Goal: Task Accomplishment & Management: Manage account settings

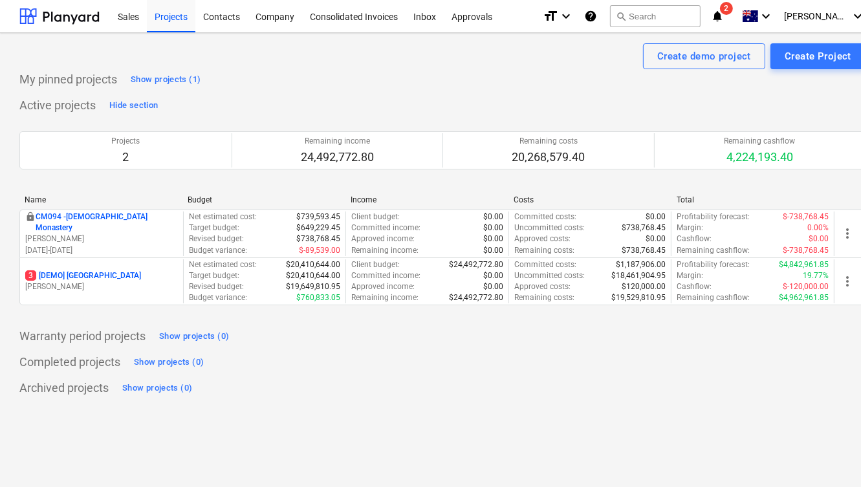
click at [173, 233] on p "[PERSON_NAME]" at bounding box center [101, 238] width 153 height 11
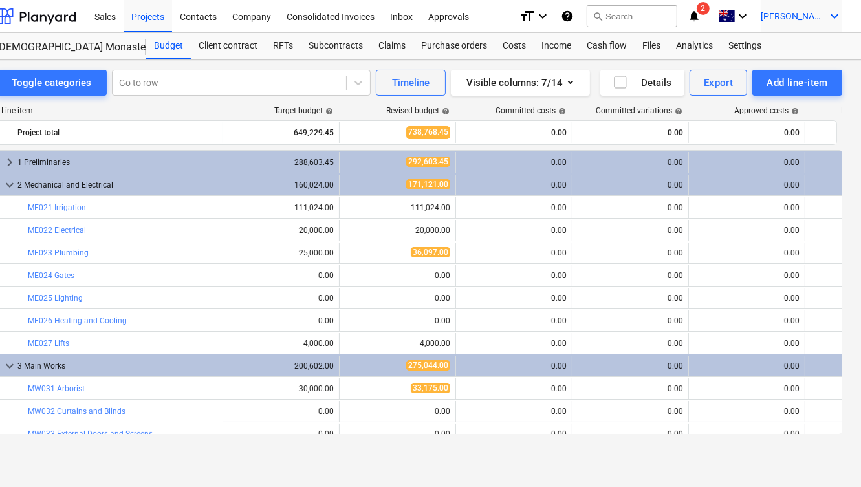
click at [830, 22] on icon "keyboard_arrow_down" at bounding box center [834, 16] width 16 height 16
click at [830, 22] on div at bounding box center [430, 243] width 861 height 487
click at [830, 22] on icon "keyboard_arrow_down" at bounding box center [834, 16] width 16 height 16
click at [792, 47] on div "Settings" at bounding box center [803, 50] width 78 height 21
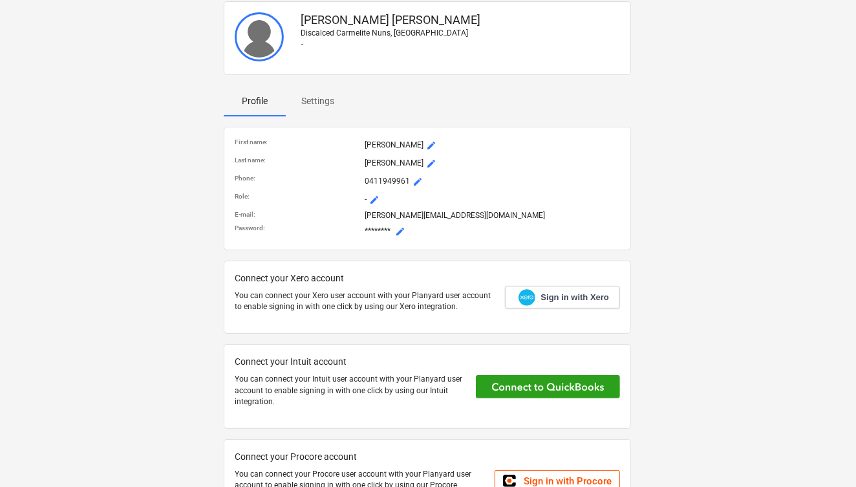
scroll to position [49, 16]
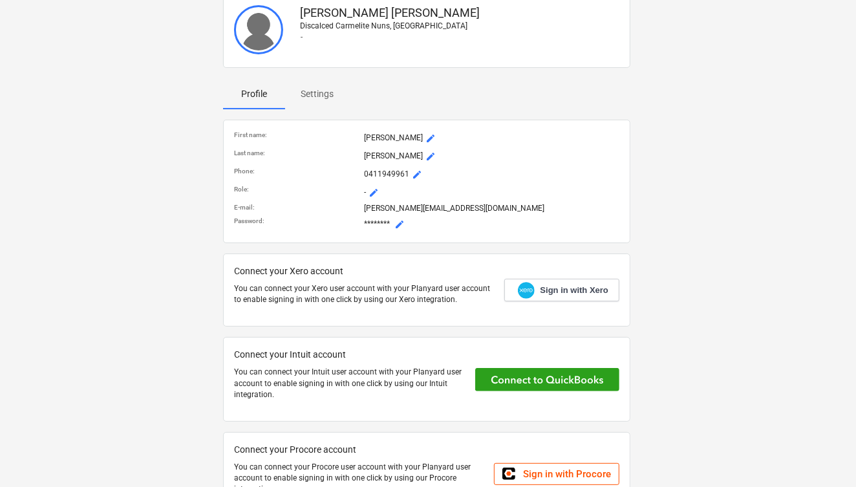
click at [323, 93] on p "Settings" at bounding box center [317, 94] width 33 height 14
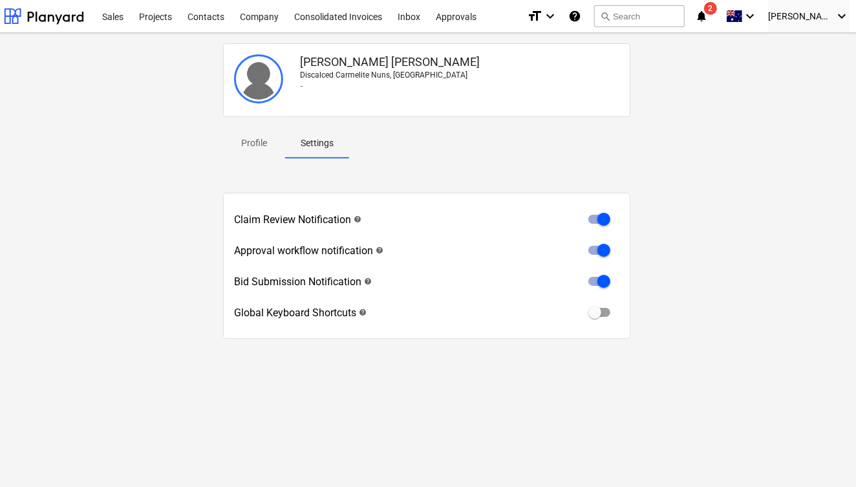
scroll to position [0, 16]
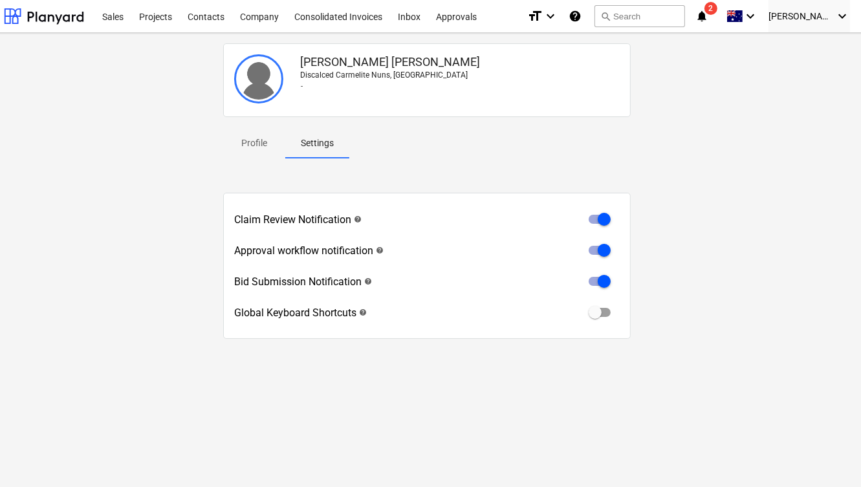
click at [717, 10] on span "2" at bounding box center [710, 8] width 13 height 13
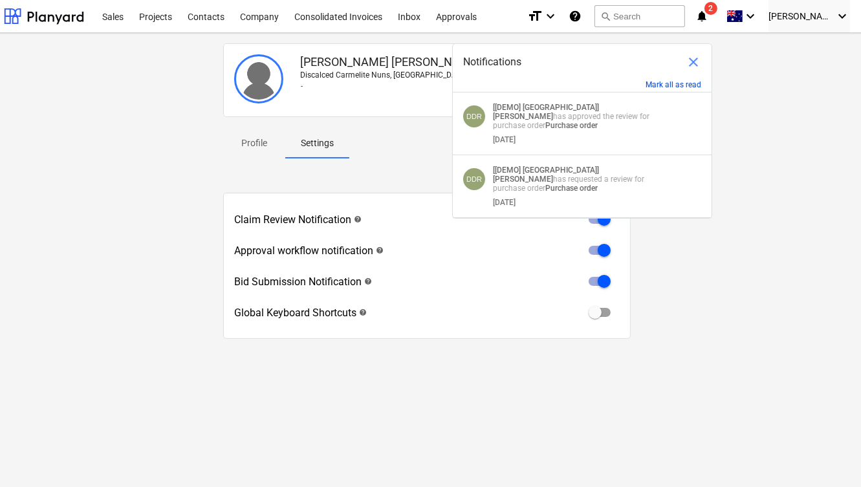
click at [662, 83] on button "Mark all as read" at bounding box center [673, 84] width 56 height 9
click at [654, 81] on button "Mark all as read" at bounding box center [673, 84] width 56 height 9
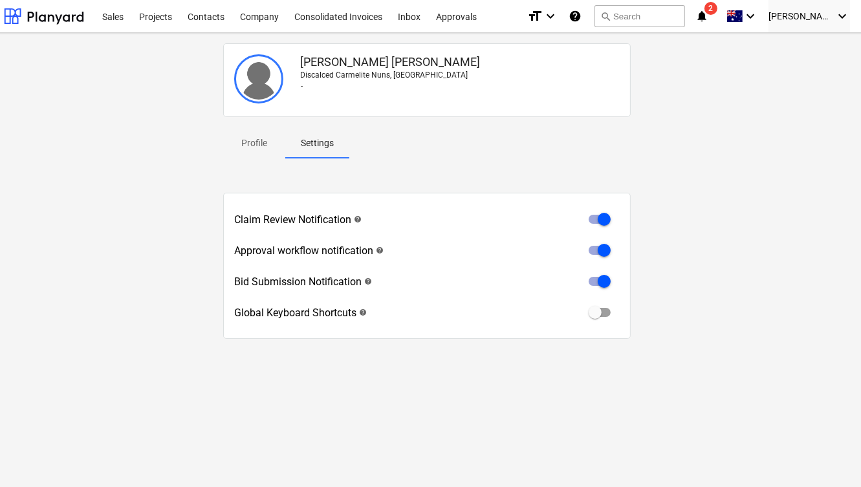
click at [748, 90] on div "[PERSON_NAME] Discalced [PERSON_NAME], [GEOGRAPHIC_DATA] - Profile Settings Cla…" at bounding box center [427, 208] width 856 height 340
click at [708, 17] on icon "notifications" at bounding box center [701, 16] width 13 height 16
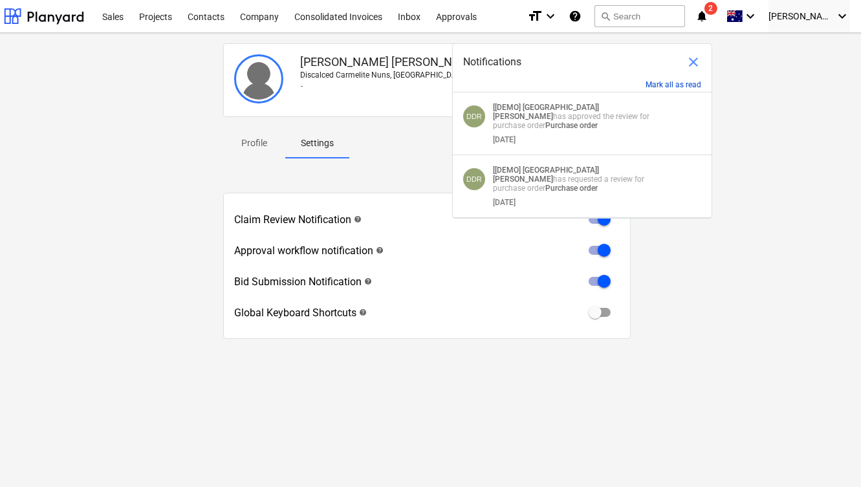
click at [651, 84] on button "Mark all as read" at bounding box center [673, 84] width 56 height 9
click at [693, 59] on span "close" at bounding box center [694, 62] width 16 height 16
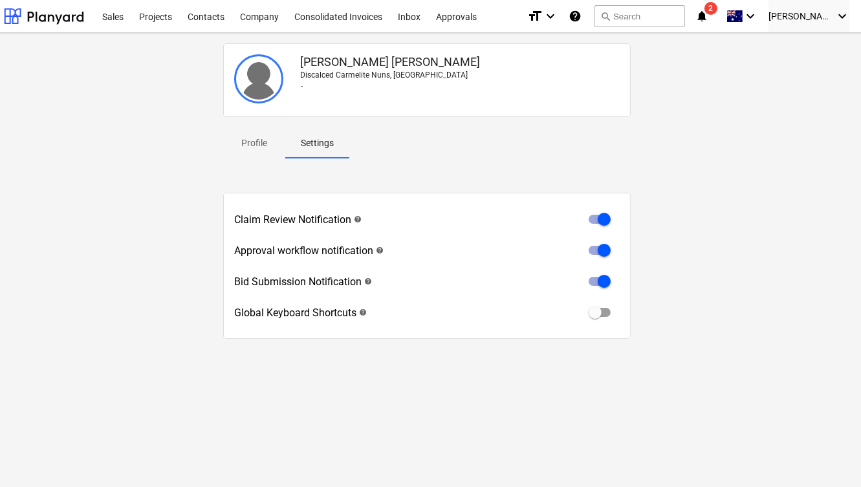
click at [717, 8] on span "2" at bounding box center [710, 8] width 13 height 13
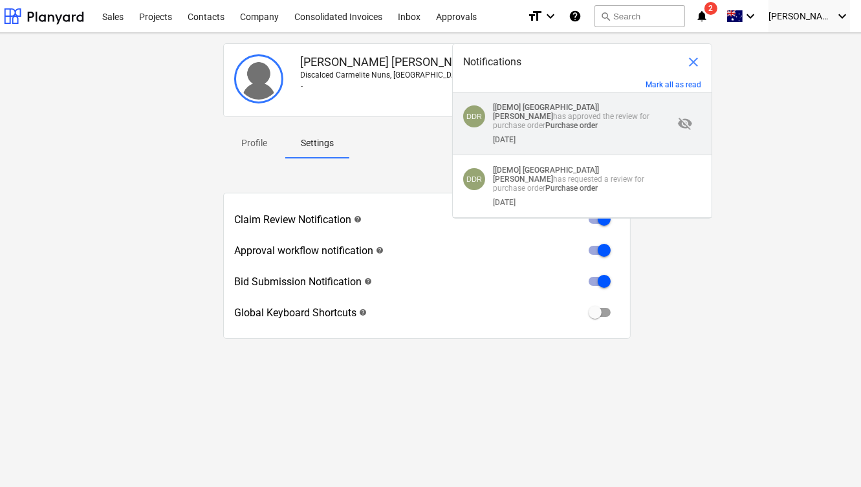
click at [528, 134] on div "[DATE]" at bounding box center [583, 137] width 180 height 14
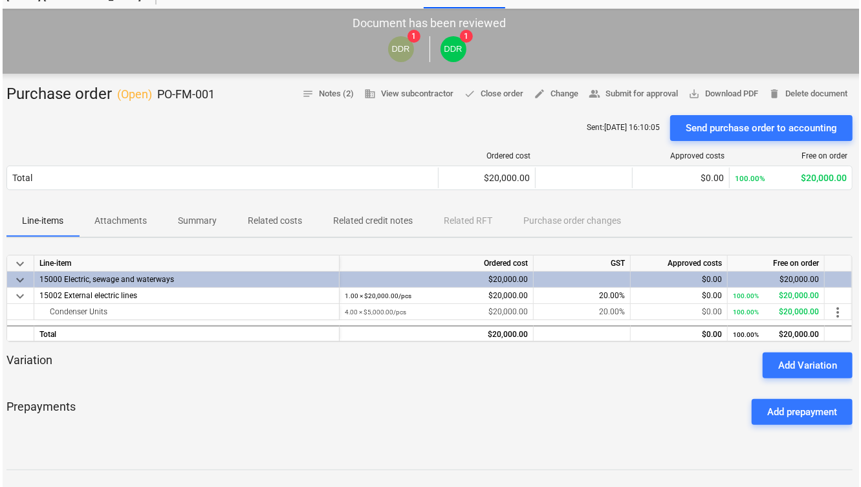
scroll to position [0, 16]
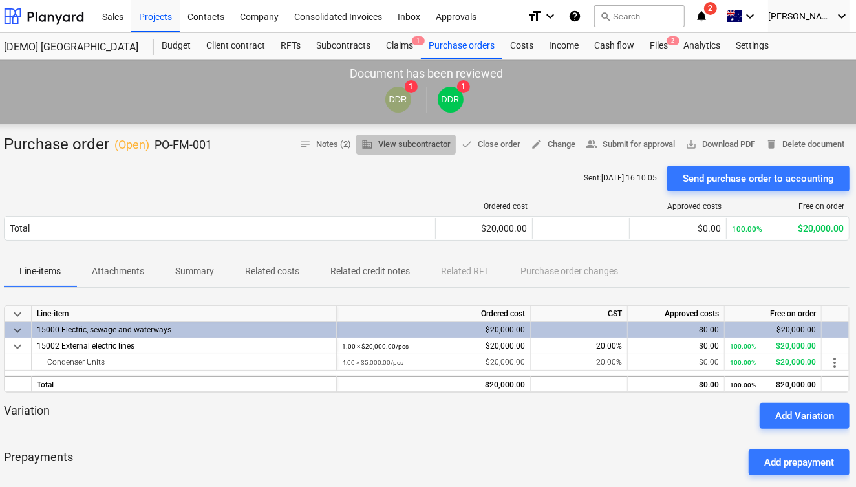
click at [426, 146] on span "business View subcontractor" at bounding box center [406, 144] width 89 height 15
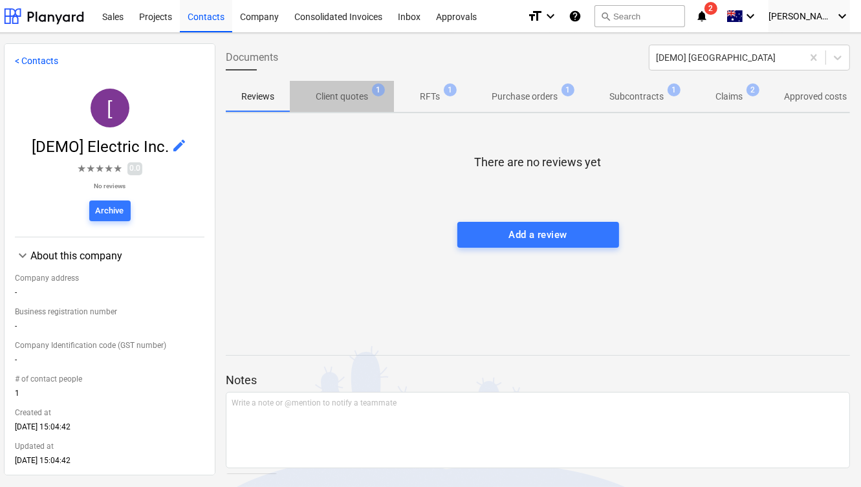
click at [346, 92] on p "Client quotes" at bounding box center [342, 97] width 52 height 14
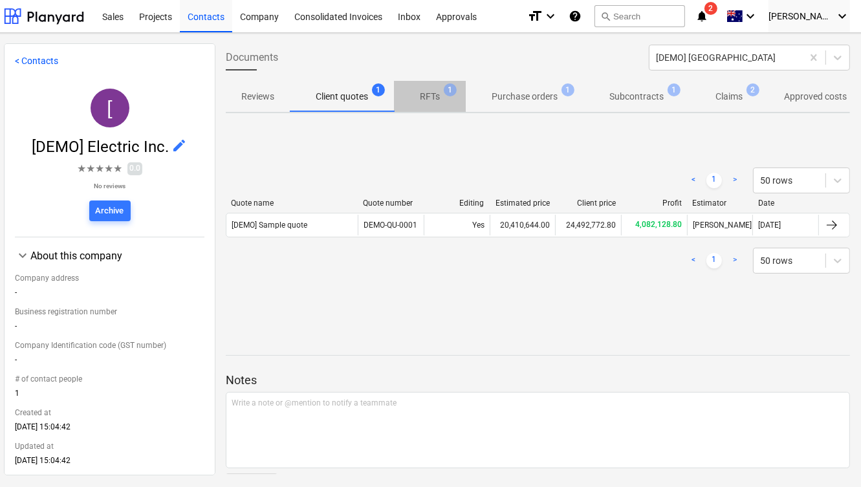
click at [433, 89] on span "RFTs 1" at bounding box center [430, 96] width 72 height 23
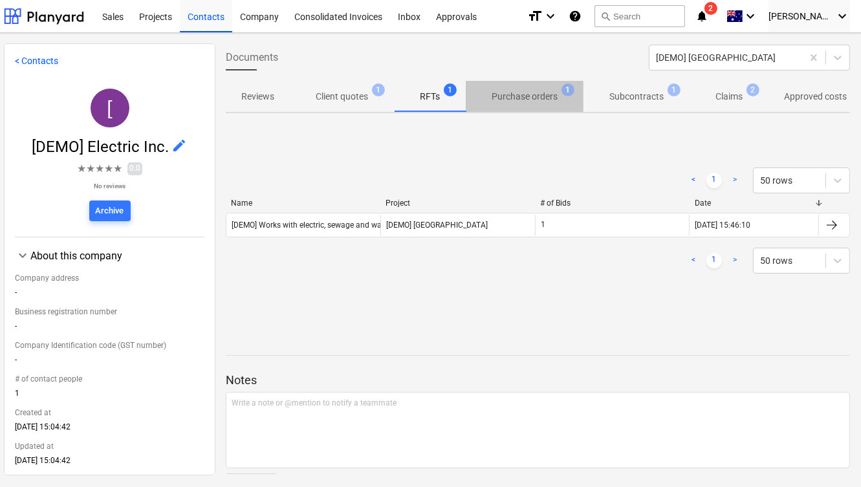
click at [535, 94] on p "Purchase orders" at bounding box center [524, 97] width 66 height 14
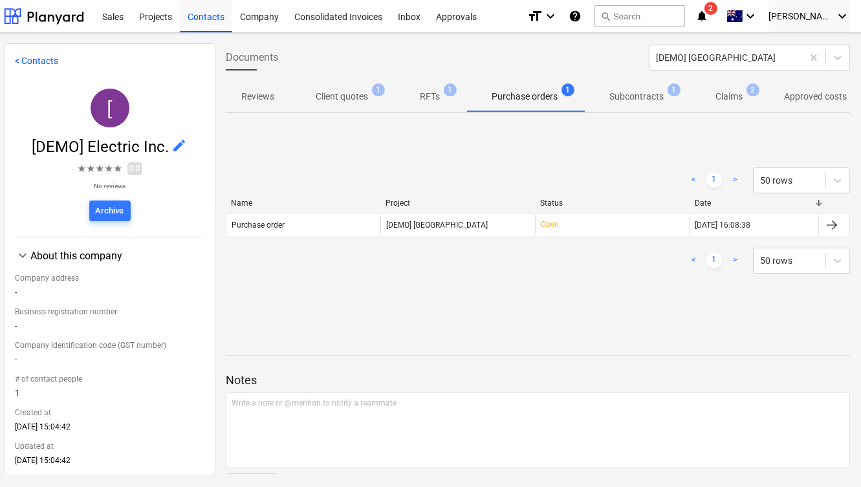
click at [28, 56] on link "< Contacts" at bounding box center [36, 61] width 43 height 10
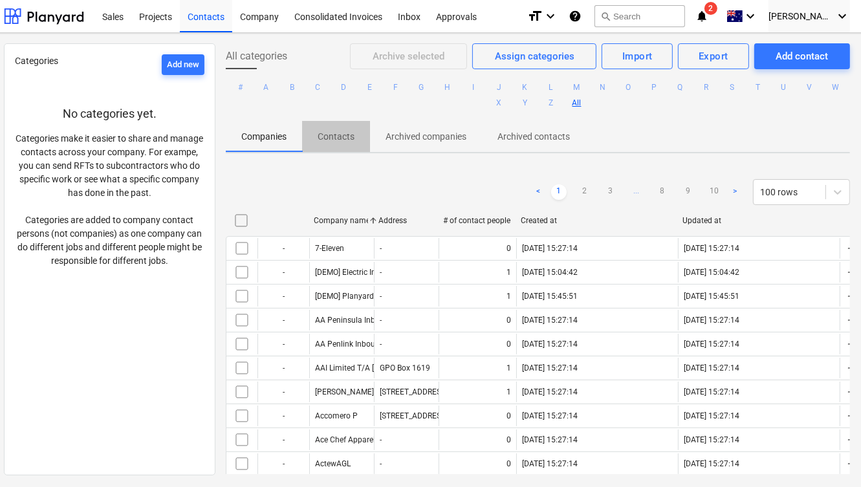
click at [325, 135] on p "Contacts" at bounding box center [336, 137] width 37 height 14
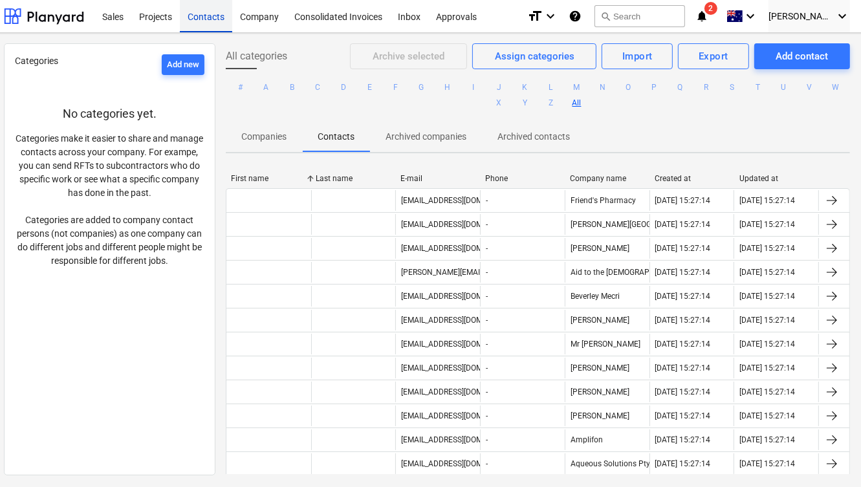
click at [203, 23] on div "Contacts" at bounding box center [206, 15] width 52 height 33
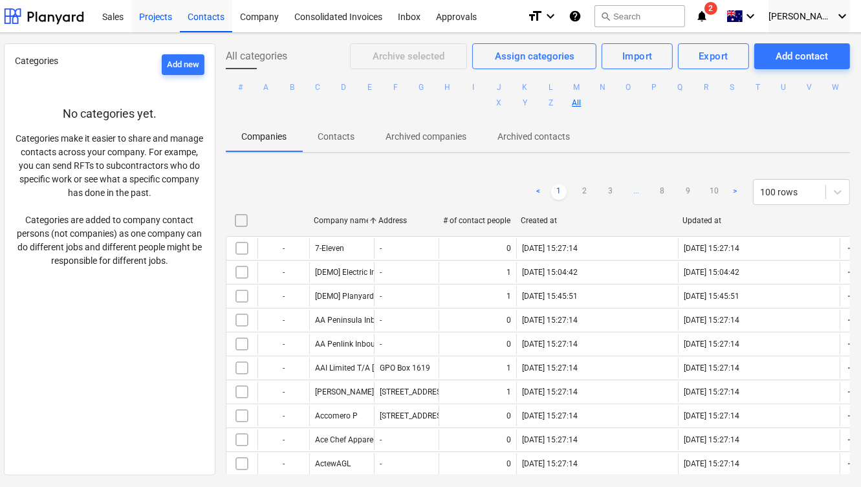
click at [136, 11] on div "Projects" at bounding box center [155, 15] width 49 height 33
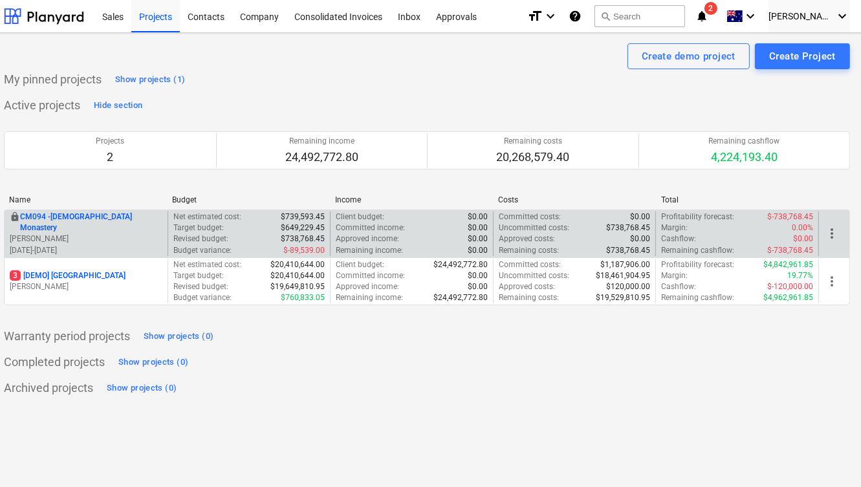
click at [127, 220] on div "locked CM094 - [GEOGRAPHIC_DATA]" at bounding box center [86, 222] width 153 height 22
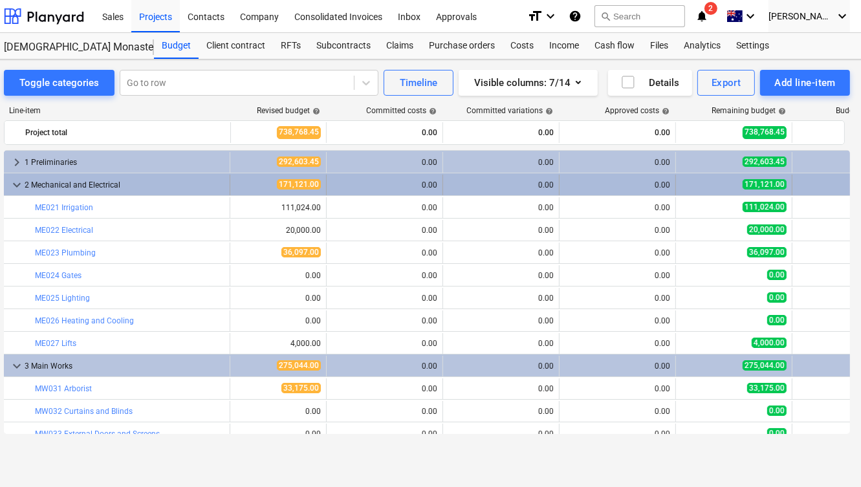
scroll to position [0, 233]
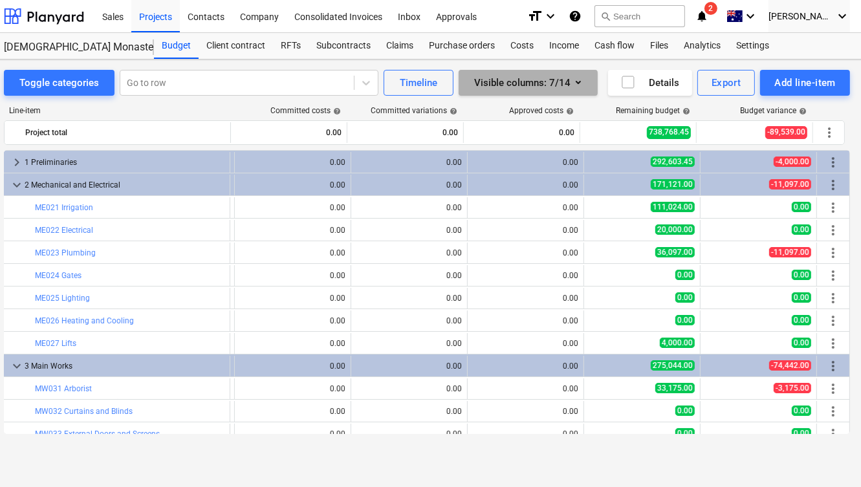
click at [576, 85] on icon "button" at bounding box center [578, 82] width 16 height 16
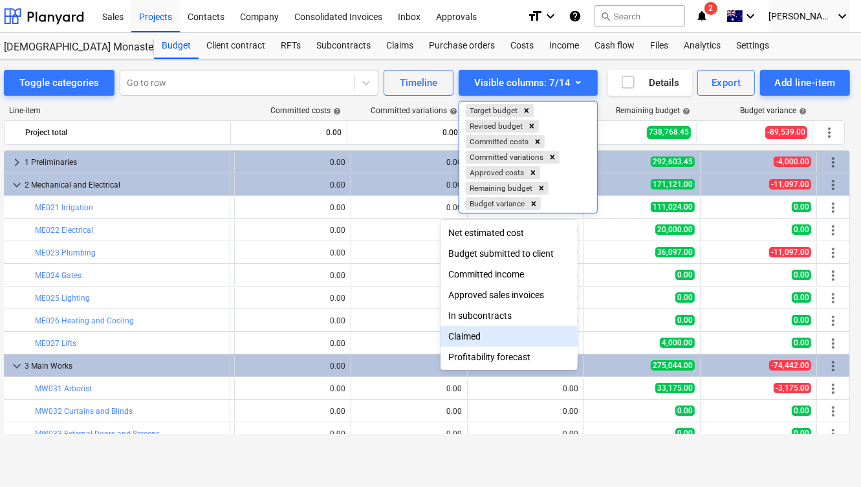
click at [466, 340] on div "Claimed" at bounding box center [508, 336] width 137 height 21
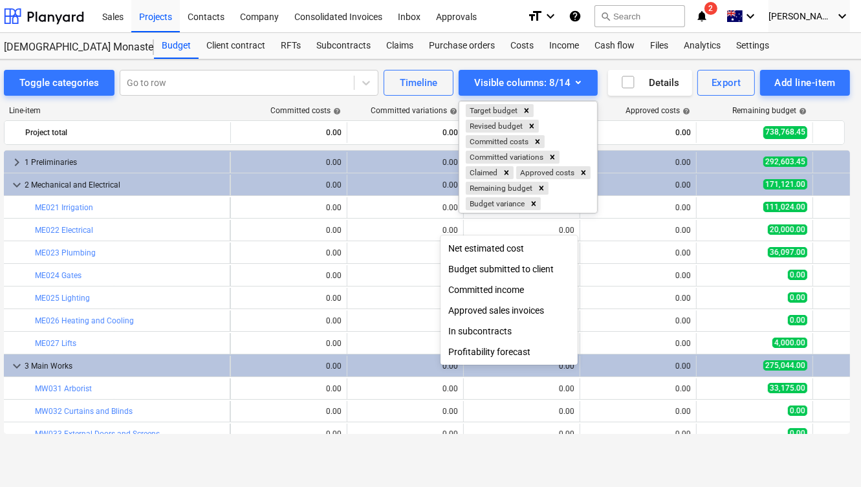
click at [569, 76] on div at bounding box center [430, 243] width 861 height 487
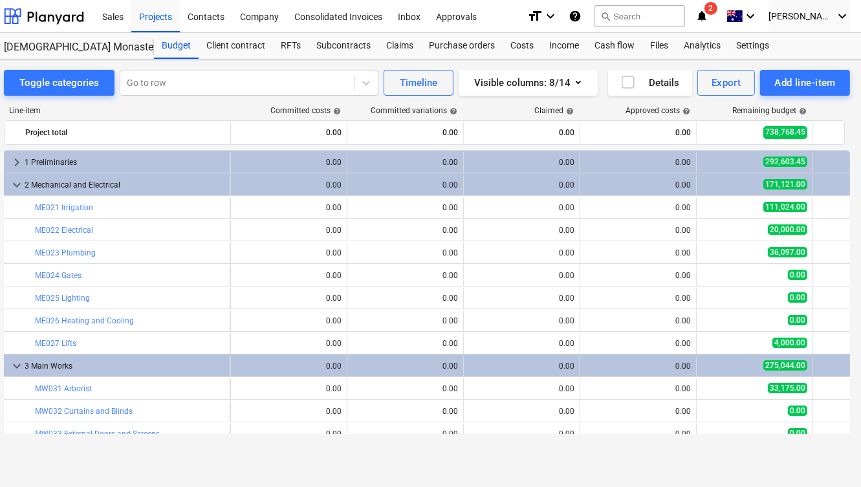
click at [569, 110] on span "help" at bounding box center [568, 111] width 10 height 8
click at [565, 83] on div "Visible columns : 8/14" at bounding box center [528, 82] width 108 height 17
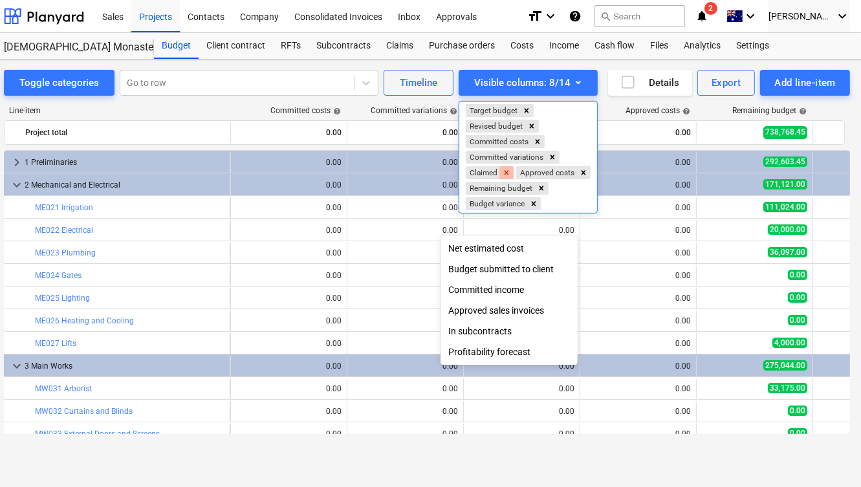
click at [506, 174] on icon "Remove Claimed" at bounding box center [506, 172] width 9 height 9
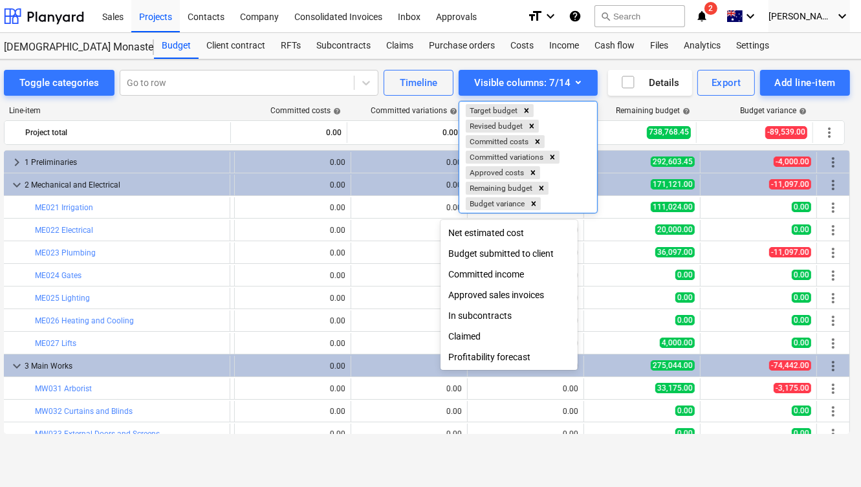
click at [603, 102] on div at bounding box center [430, 243] width 861 height 487
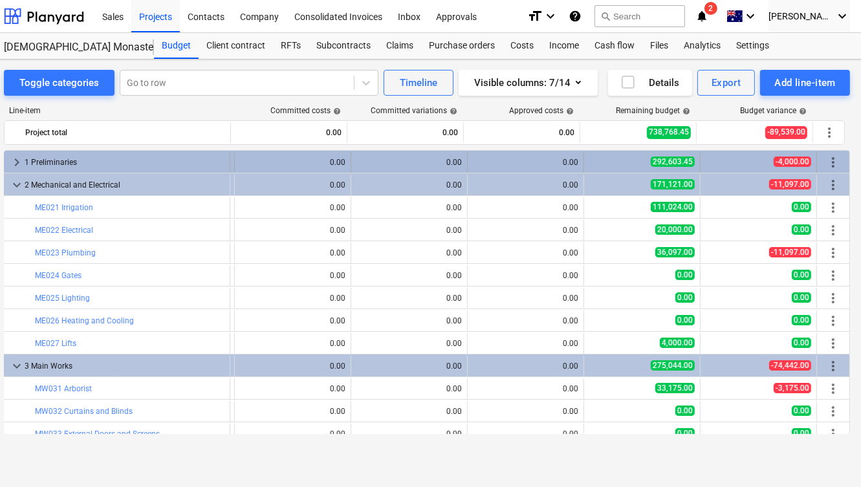
click at [16, 159] on span "keyboard_arrow_right" at bounding box center [17, 163] width 16 height 16
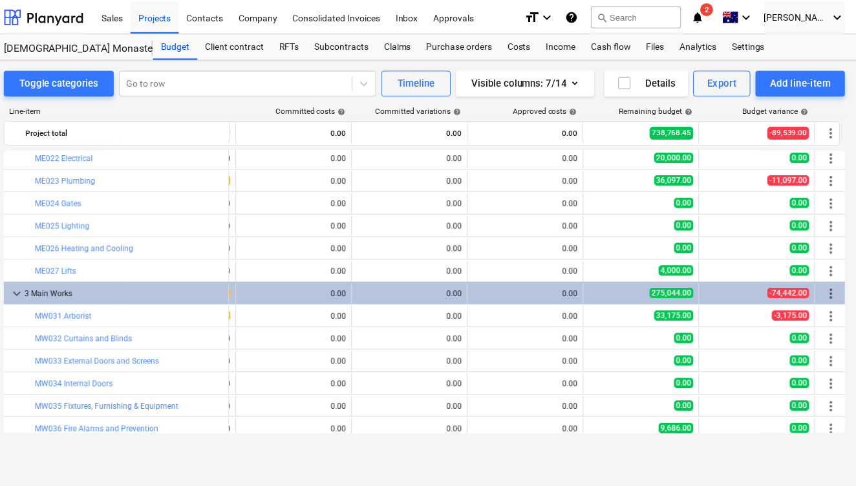
scroll to position [453, 226]
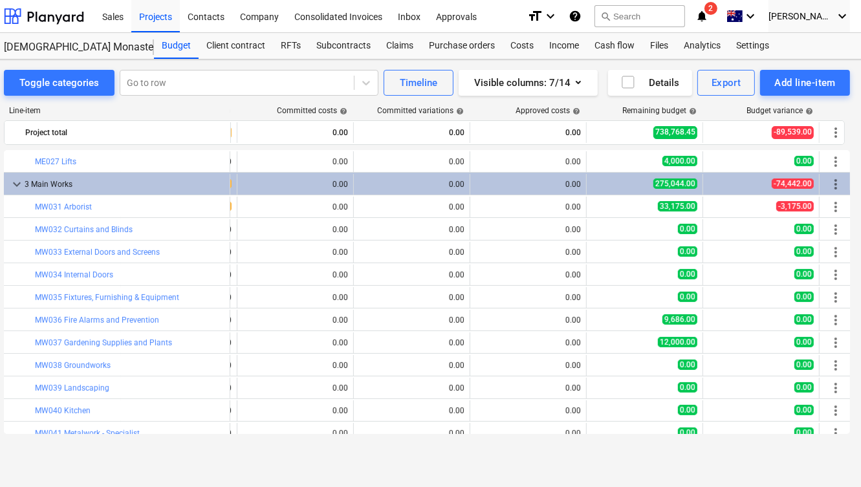
click at [254, 111] on div "Committed costs help" at bounding box center [295, 110] width 116 height 9
click at [662, 47] on div "Files" at bounding box center [659, 46] width 34 height 26
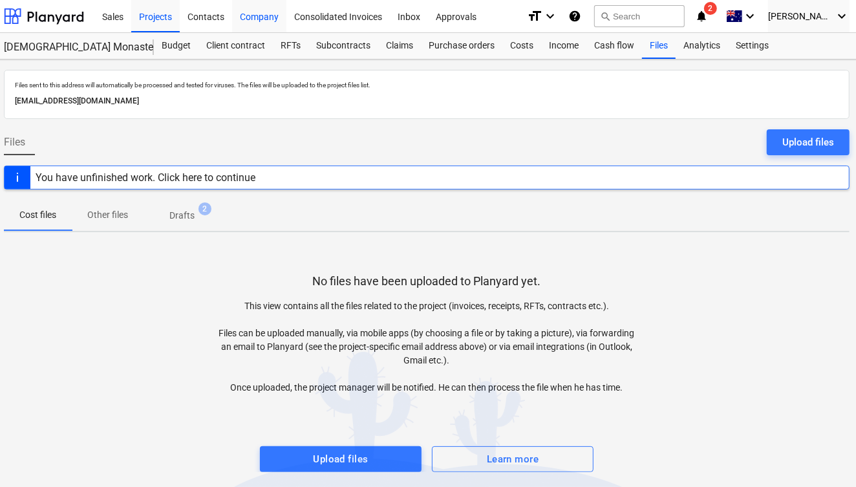
click at [272, 20] on div "Company" at bounding box center [259, 15] width 54 height 33
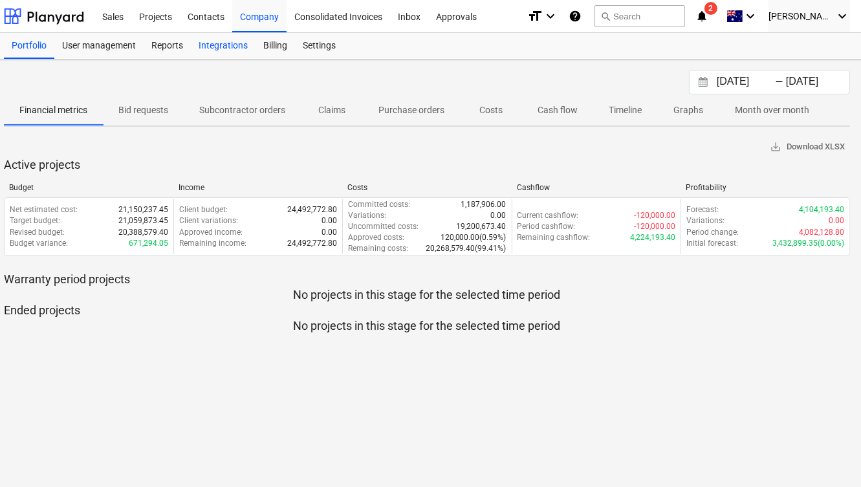
click at [218, 45] on div "Integrations" at bounding box center [223, 46] width 65 height 26
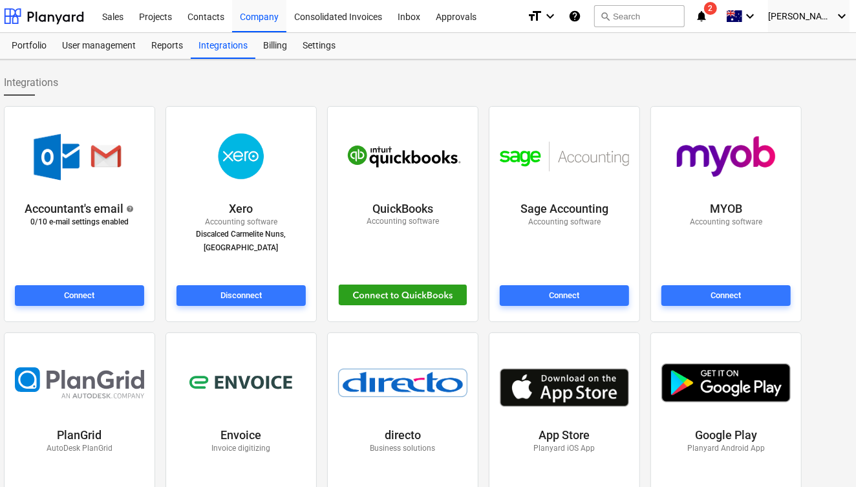
scroll to position [107, 16]
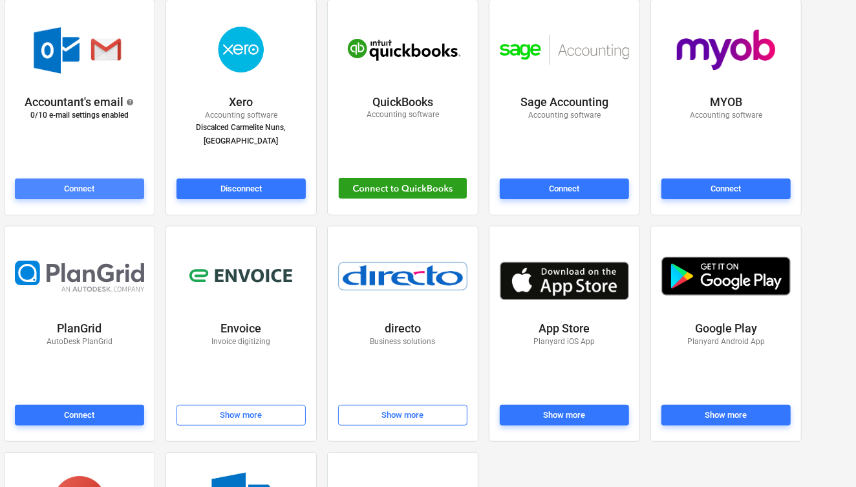
click at [109, 189] on span "Connect" at bounding box center [79, 189] width 119 height 15
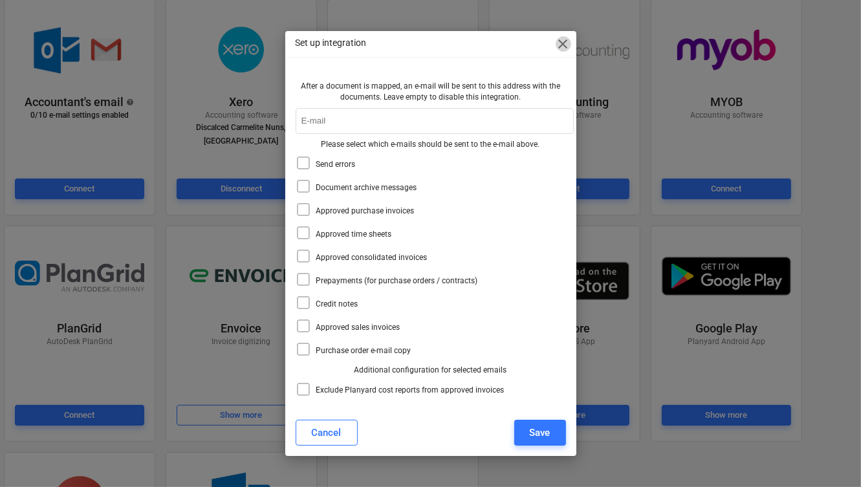
click at [561, 41] on span "close" at bounding box center [564, 44] width 16 height 16
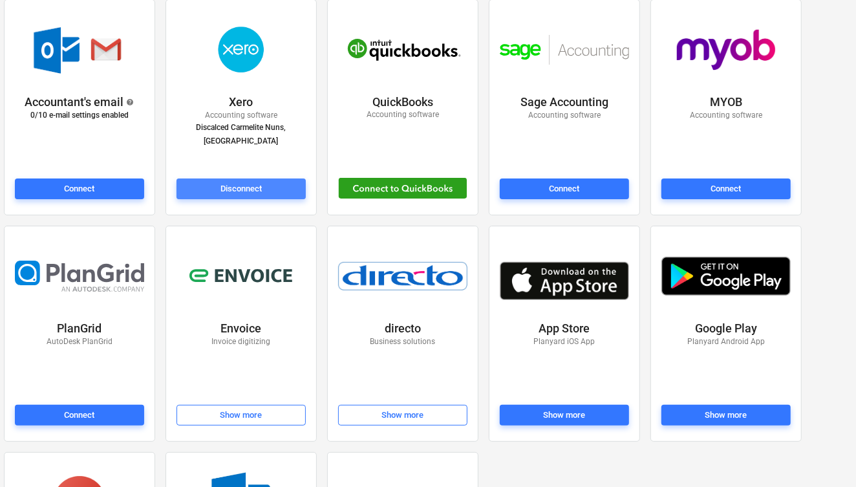
click at [255, 189] on div "Disconnect" at bounding box center [241, 189] width 41 height 15
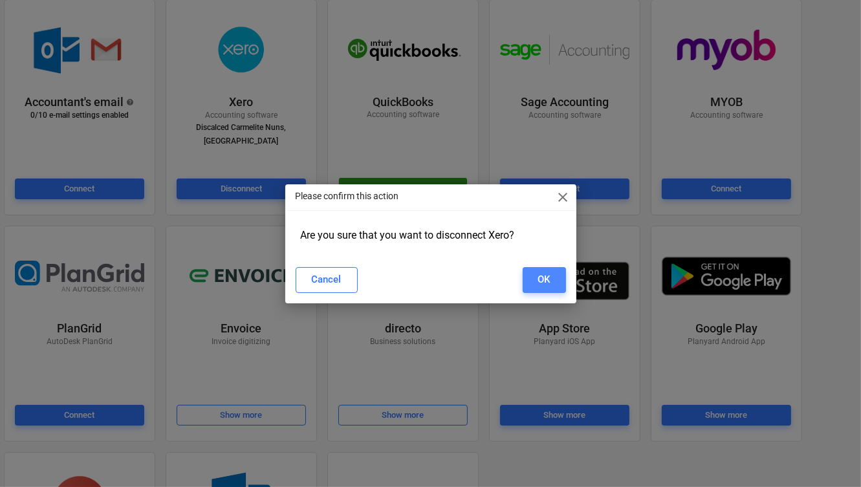
click at [541, 281] on div "OK" at bounding box center [544, 279] width 12 height 17
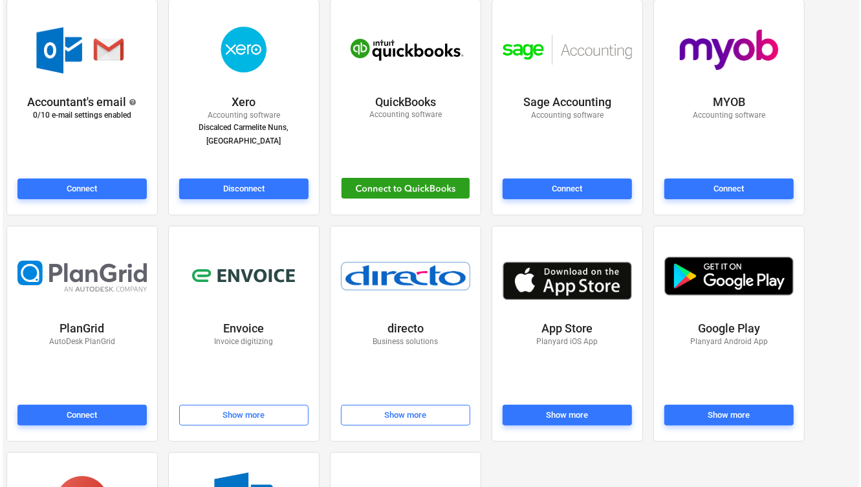
scroll to position [0, 16]
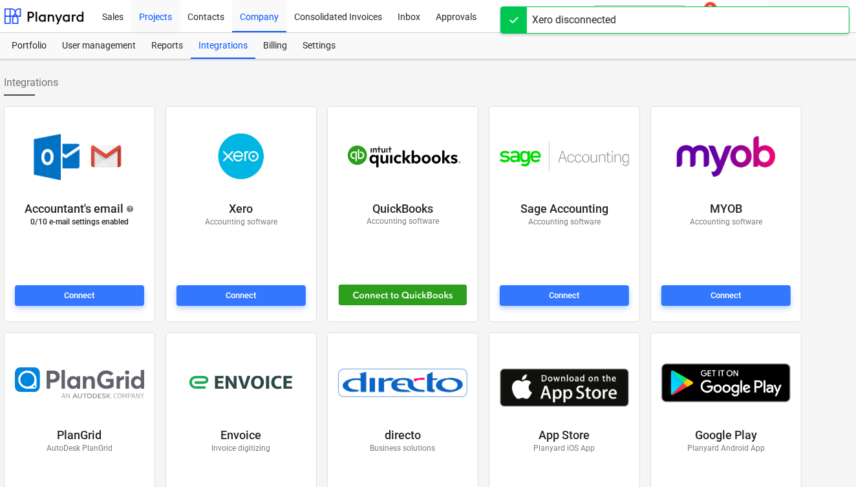
click at [158, 19] on div "Projects" at bounding box center [155, 15] width 49 height 33
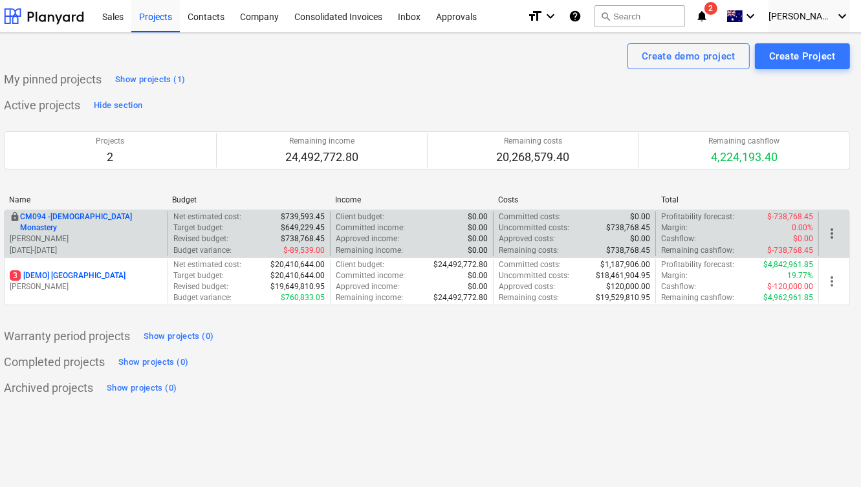
click at [124, 226] on p "CM094 - [GEOGRAPHIC_DATA]" at bounding box center [91, 222] width 142 height 22
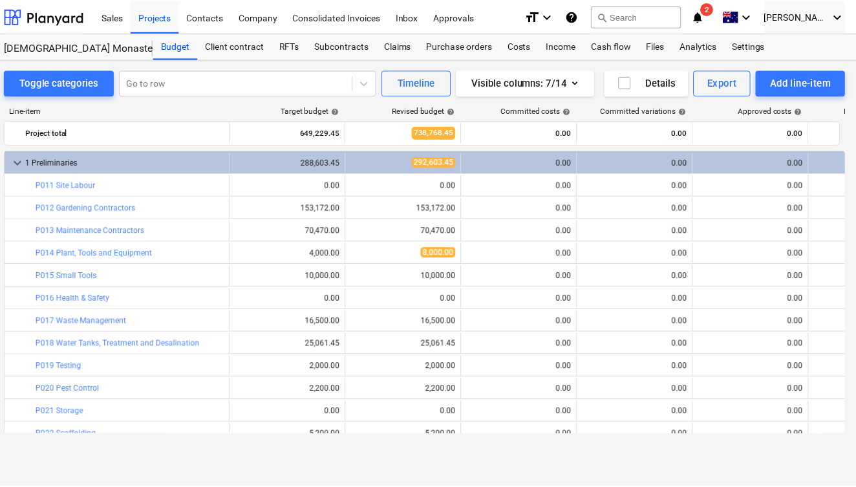
scroll to position [453, 0]
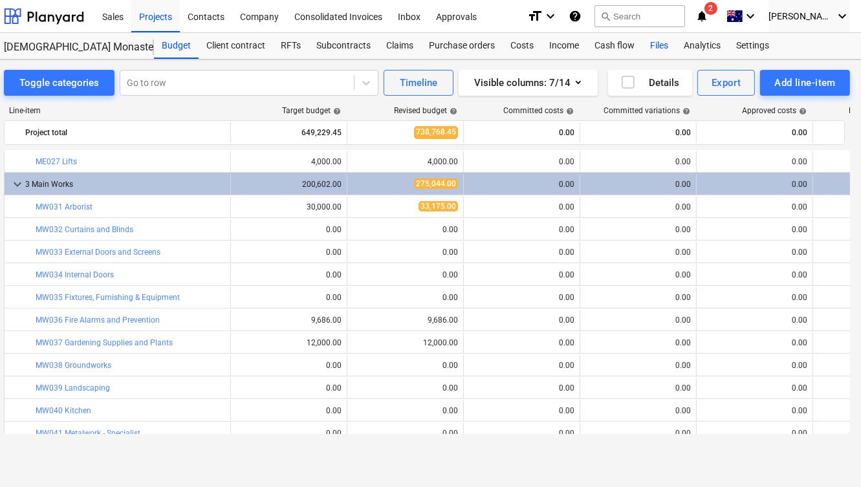
click at [663, 46] on div "Files" at bounding box center [659, 46] width 34 height 26
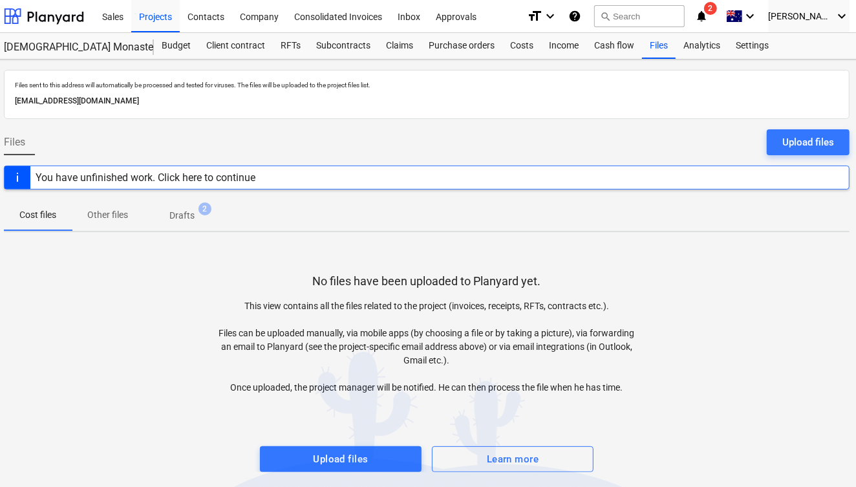
scroll to position [4, 16]
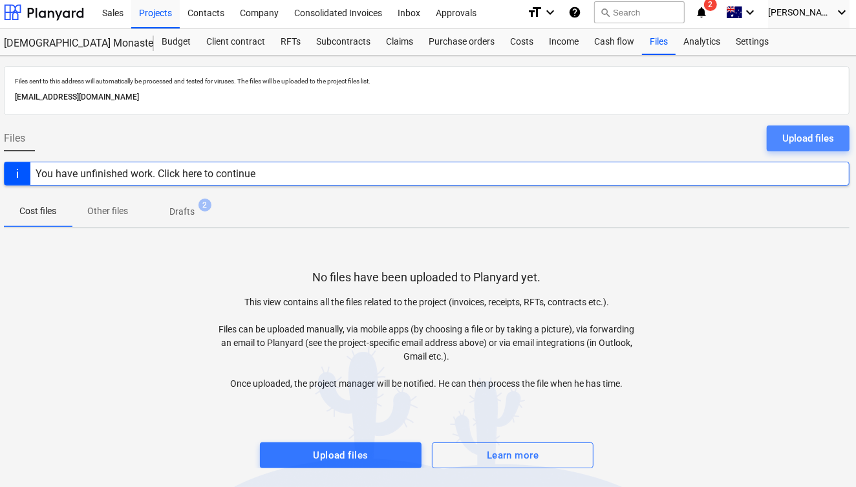
click at [785, 135] on div "Upload files" at bounding box center [809, 138] width 52 height 17
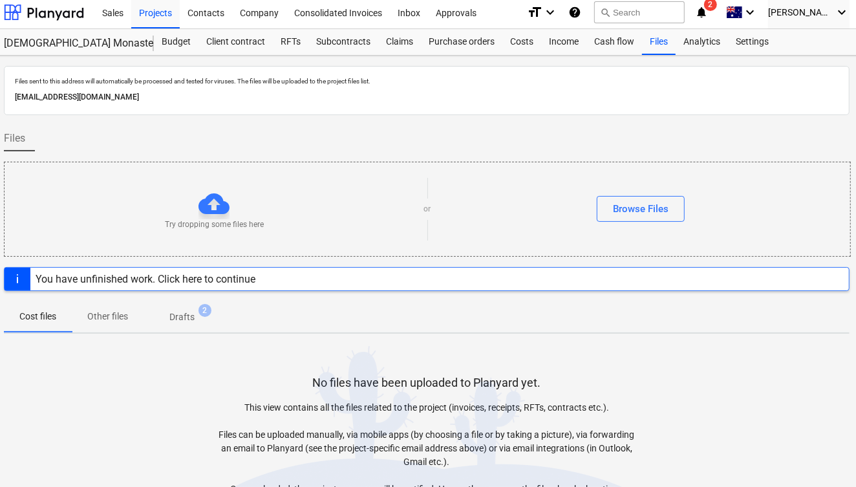
scroll to position [103, 16]
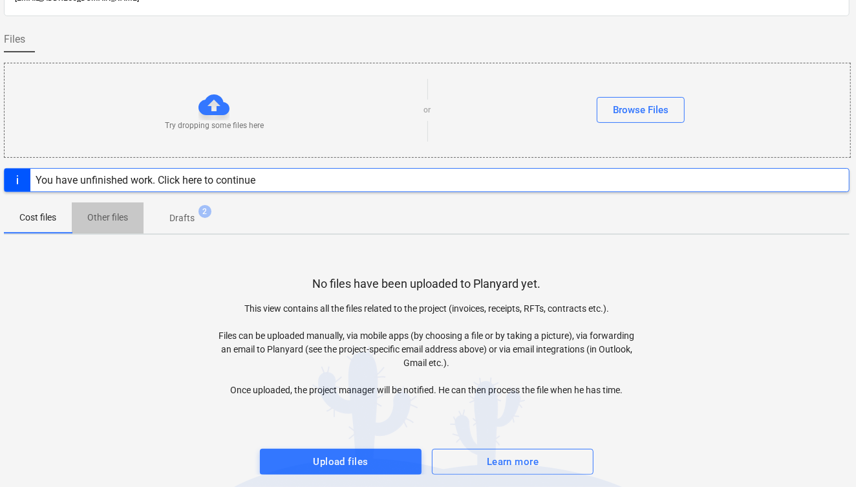
click at [100, 212] on p "Other files" at bounding box center [107, 218] width 41 height 14
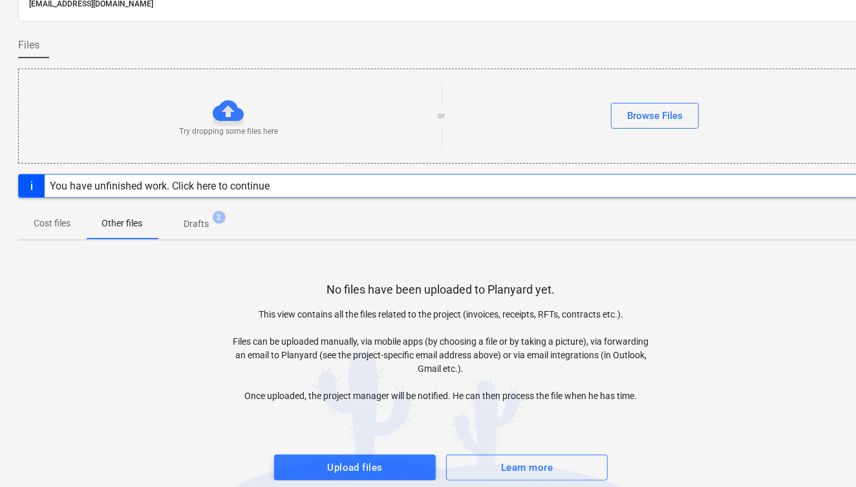
scroll to position [109, 1]
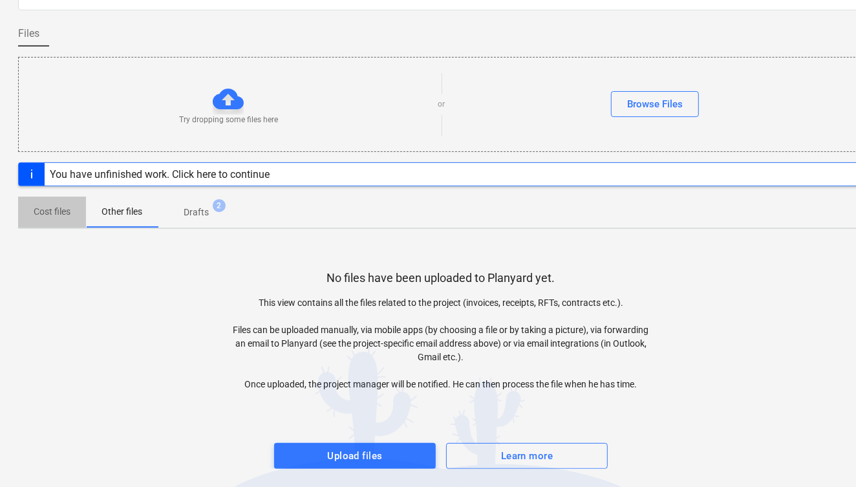
click at [59, 215] on p "Cost files" at bounding box center [52, 212] width 37 height 14
click at [638, 112] on button "Browse Files" at bounding box center [655, 104] width 88 height 26
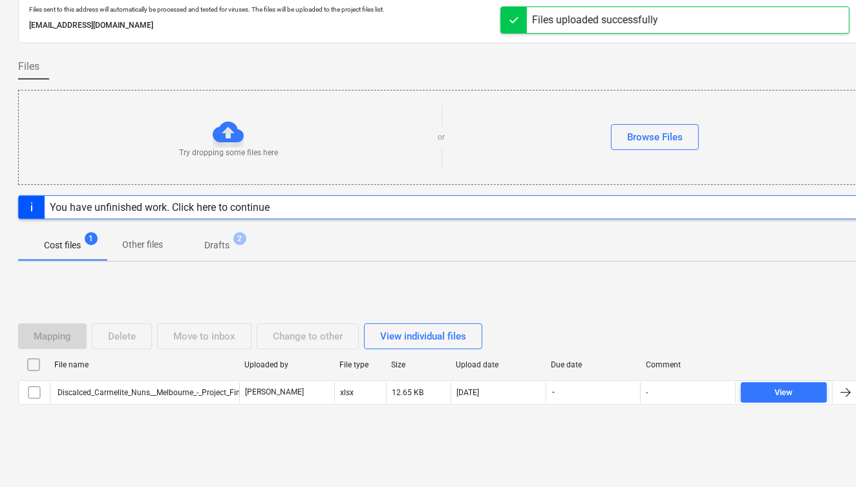
scroll to position [73, 1]
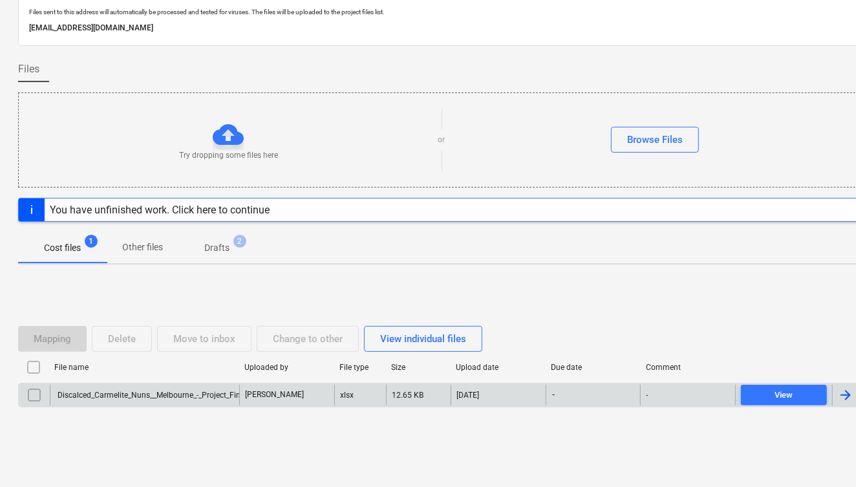
click at [78, 392] on div "Discalced_Carmelite_Nuns__Melbourne_-_Project_Financials - XERO CTD [DATE].xlsx" at bounding box center [202, 395] width 292 height 9
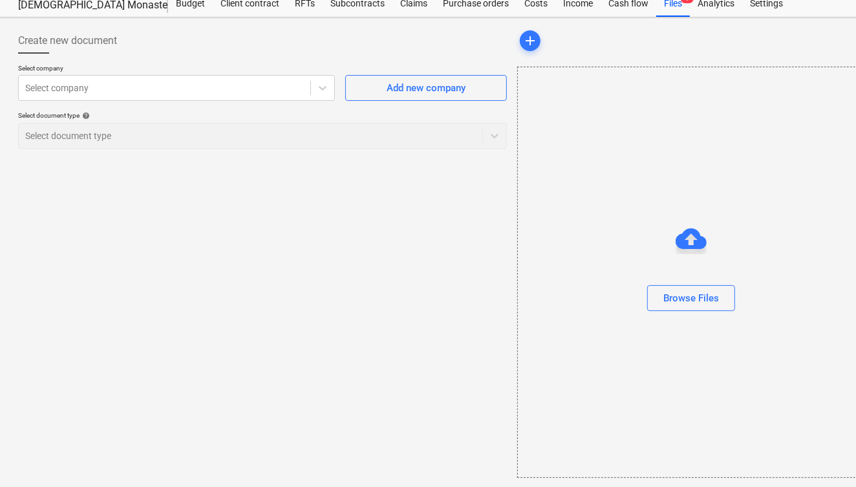
scroll to position [0, 1]
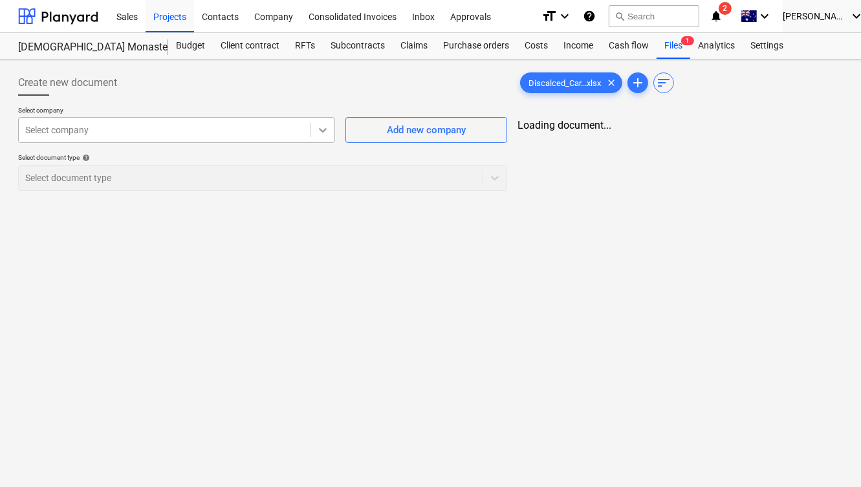
click at [321, 129] on icon at bounding box center [323, 130] width 8 height 5
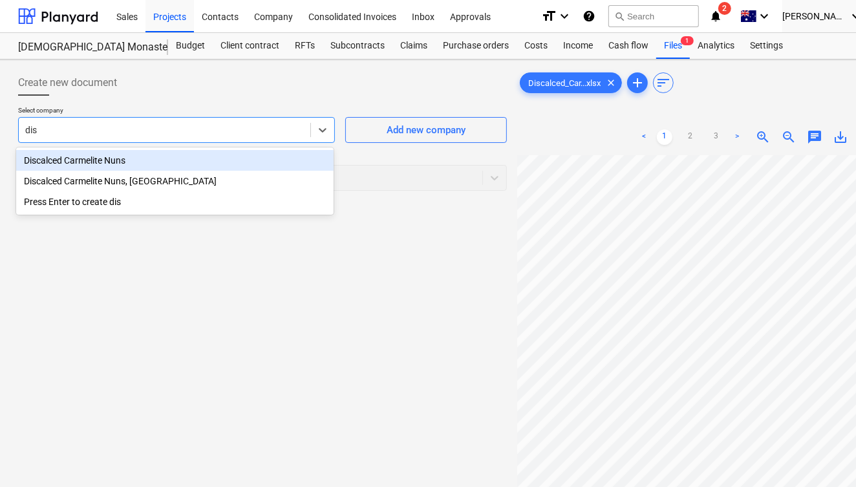
type input "disc"
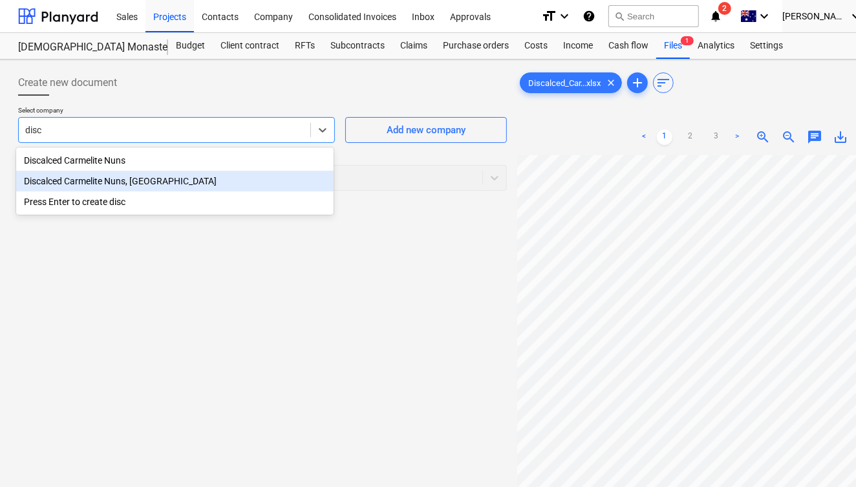
click at [114, 183] on div "Discalced Carmelite Nuns, [GEOGRAPHIC_DATA]" at bounding box center [174, 181] width 317 height 21
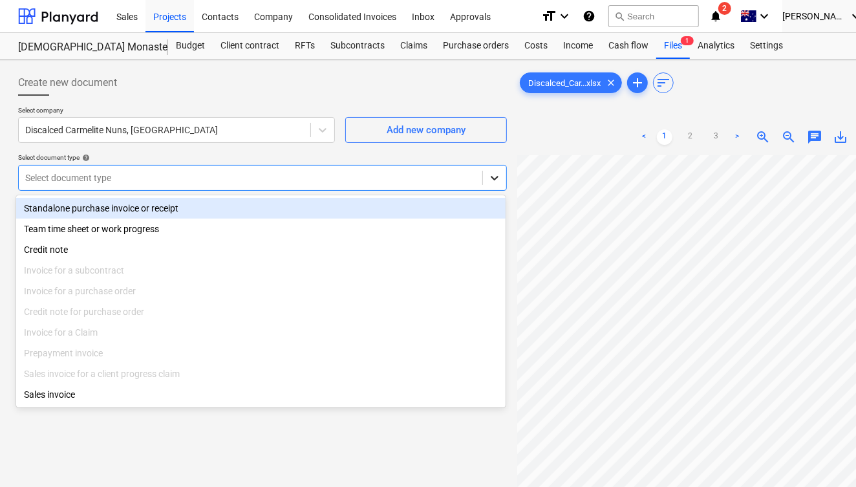
click at [486, 171] on div at bounding box center [494, 177] width 23 height 23
click at [138, 204] on div "Standalone purchase invoice or receipt" at bounding box center [260, 208] width 489 height 21
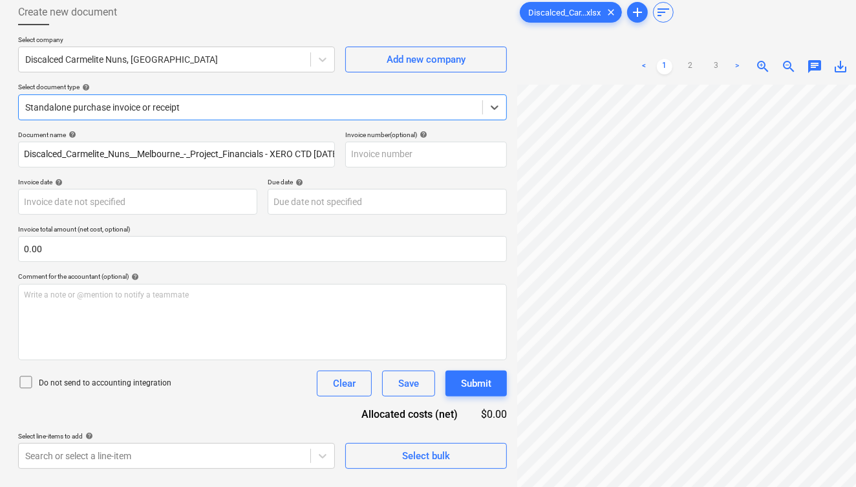
scroll to position [128, 1]
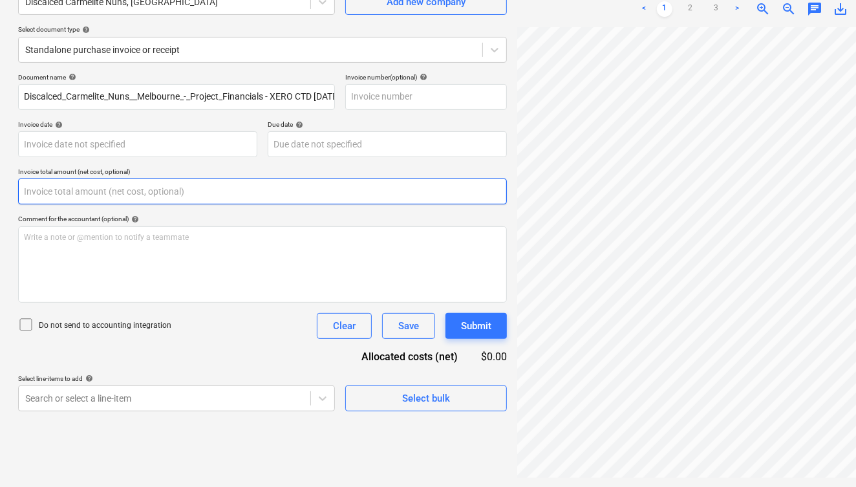
click at [82, 195] on input "text" at bounding box center [262, 191] width 489 height 26
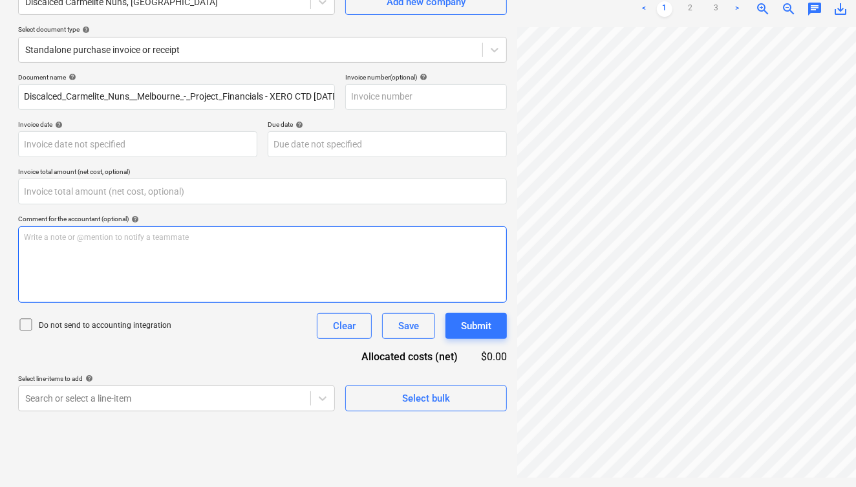
type input "0.00"
click at [241, 288] on div "Write a note or @mention to notify a teammate [PERSON_NAME]" at bounding box center [262, 264] width 489 height 76
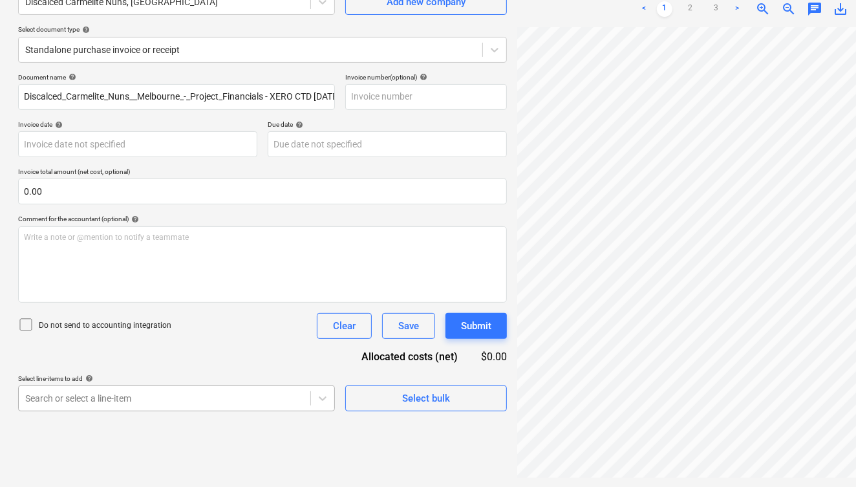
click at [208, 359] on body "Sales Projects Contacts Company Consolidated Invoices Inbox Approvals format_si…" at bounding box center [427, 115] width 856 height 487
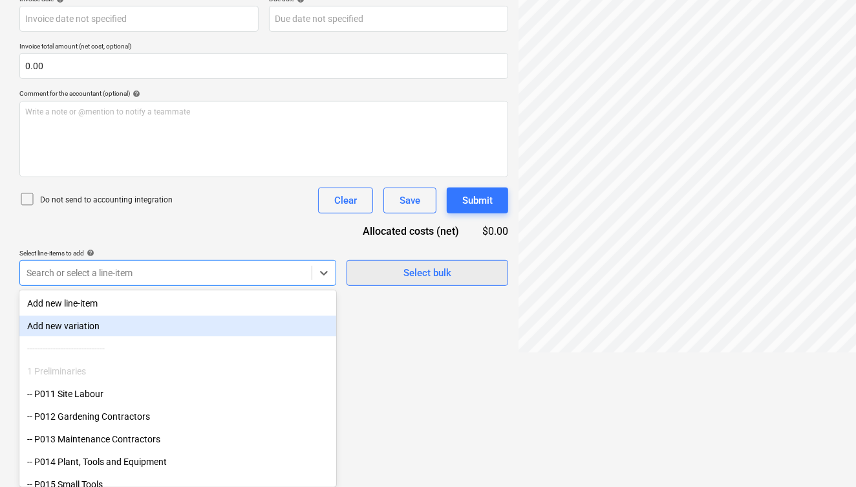
scroll to position [128, 0]
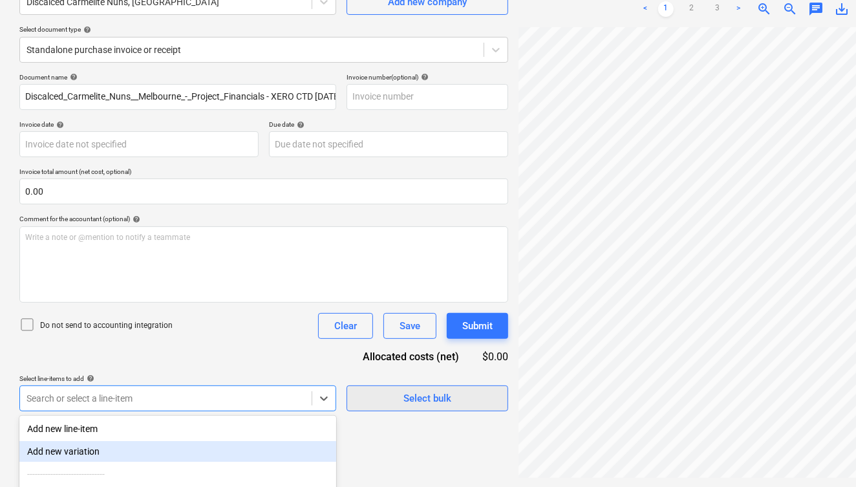
click at [446, 261] on div "Document name help Discalced_Carmelite_Nuns__Melbourne_-_Project_Financials - X…" at bounding box center [263, 242] width 489 height 338
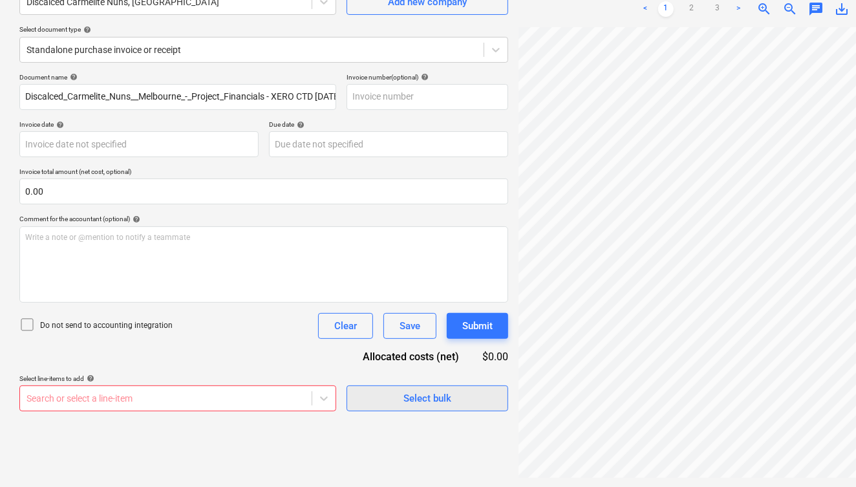
click at [416, 398] on div "Select bulk" at bounding box center [428, 398] width 48 height 17
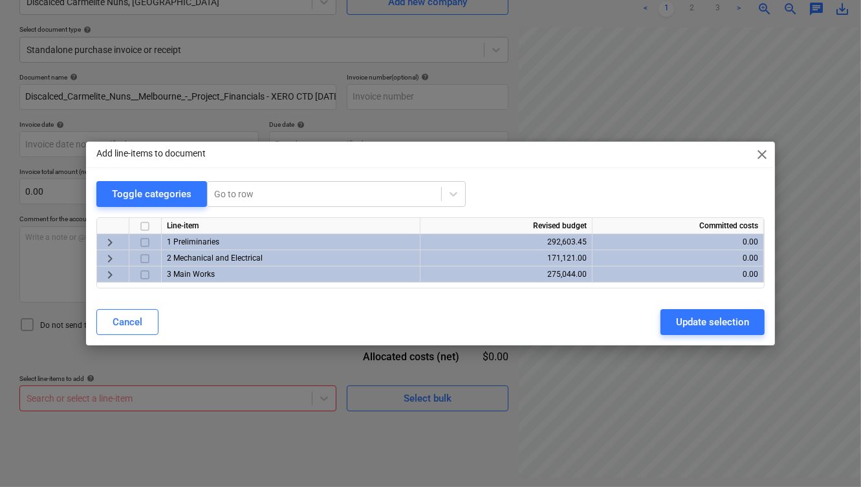
click at [111, 273] on span "keyboard_arrow_right" at bounding box center [110, 275] width 16 height 16
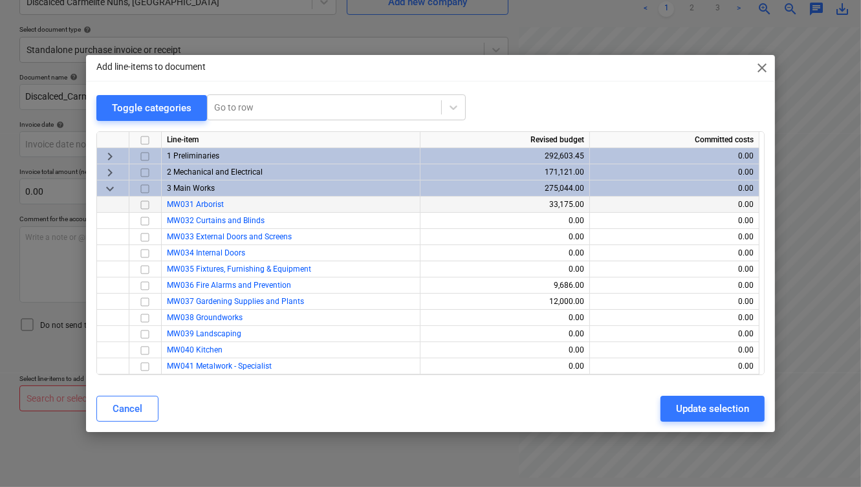
click at [224, 203] on div "MW031 Arborist" at bounding box center [291, 205] width 259 height 16
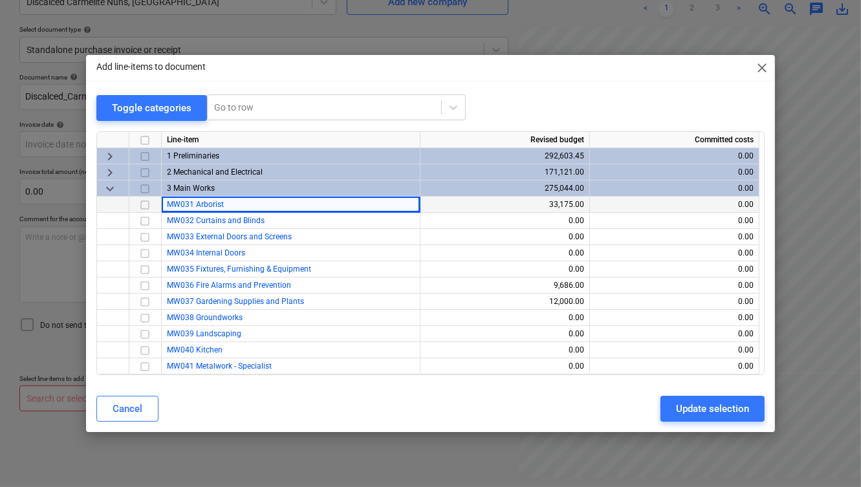
click at [146, 206] on input "checkbox" at bounding box center [145, 205] width 16 height 16
click at [705, 409] on div "Update selection" at bounding box center [712, 408] width 73 height 17
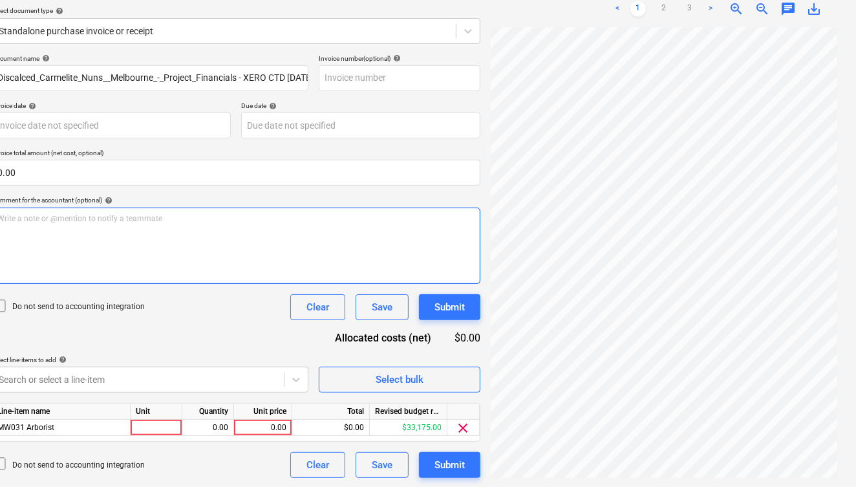
scroll to position [0, 45]
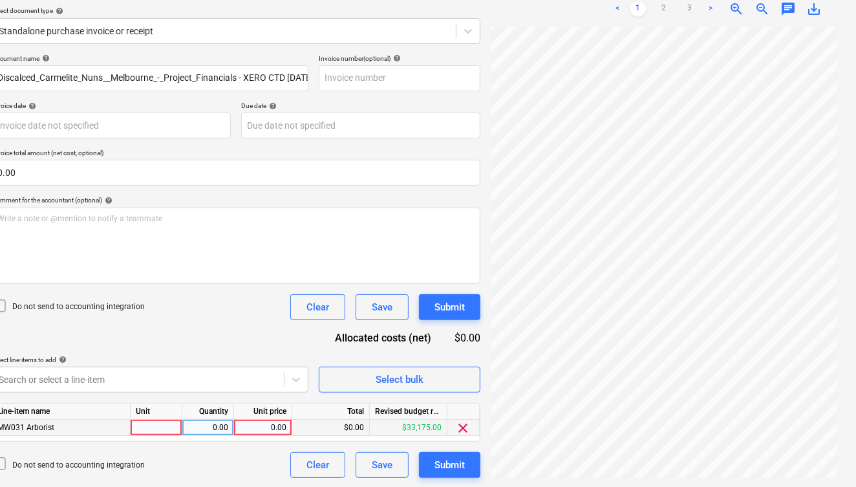
click at [270, 424] on div "0.00" at bounding box center [262, 428] width 47 height 16
click at [212, 424] on div "0.00" at bounding box center [208, 428] width 41 height 16
type input "1"
click at [212, 424] on input "1" at bounding box center [207, 428] width 51 height 16
click at [147, 425] on div at bounding box center [157, 428] width 52 height 16
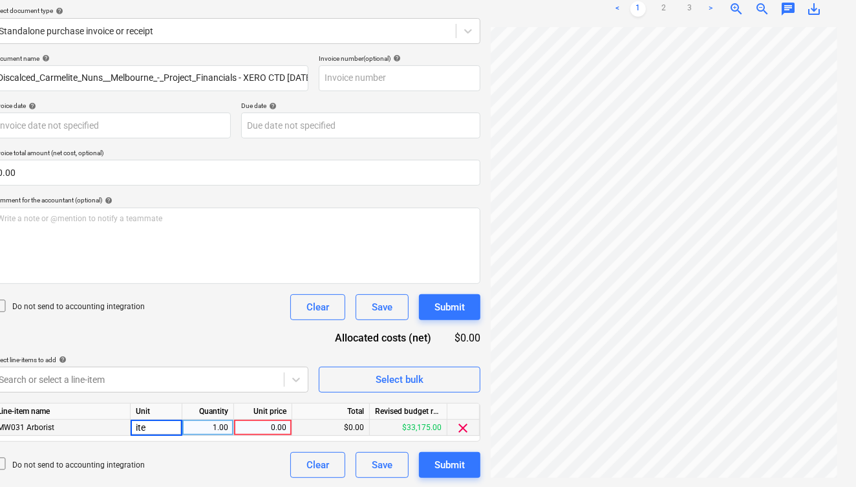
type input "item"
click at [275, 426] on div "0.00" at bounding box center [262, 428] width 47 height 16
type input "33175"
click at [268, 459] on div "Do not send to accounting integration Clear Save Submit" at bounding box center [236, 465] width 489 height 26
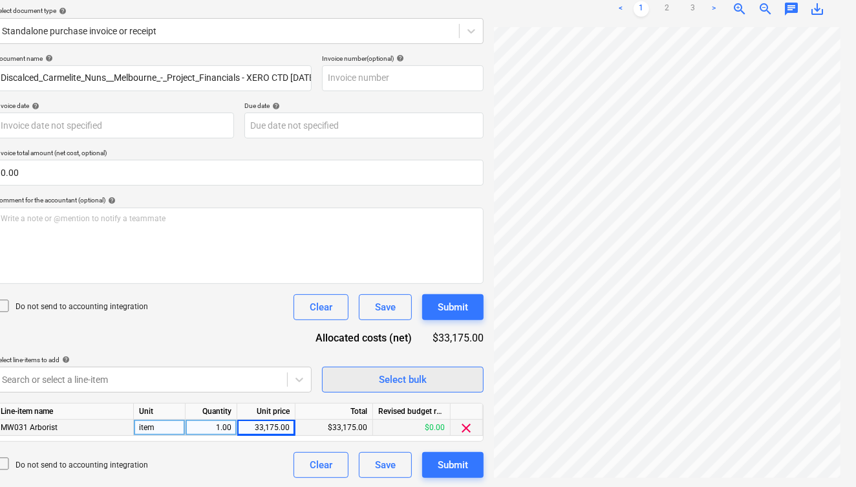
scroll to position [147, 0]
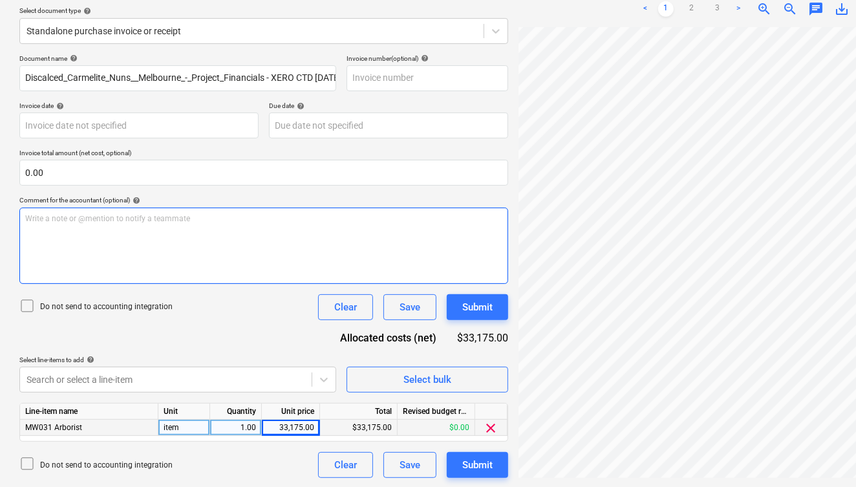
click at [63, 219] on p "Write a note or @mention to notify a teammate [PERSON_NAME]" at bounding box center [263, 218] width 477 height 11
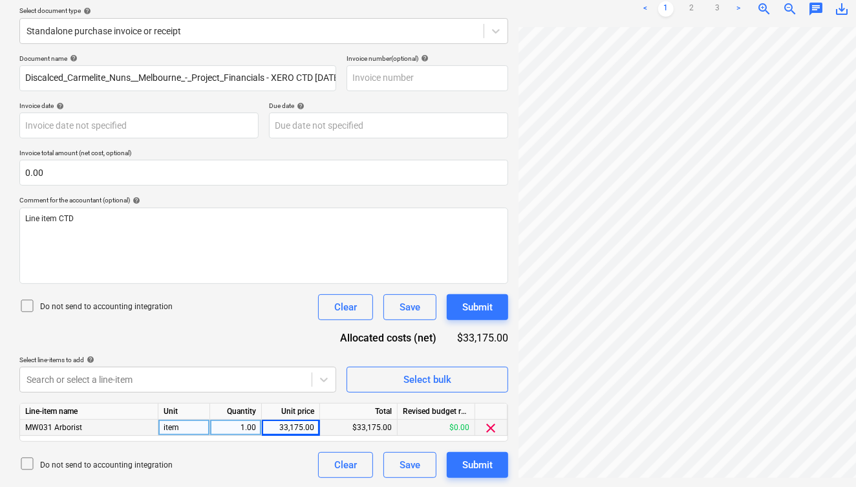
click at [28, 305] on icon at bounding box center [27, 306] width 16 height 16
click at [426, 377] on div "Select bulk" at bounding box center [428, 379] width 48 height 17
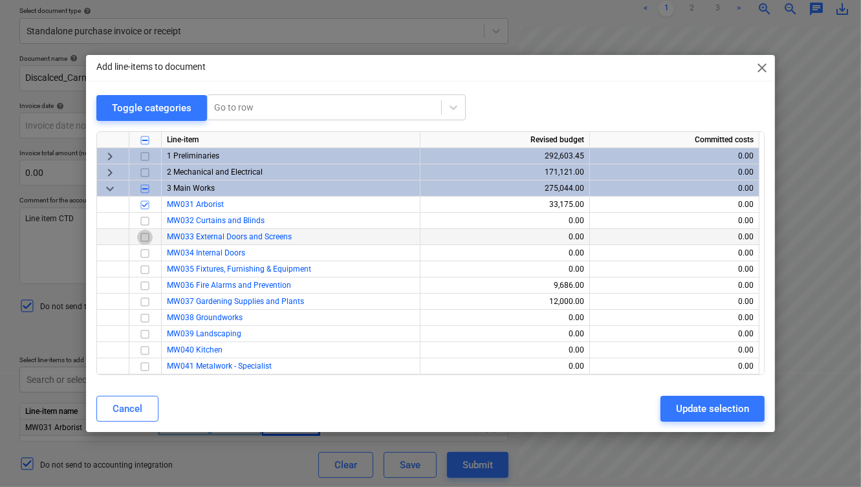
click at [143, 237] on input "checkbox" at bounding box center [145, 238] width 16 height 16
click at [144, 303] on input "checkbox" at bounding box center [145, 302] width 16 height 16
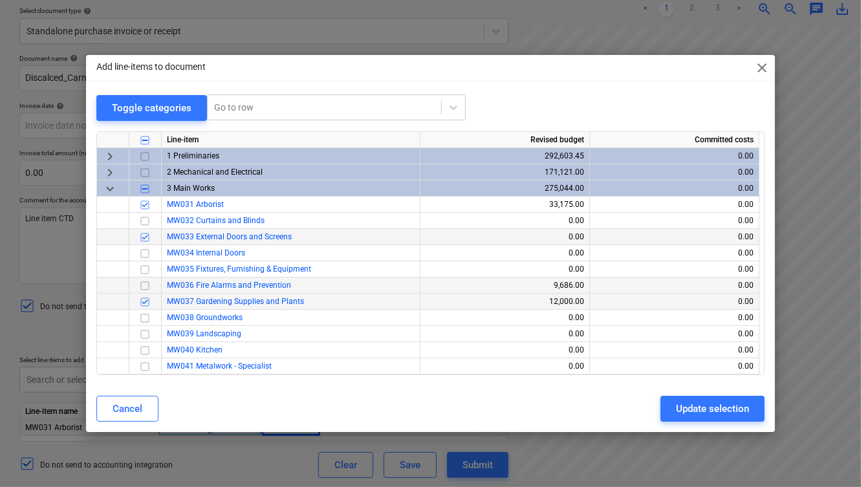
click at [144, 285] on input "checkbox" at bounding box center [145, 286] width 16 height 16
click at [698, 404] on div "Update selection" at bounding box center [712, 408] width 73 height 17
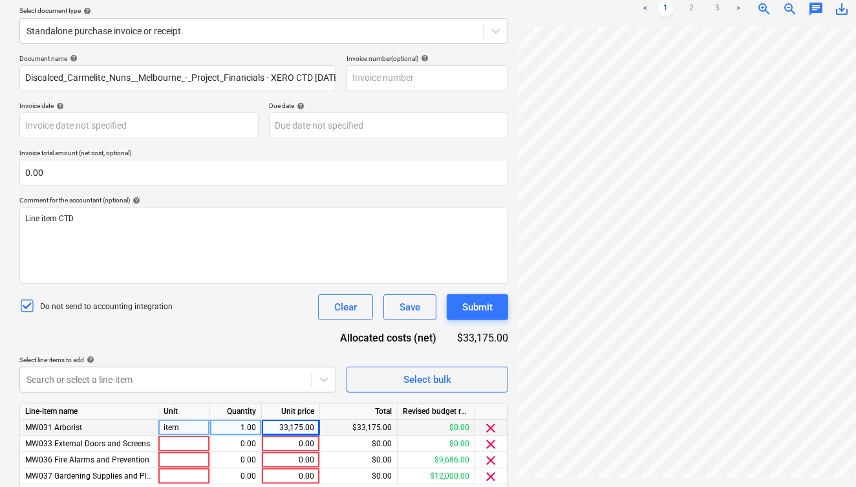
scroll to position [195, 0]
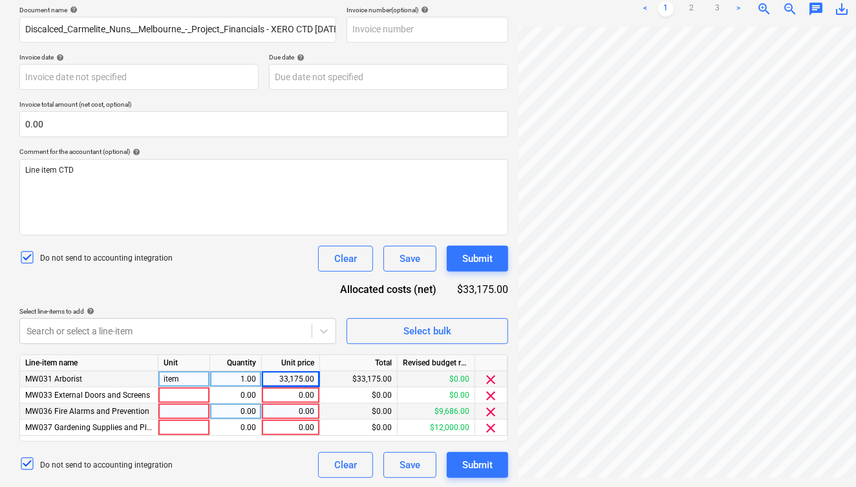
click at [300, 409] on div "0.00" at bounding box center [290, 412] width 47 height 16
type input "9686"
click at [305, 422] on div "0.00" at bounding box center [290, 428] width 47 height 16
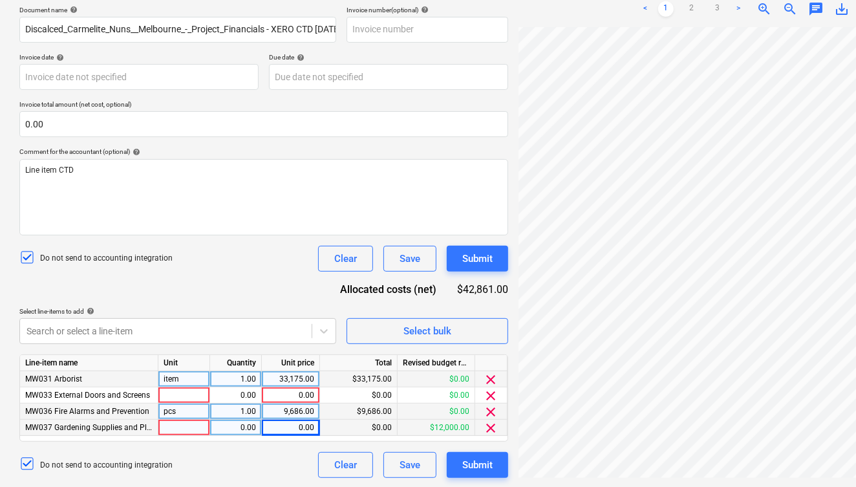
click at [297, 426] on div "0.00" at bounding box center [290, 428] width 47 height 16
type input "4,973.75"
click at [294, 409] on div "9,686.00" at bounding box center [290, 412] width 47 height 16
type input "3,614.91"
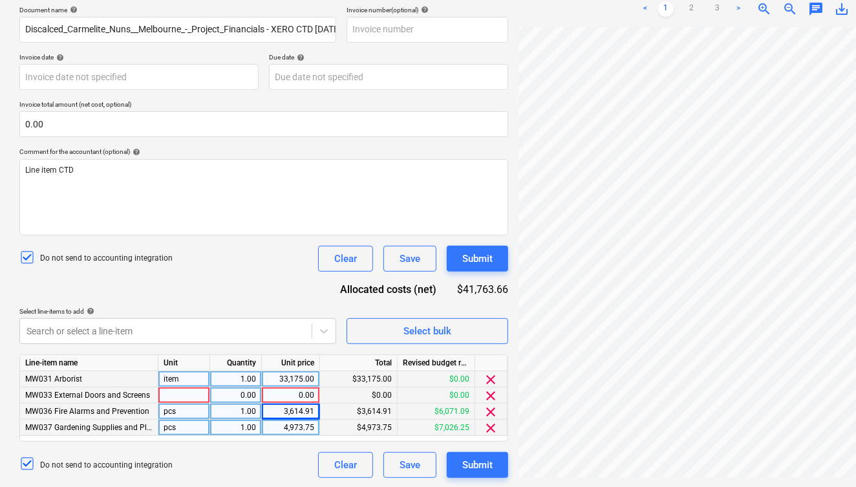
click at [491, 392] on span "clear" at bounding box center [492, 396] width 16 height 16
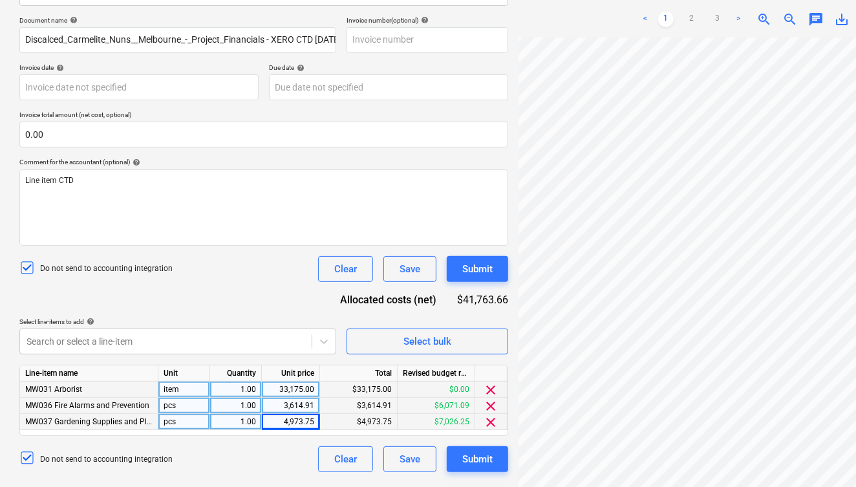
click at [512, 354] on div "Create new document Select company Discalced Carmelite Nuns, [GEOGRAPHIC_DATA] …" at bounding box center [263, 179] width 499 height 598
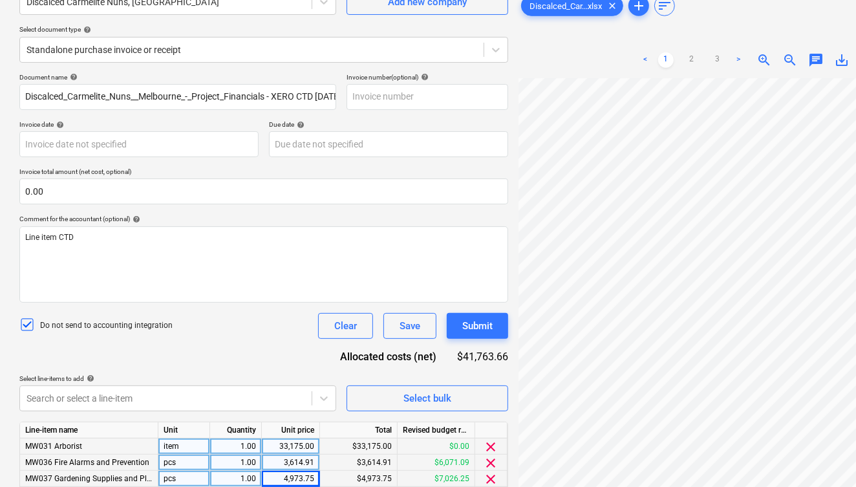
scroll to position [179, 0]
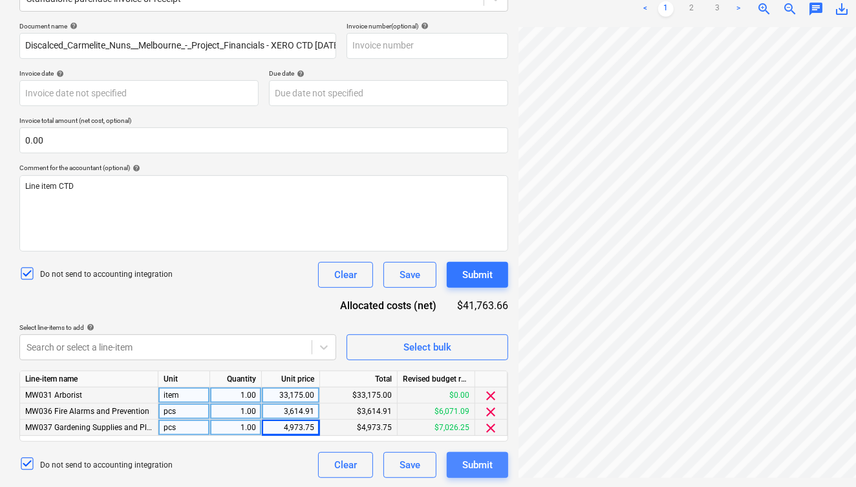
click at [476, 459] on div "Submit" at bounding box center [477, 465] width 30 height 17
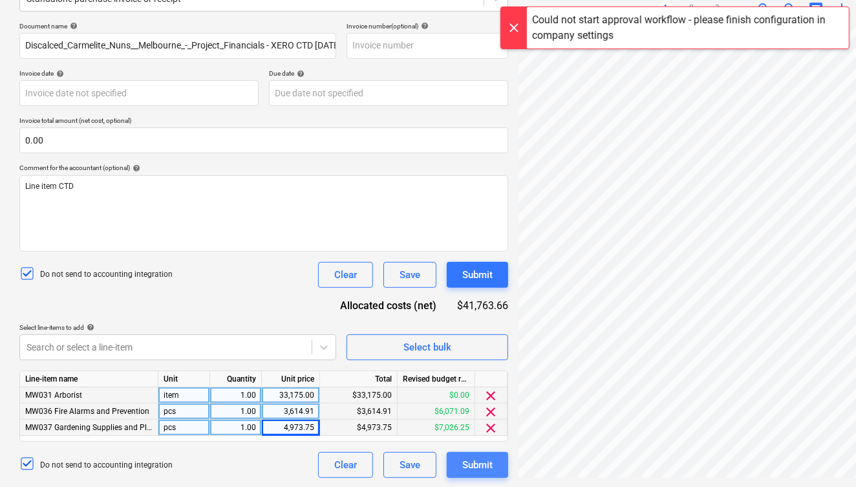
click at [481, 467] on div "Submit" at bounding box center [477, 465] width 30 height 17
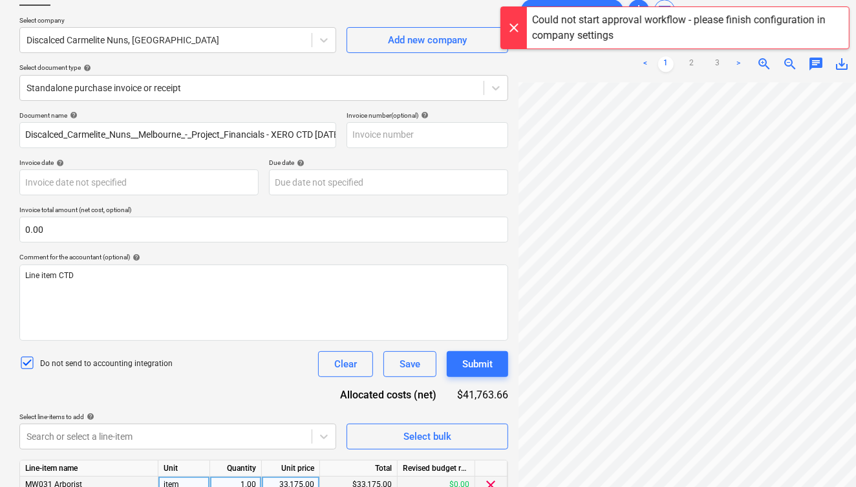
scroll to position [92, 0]
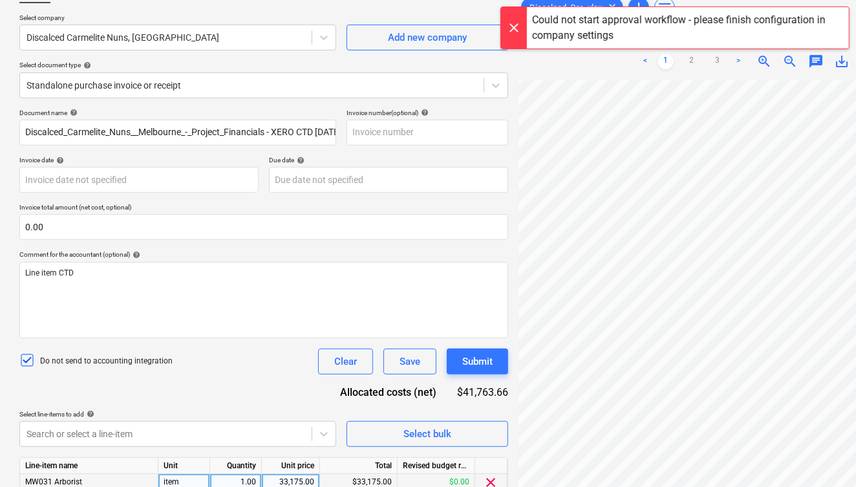
click at [25, 358] on icon at bounding box center [27, 360] width 16 height 16
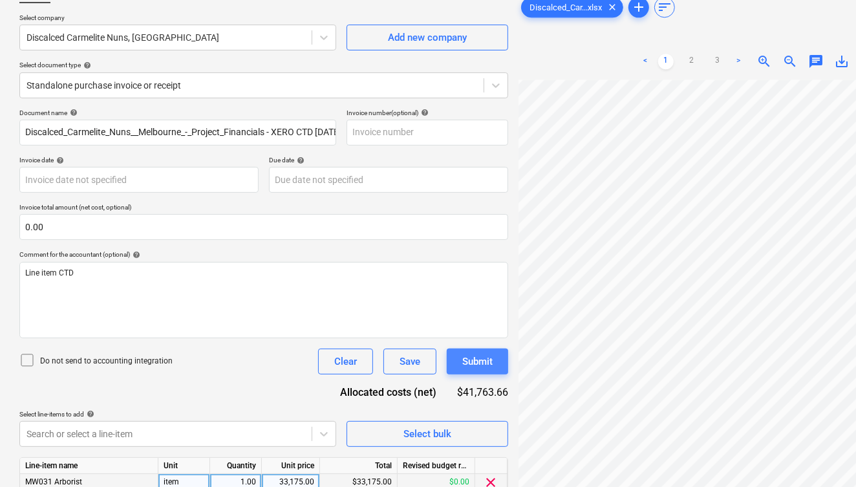
click at [468, 360] on div "Submit" at bounding box center [477, 361] width 30 height 17
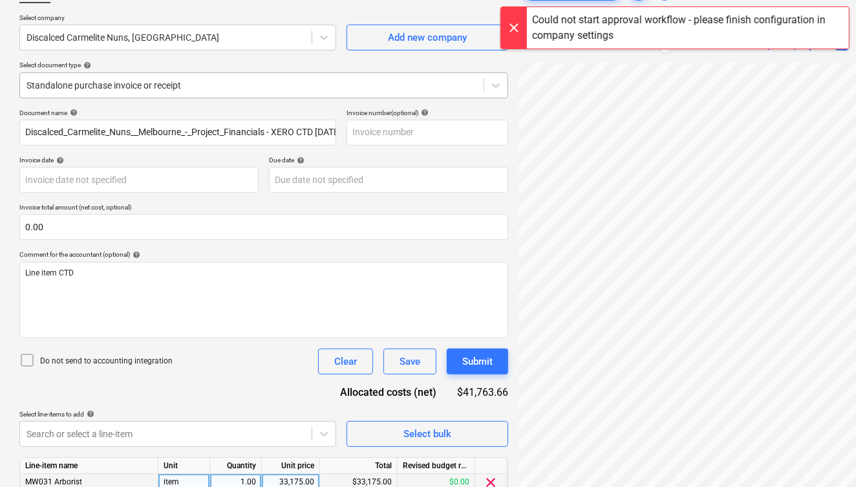
scroll to position [0, 0]
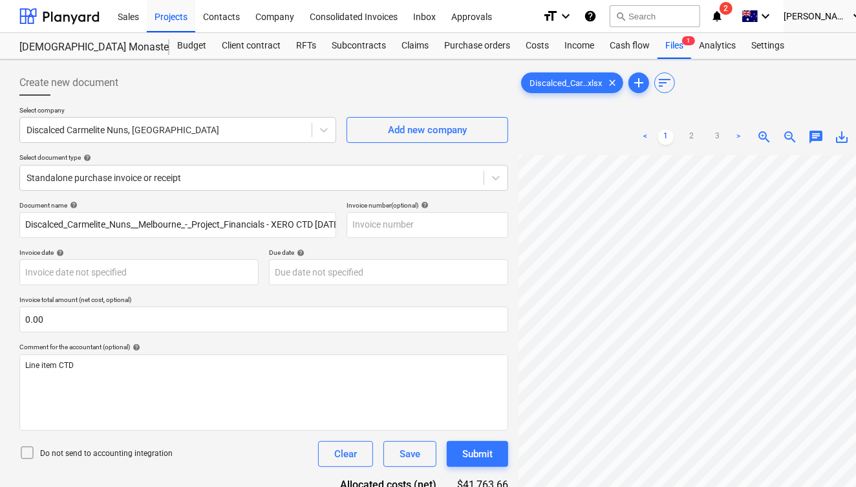
click at [481, 340] on div "Document name help Discalced_Carmelite_Nuns__Melbourne_-_Project_Financials - X…" at bounding box center [263, 429] width 489 height 456
click at [286, 18] on div "Company" at bounding box center [275, 15] width 54 height 33
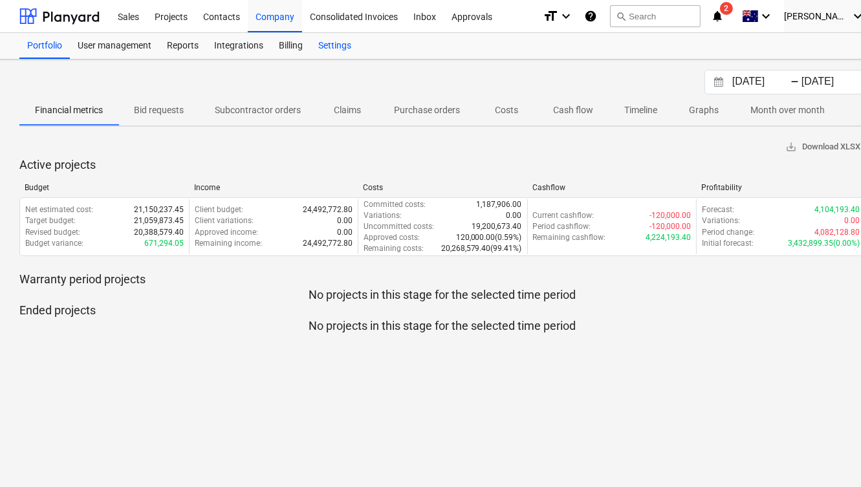
click at [332, 44] on div "Settings" at bounding box center [334, 46] width 49 height 26
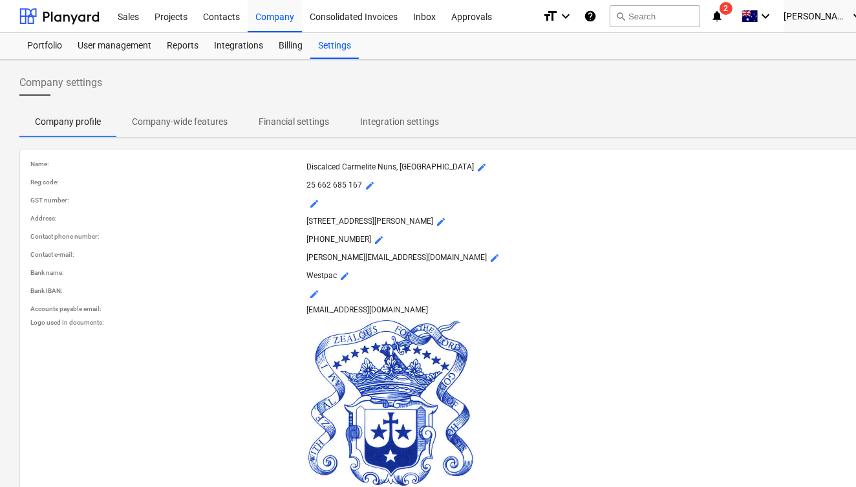
click at [680, 237] on p "[PHONE_NUMBER] mode_edit" at bounding box center [581, 240] width 548 height 16
click at [222, 121] on p "Company-wide features" at bounding box center [180, 122] width 96 height 14
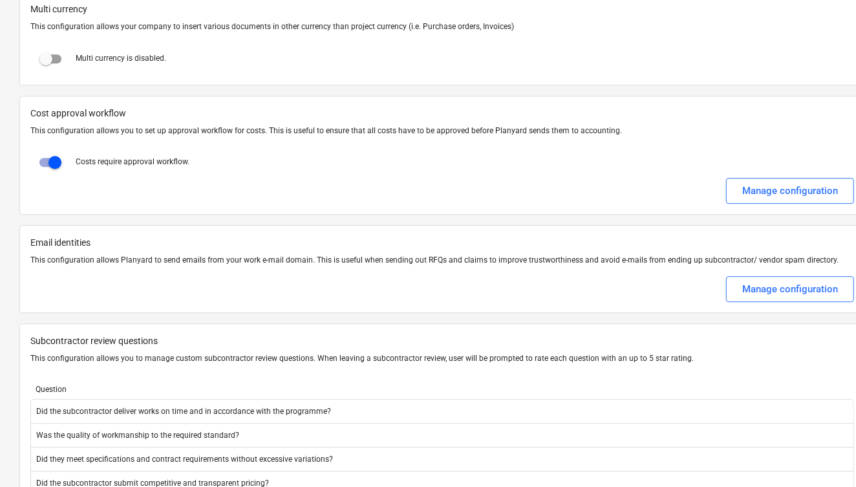
scroll to position [2430, 0]
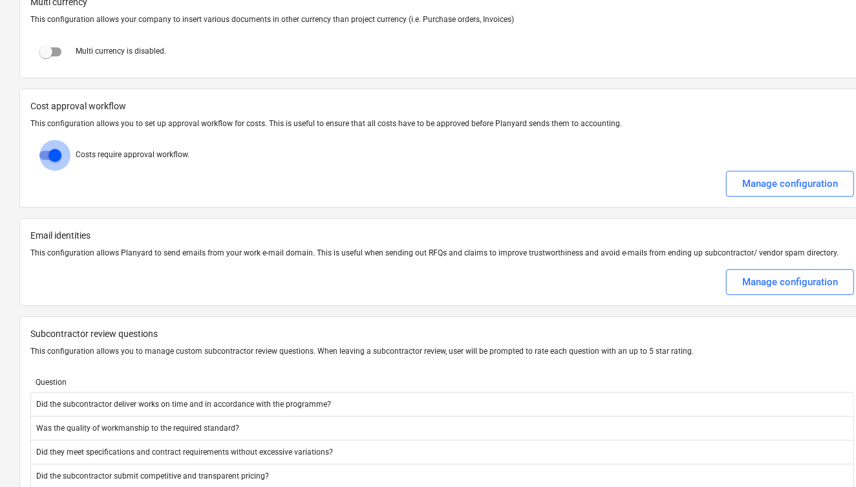
click at [54, 140] on input "checkbox" at bounding box center [54, 155] width 31 height 31
checkbox input "false"
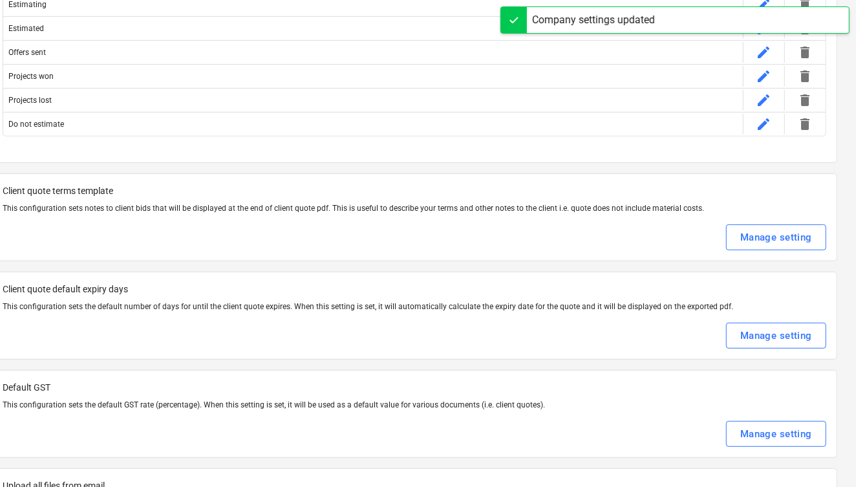
scroll to position [0, 28]
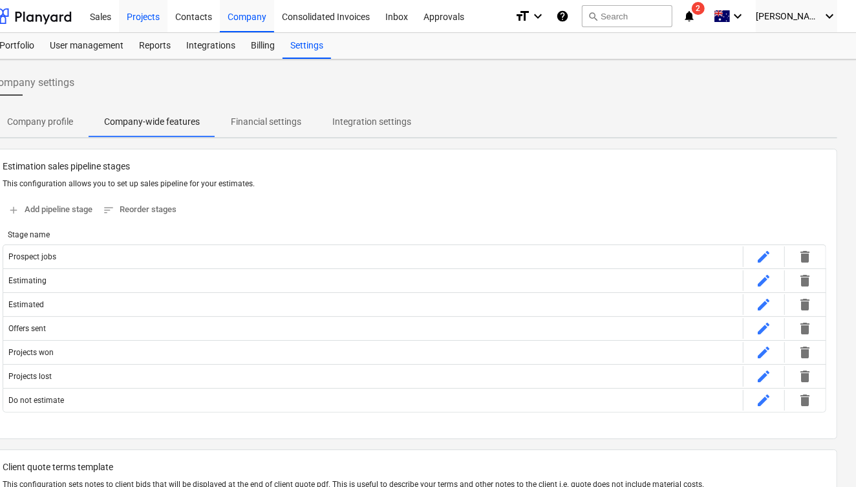
click at [123, 23] on div "Projects" at bounding box center [143, 15] width 49 height 33
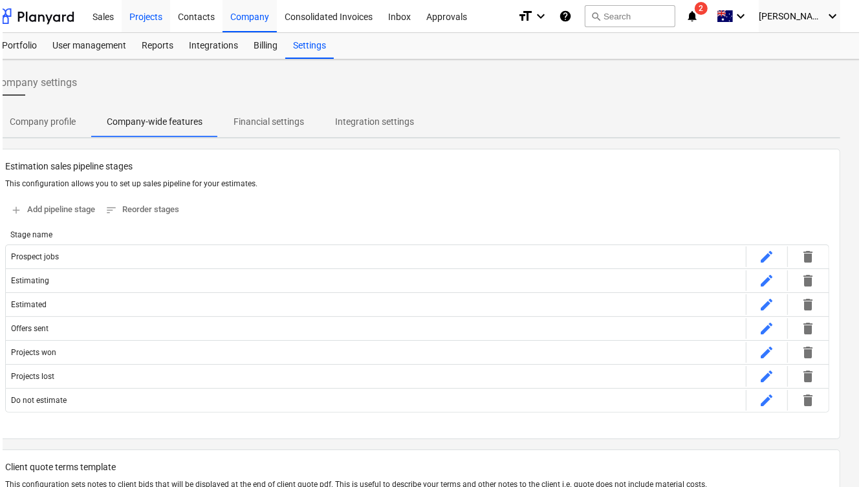
scroll to position [0, 23]
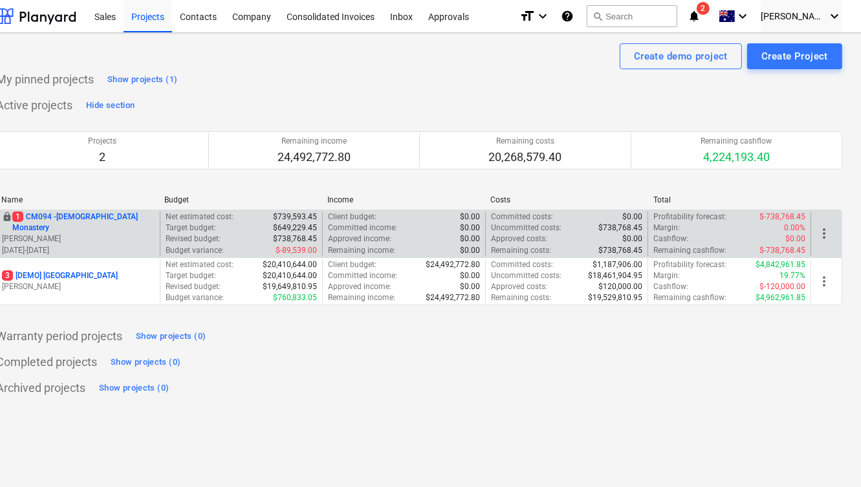
click at [111, 223] on p "1 CM094 - [GEOGRAPHIC_DATA]" at bounding box center [83, 222] width 142 height 22
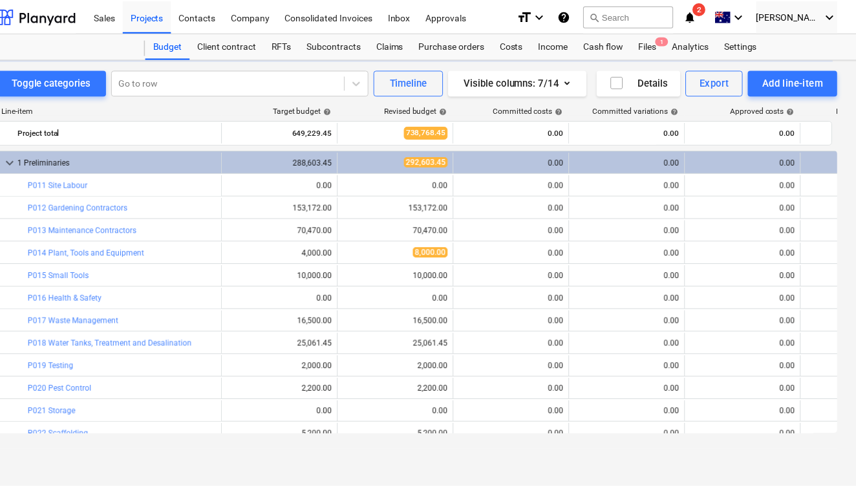
scroll to position [453, 0]
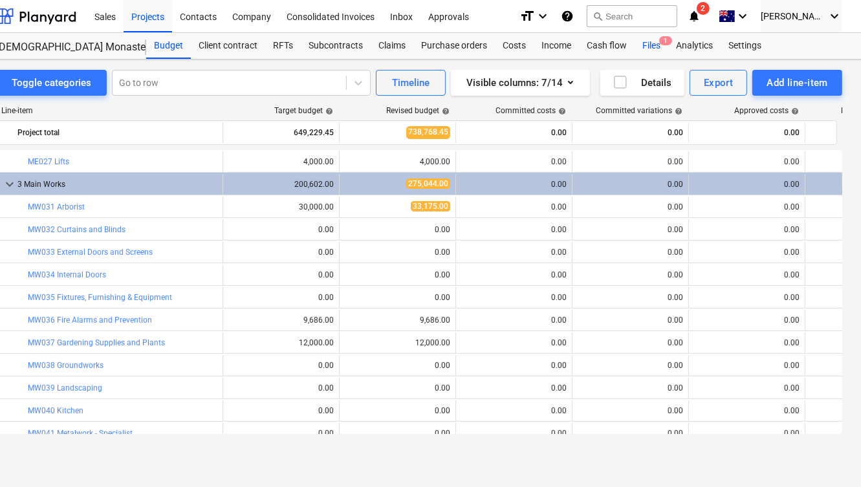
click at [658, 38] on div "Files 1" at bounding box center [651, 46] width 34 height 26
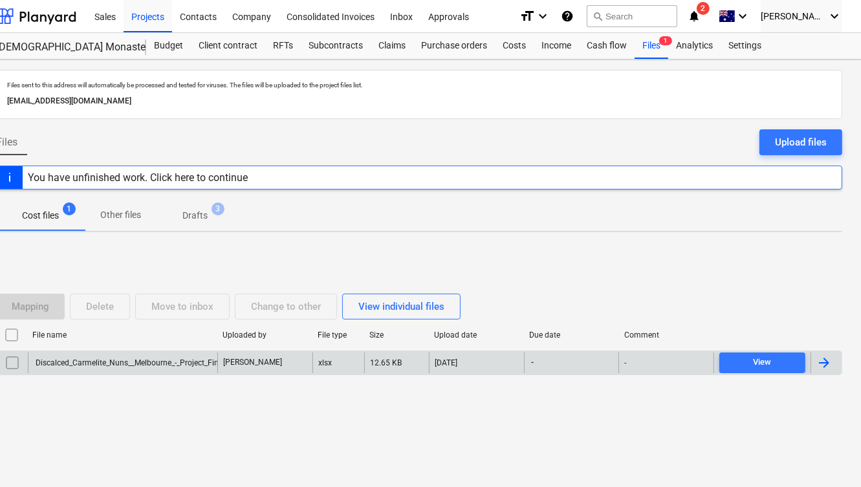
click at [92, 352] on div "Discalced_Carmelite_Nuns__Melbourne_-_Project_Financials - XERO CTD [DATE].xlsx" at bounding box center [122, 362] width 189 height 21
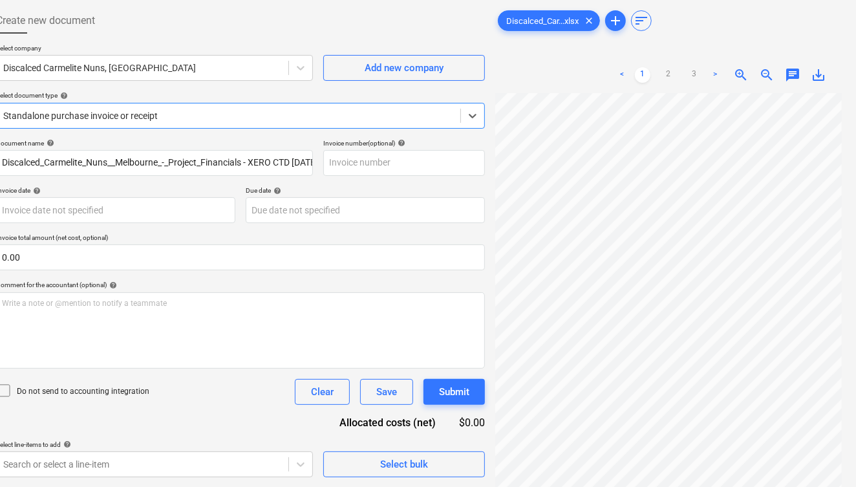
scroll to position [0, 23]
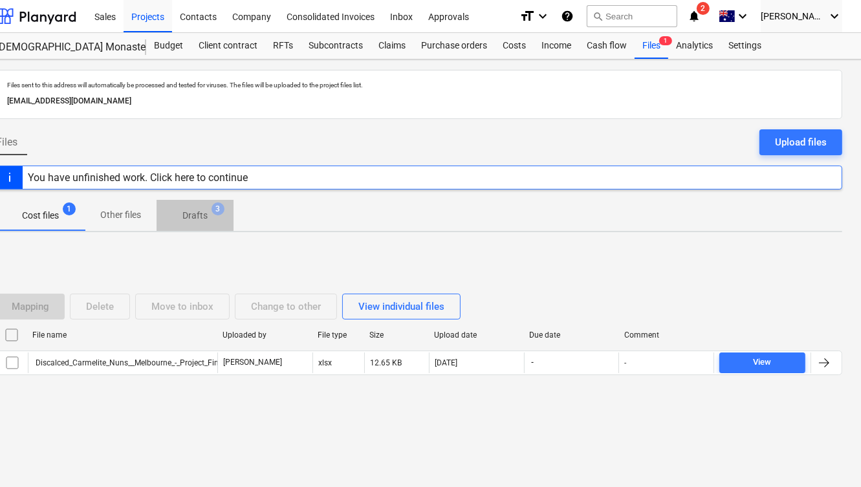
click at [199, 212] on p "Drafts" at bounding box center [194, 216] width 25 height 14
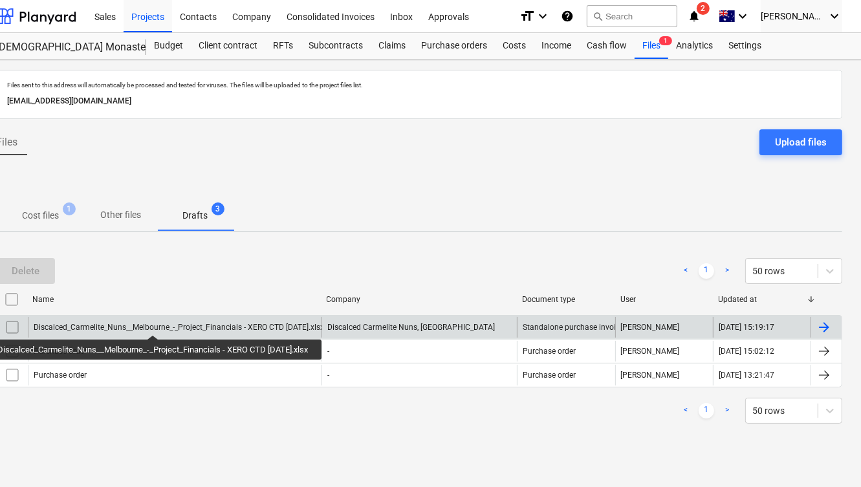
click at [158, 323] on div "Discalced_Carmelite_Nuns__Melbourne_-_Project_Financials - XERO CTD [DATE].xlsx" at bounding box center [179, 327] width 290 height 9
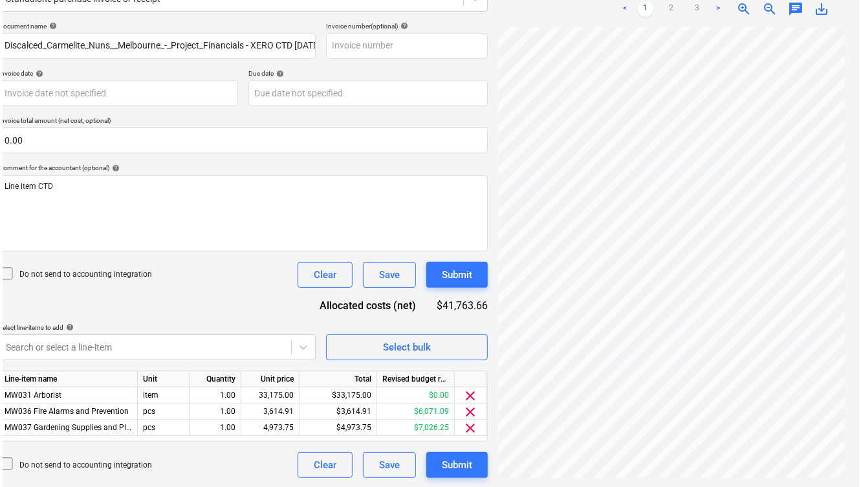
scroll to position [179, 0]
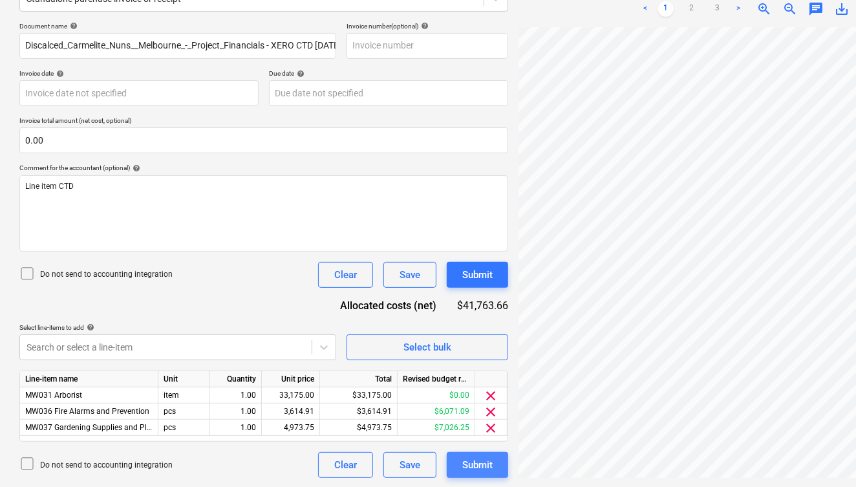
click at [488, 459] on div "Submit" at bounding box center [477, 465] width 30 height 17
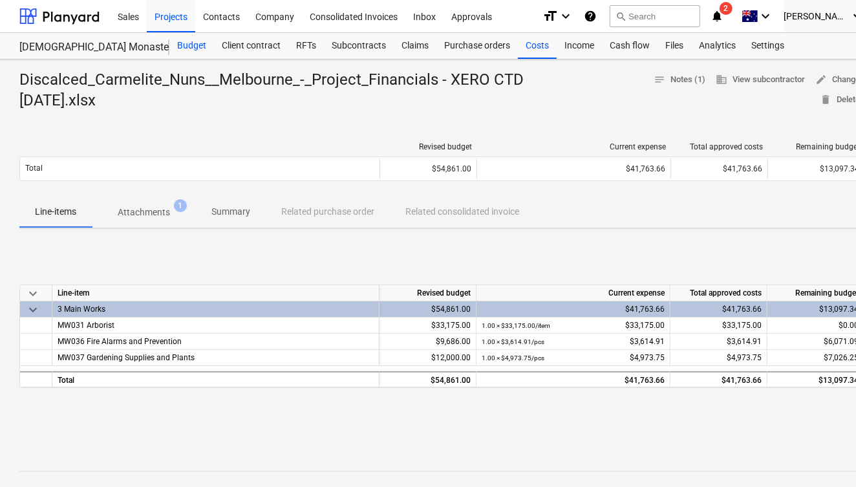
click at [195, 45] on div "Budget" at bounding box center [191, 46] width 45 height 26
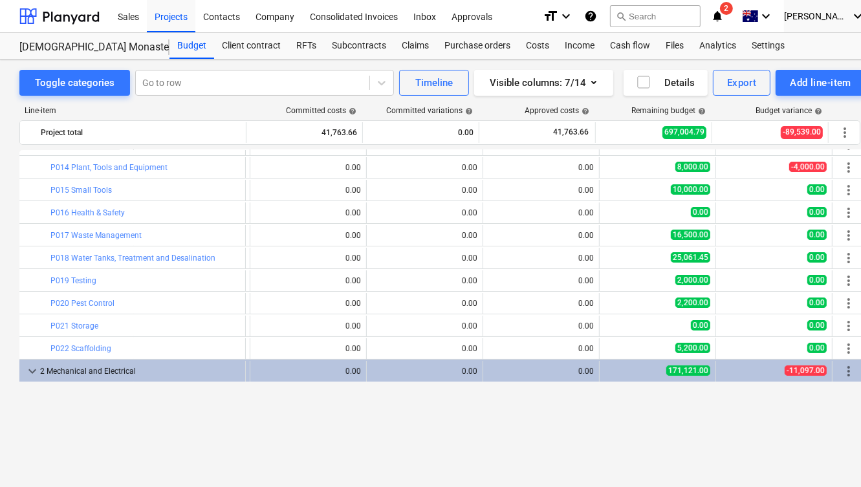
scroll to position [0, 233]
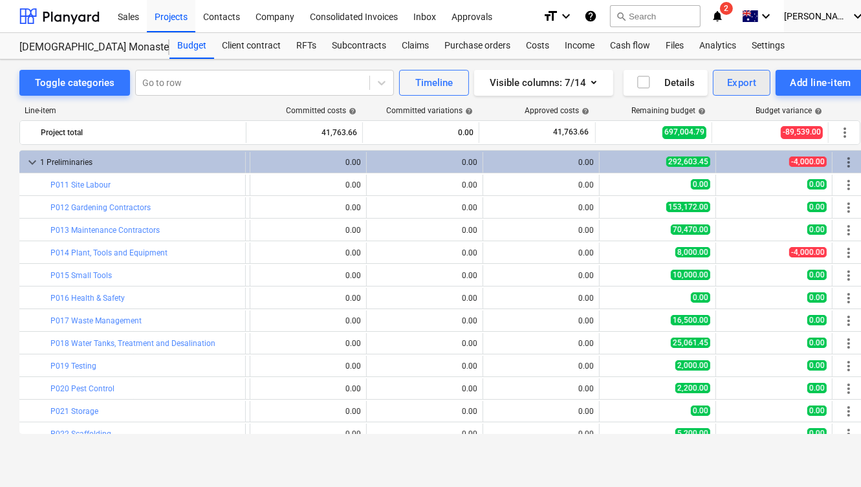
click at [744, 85] on div "Export" at bounding box center [742, 82] width 30 height 17
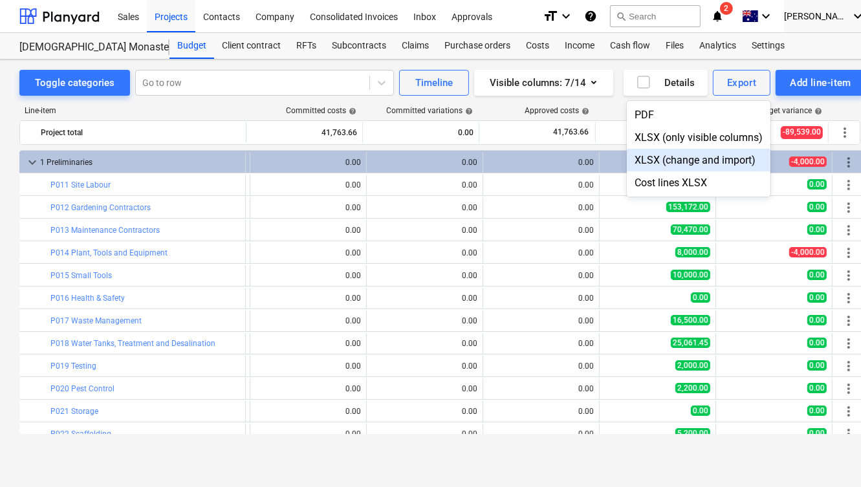
click at [32, 164] on div at bounding box center [430, 243] width 861 height 487
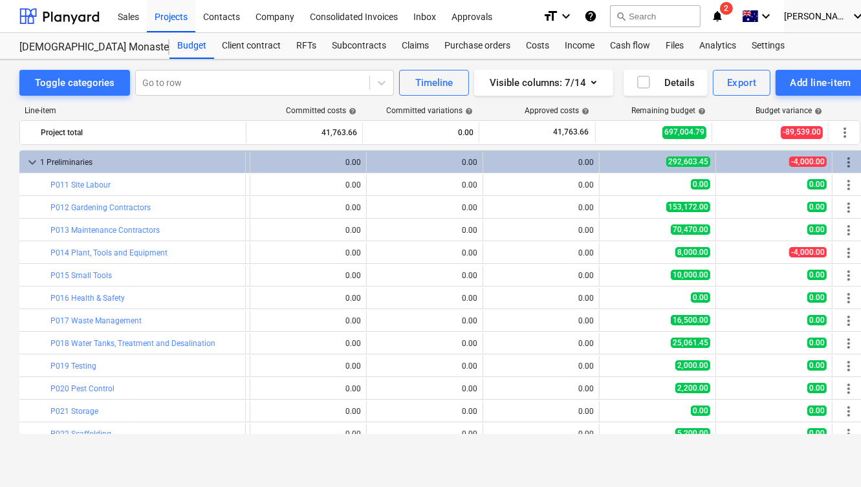
click at [32, 164] on span "keyboard_arrow_down" at bounding box center [33, 163] width 16 height 16
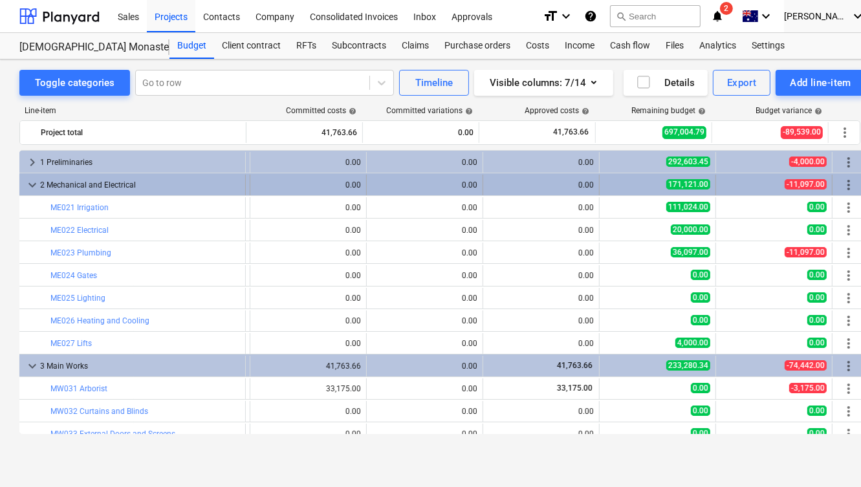
click at [33, 180] on span "keyboard_arrow_down" at bounding box center [33, 185] width 16 height 16
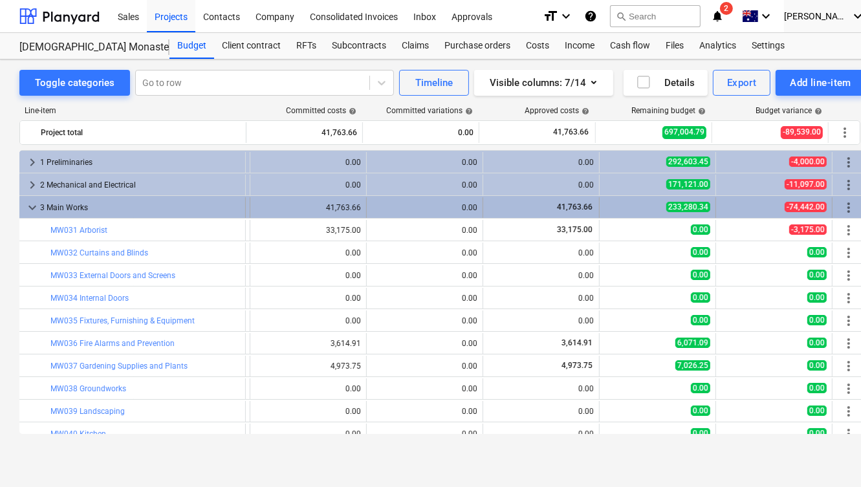
click at [35, 206] on span "keyboard_arrow_down" at bounding box center [33, 208] width 16 height 16
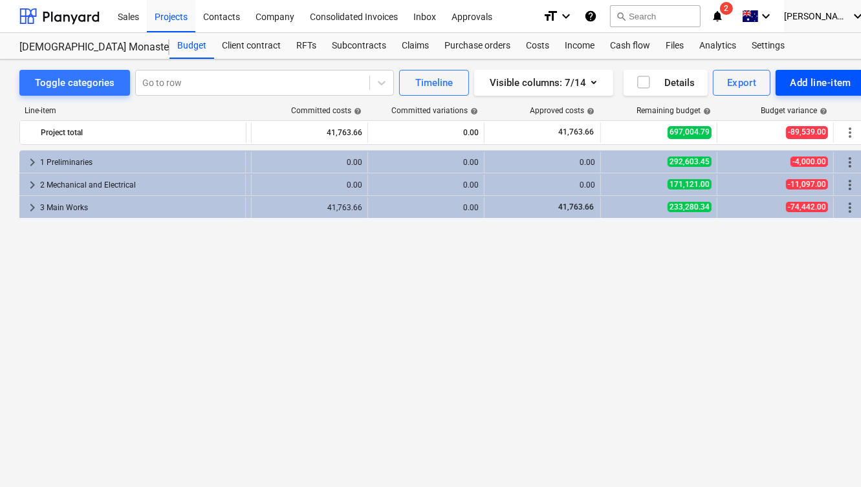
click at [815, 93] on button "Add line-item" at bounding box center [820, 83] width 90 height 26
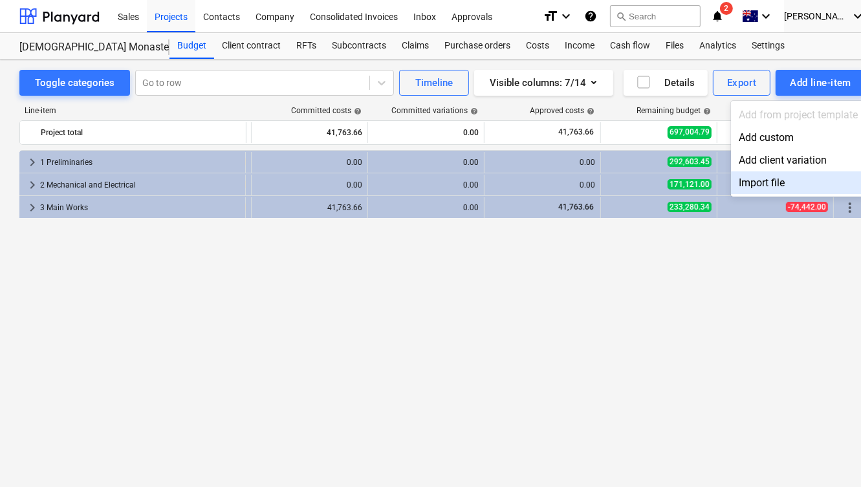
click at [762, 186] on div "Import file" at bounding box center [798, 182] width 135 height 23
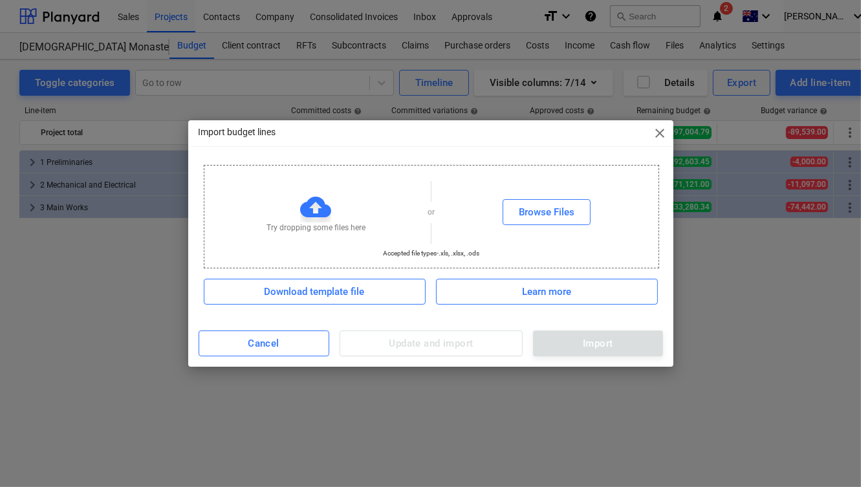
click at [731, 279] on div "Import budget lines close Try dropping some files here or Browse Files Accepted…" at bounding box center [430, 243] width 861 height 487
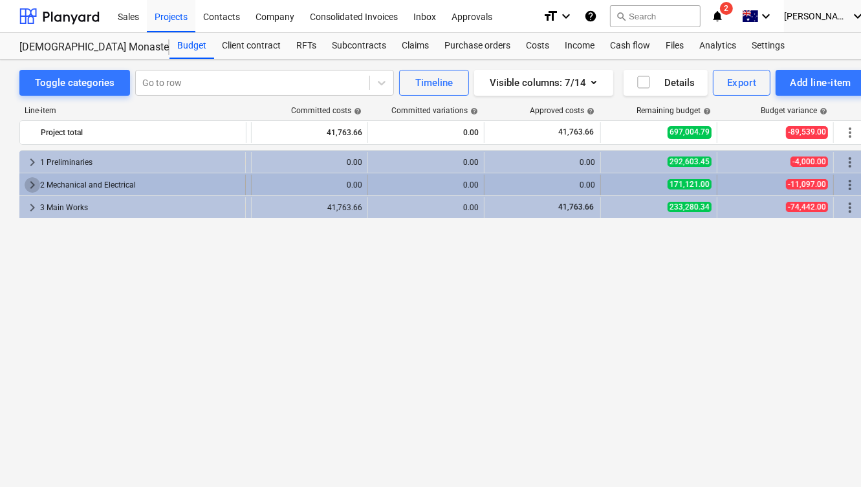
click at [33, 186] on span "keyboard_arrow_right" at bounding box center [33, 185] width 16 height 16
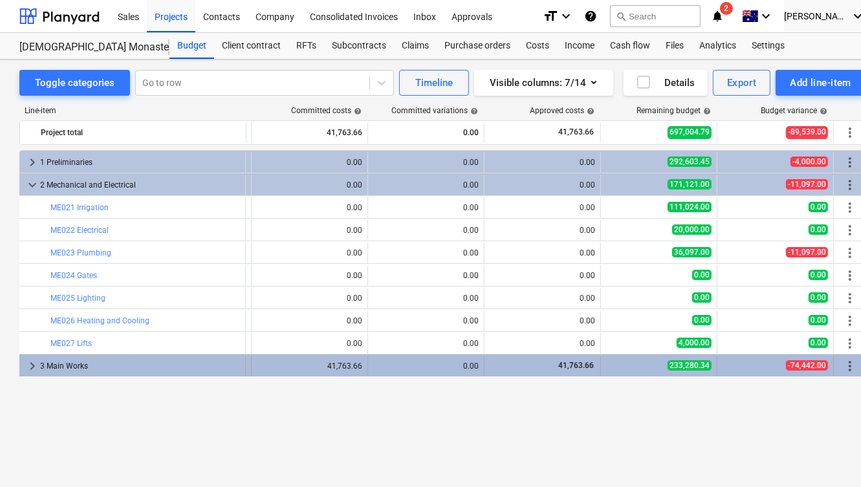
click at [35, 365] on span "keyboard_arrow_right" at bounding box center [33, 366] width 16 height 16
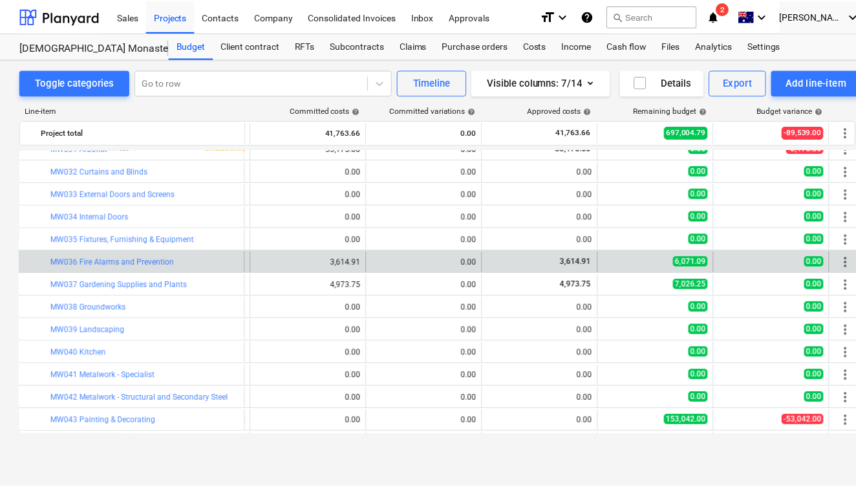
scroll to position [0, 0]
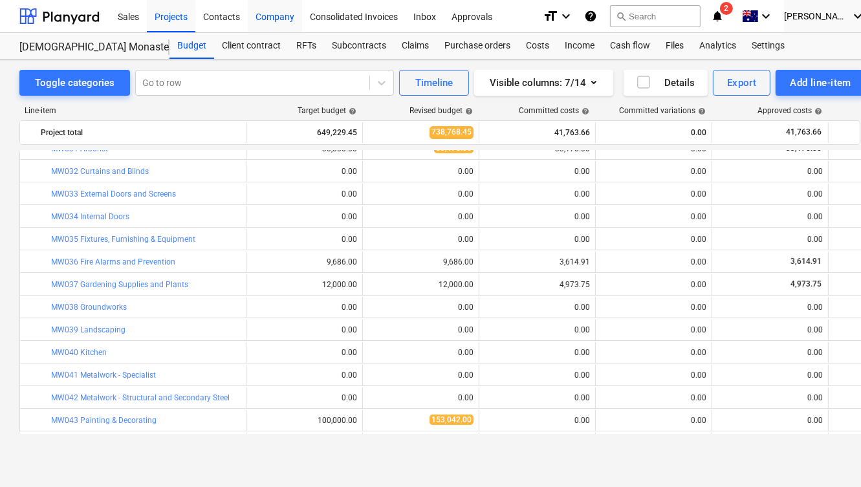
click at [279, 23] on div "Company" at bounding box center [275, 15] width 54 height 33
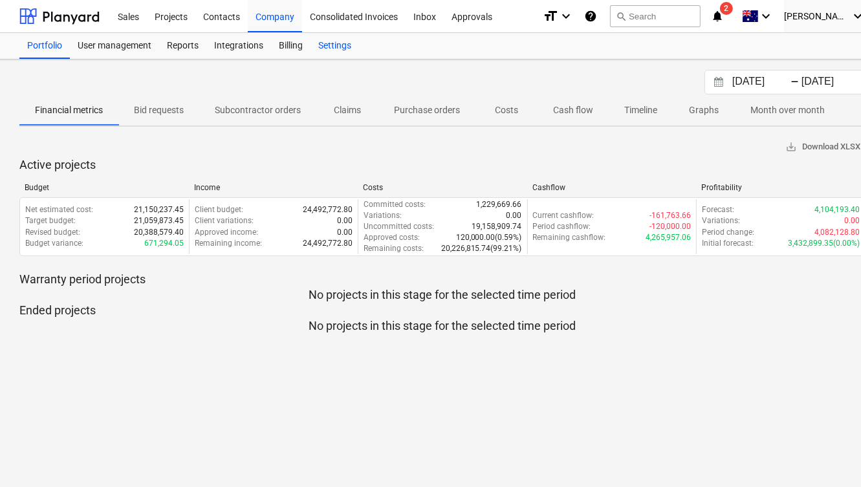
click at [338, 48] on div "Settings" at bounding box center [334, 46] width 49 height 26
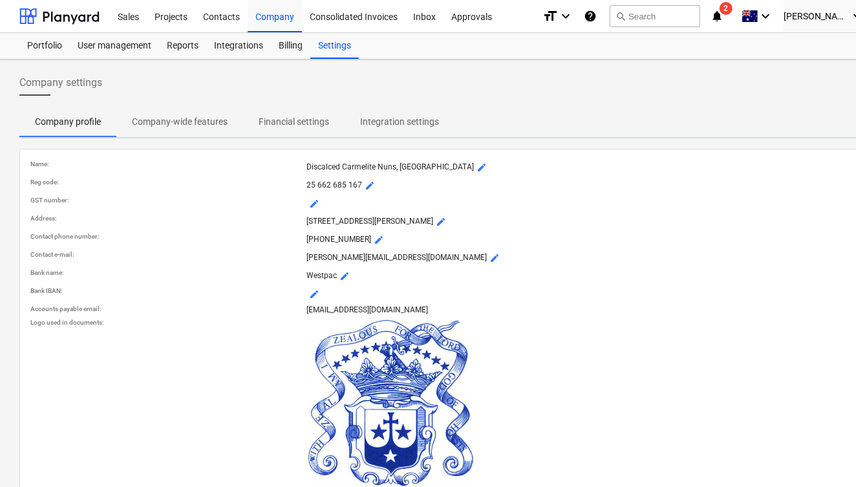
click at [194, 118] on p "Company-wide features" at bounding box center [180, 122] width 96 height 14
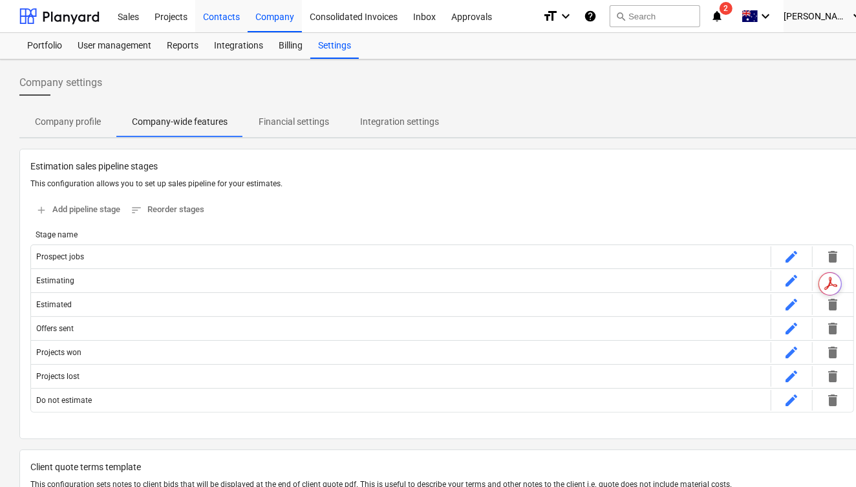
click at [228, 12] on div "Contacts" at bounding box center [221, 15] width 52 height 33
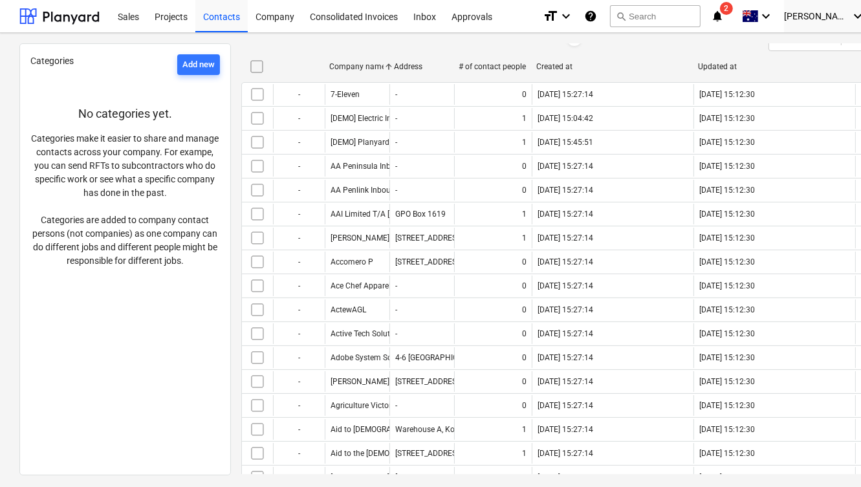
scroll to position [164, 0]
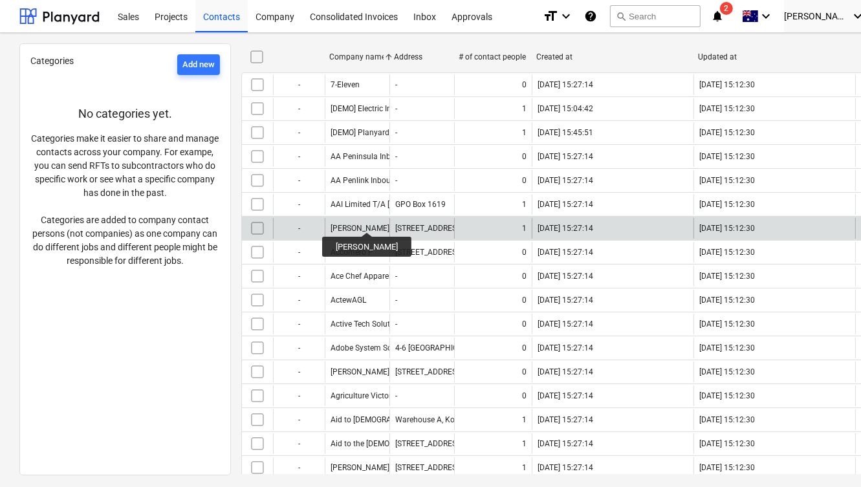
click at [358, 224] on div "[PERSON_NAME]" at bounding box center [359, 228] width 59 height 9
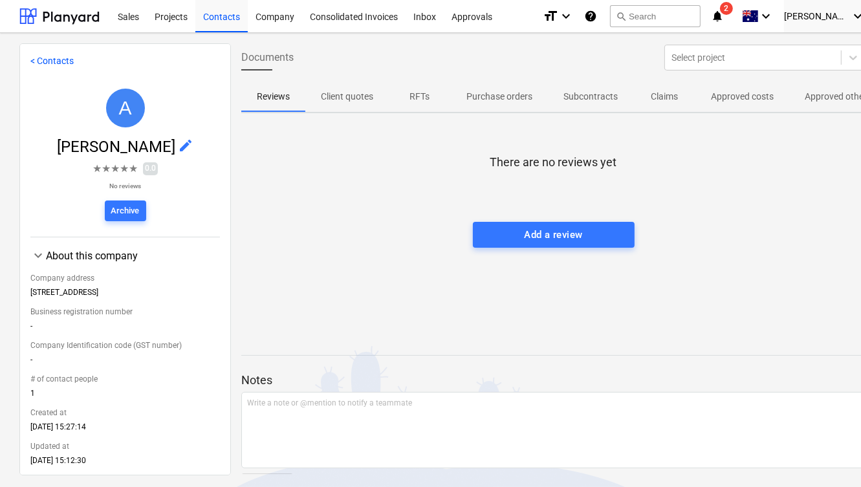
scroll to position [83, 0]
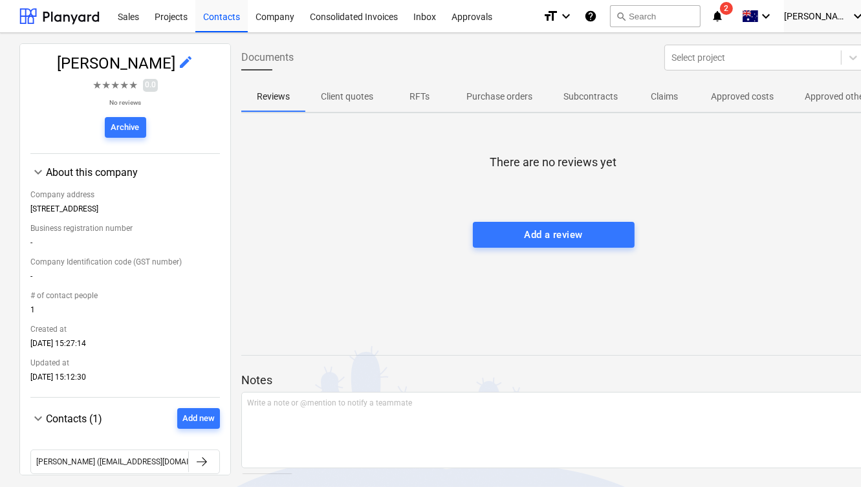
click at [145, 200] on div "Company address" at bounding box center [124, 194] width 189 height 19
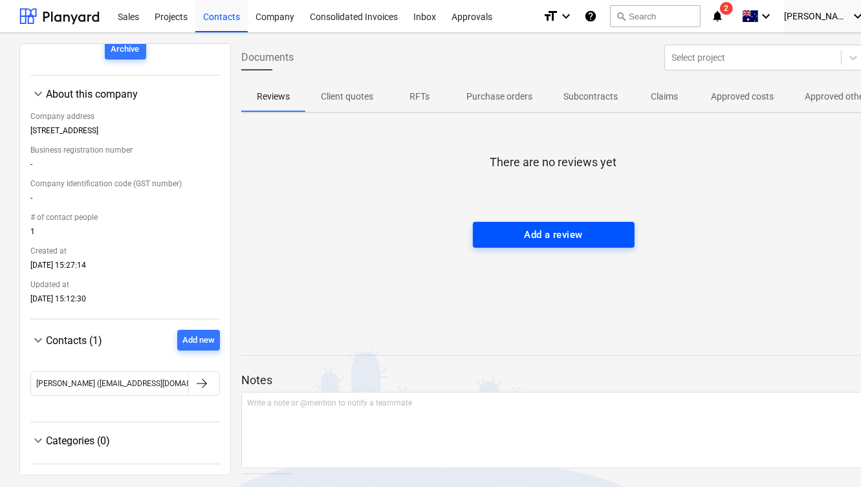
click at [559, 226] on div "Add a review" at bounding box center [553, 234] width 58 height 17
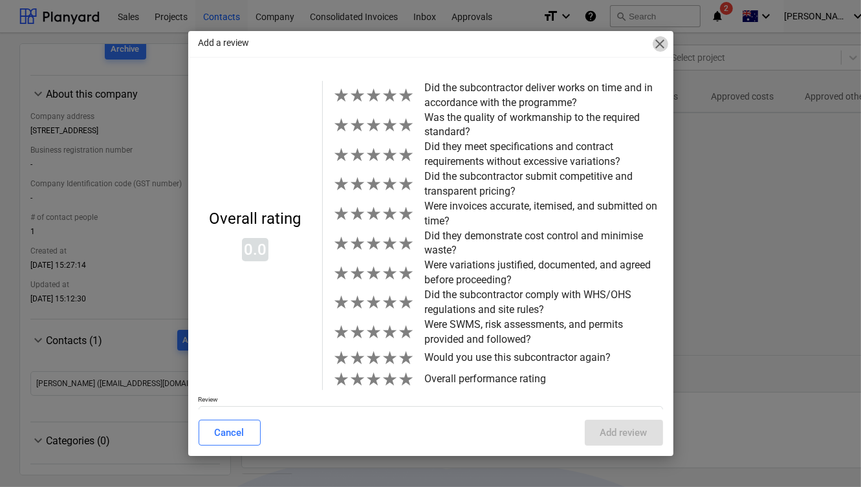
click at [658, 44] on span "close" at bounding box center [661, 44] width 16 height 16
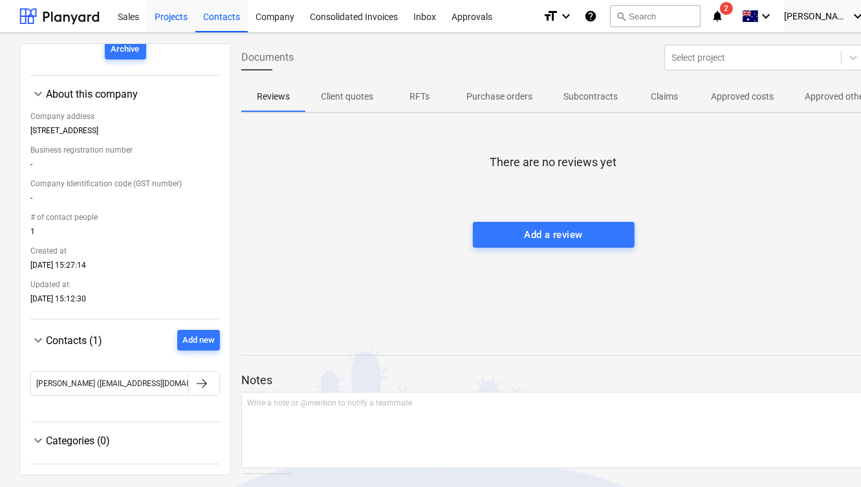
click at [178, 17] on div "Projects" at bounding box center [171, 15] width 49 height 33
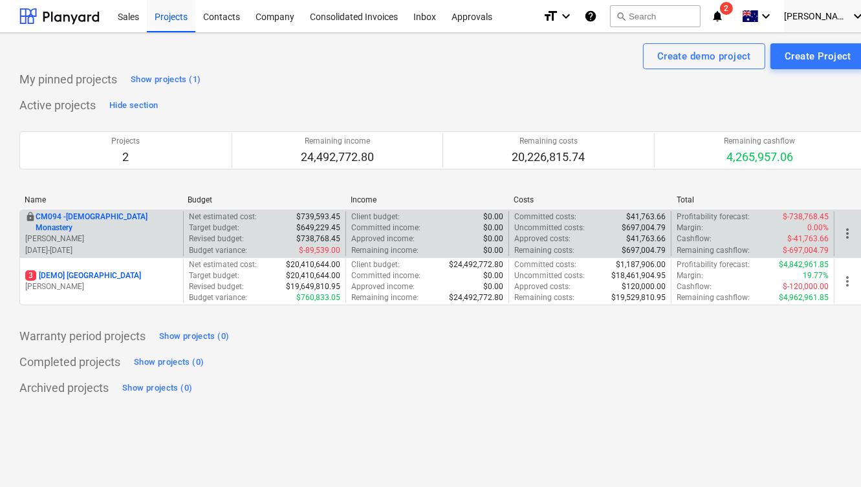
click at [107, 222] on p "CM094 - [GEOGRAPHIC_DATA]" at bounding box center [107, 222] width 142 height 22
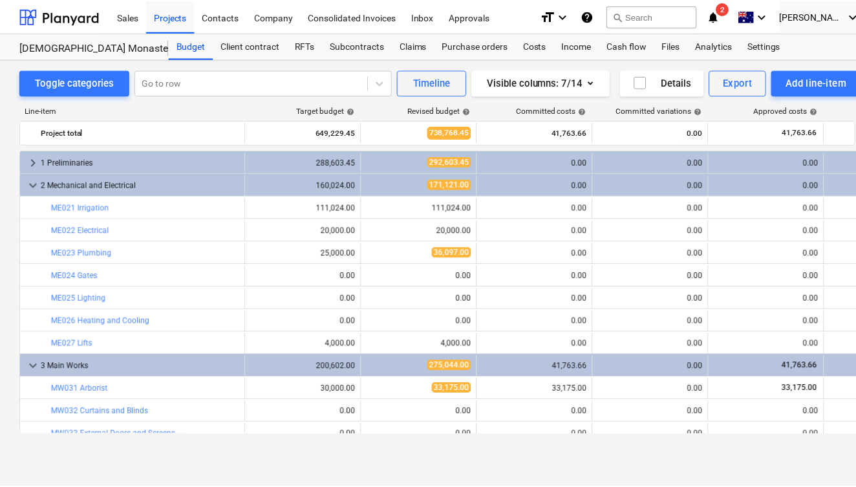
scroll to position [240, 0]
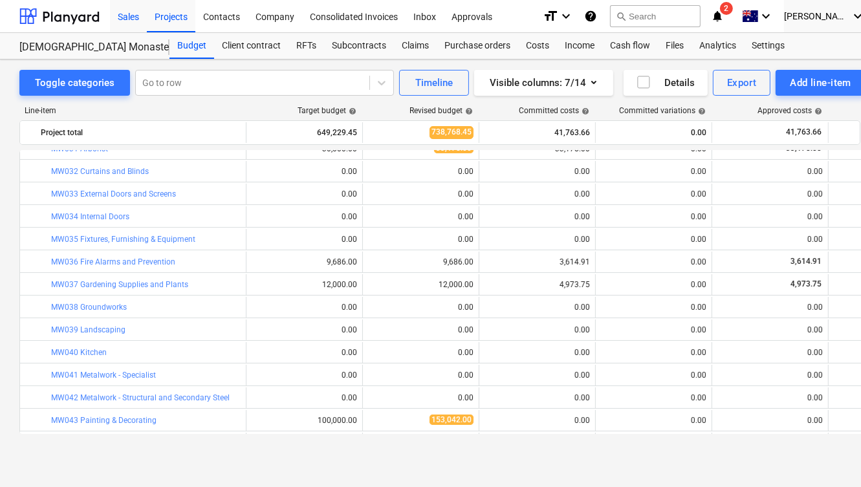
click at [126, 14] on div "Sales" at bounding box center [128, 15] width 37 height 33
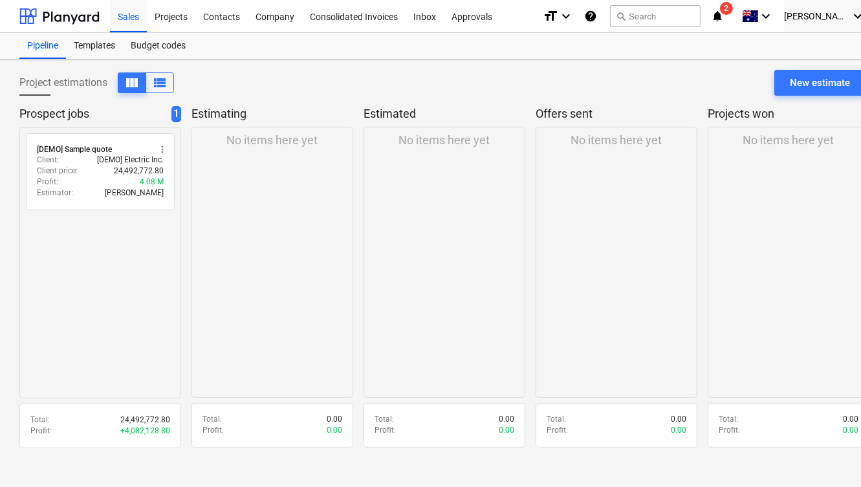
click at [219, 116] on p "Estimating" at bounding box center [269, 114] width 157 height 16
click at [810, 80] on div "New estimate" at bounding box center [820, 82] width 60 height 17
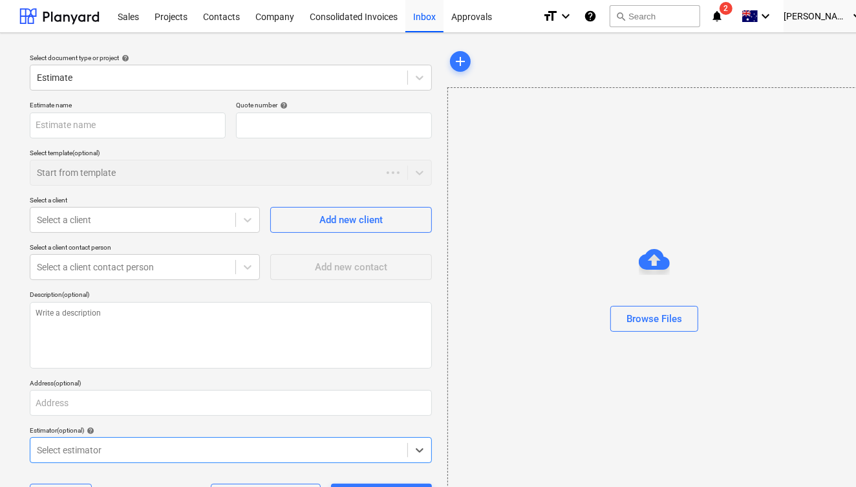
type textarea "x"
type input "QU-0001"
type textarea "x"
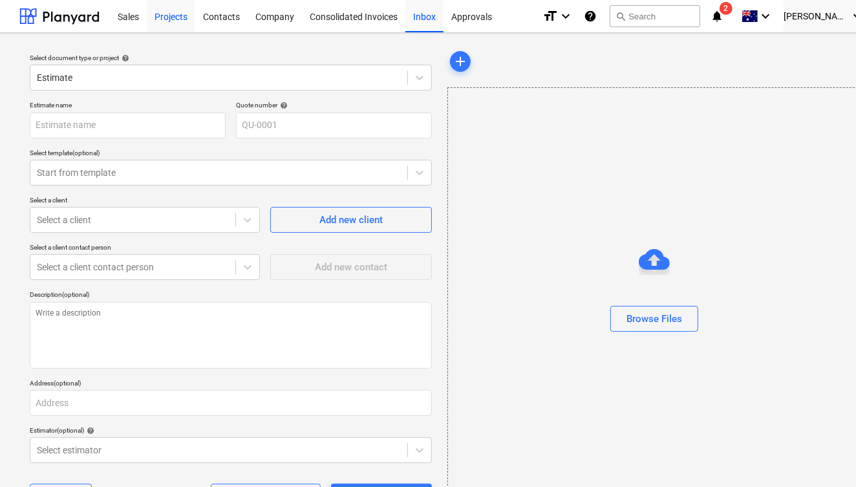
click at [171, 23] on div "Projects" at bounding box center [171, 15] width 49 height 33
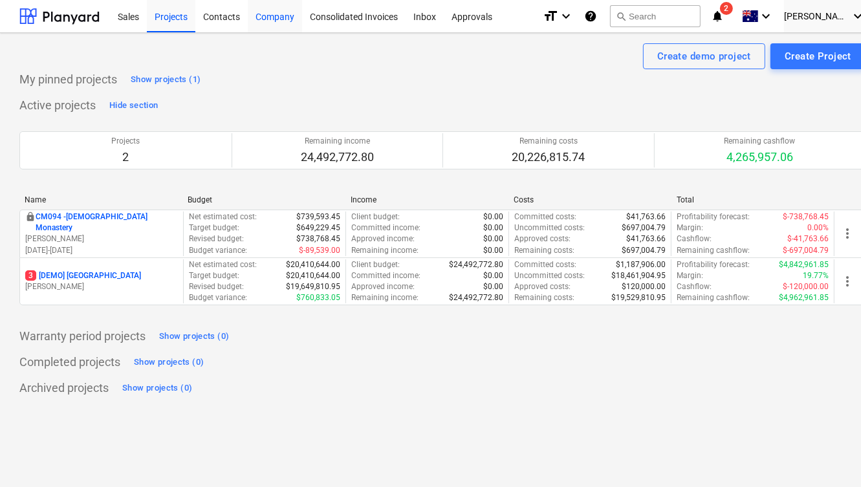
click at [275, 11] on div "Company" at bounding box center [275, 15] width 54 height 33
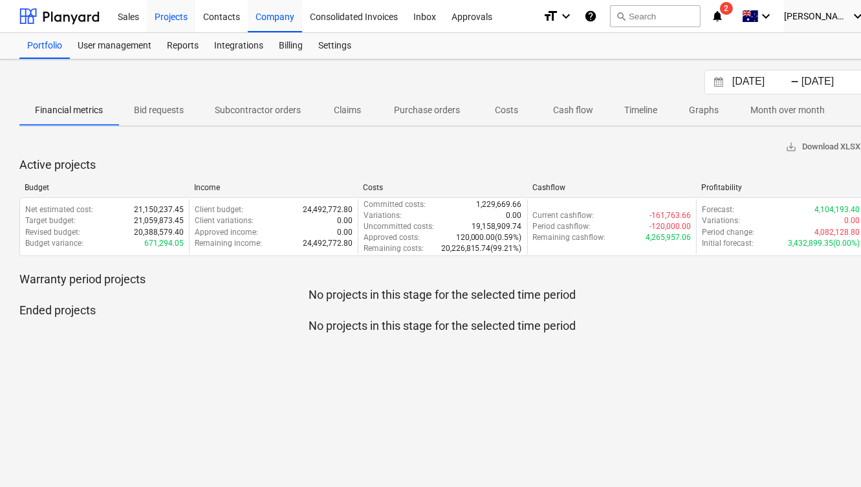
click at [184, 16] on div "Projects" at bounding box center [171, 15] width 49 height 33
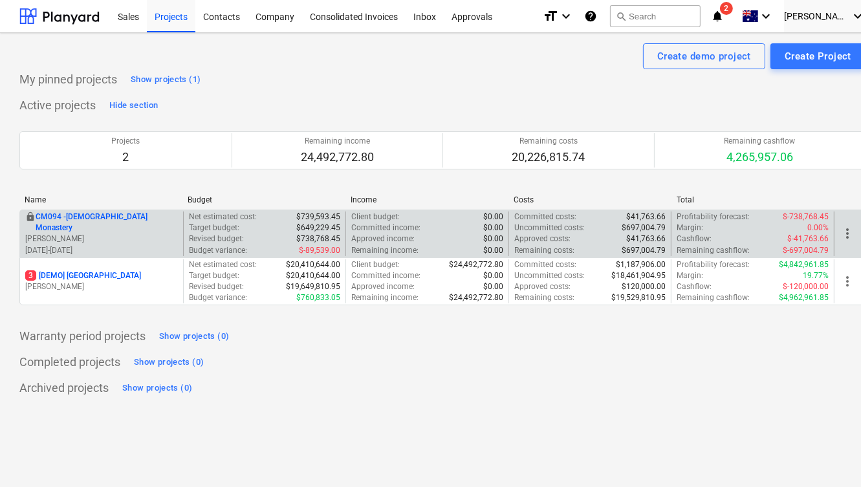
click at [109, 221] on p "CM094 - [GEOGRAPHIC_DATA]" at bounding box center [107, 222] width 142 height 22
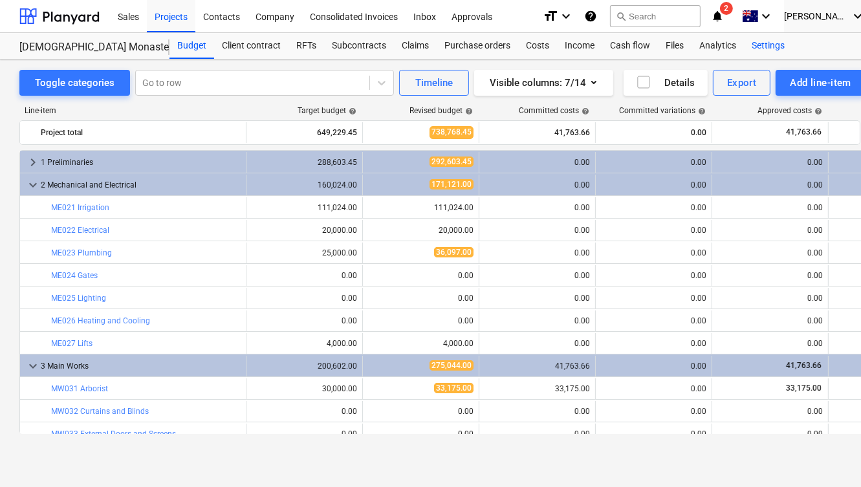
click at [764, 45] on div "Settings" at bounding box center [768, 46] width 49 height 26
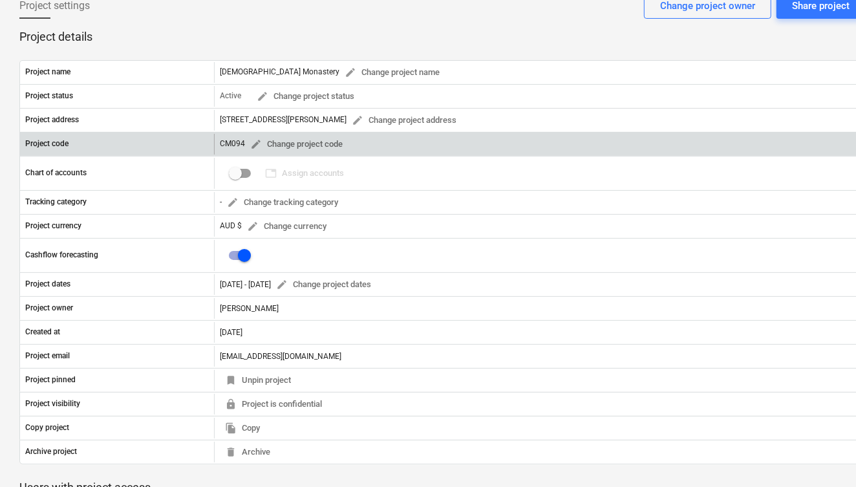
scroll to position [70, 0]
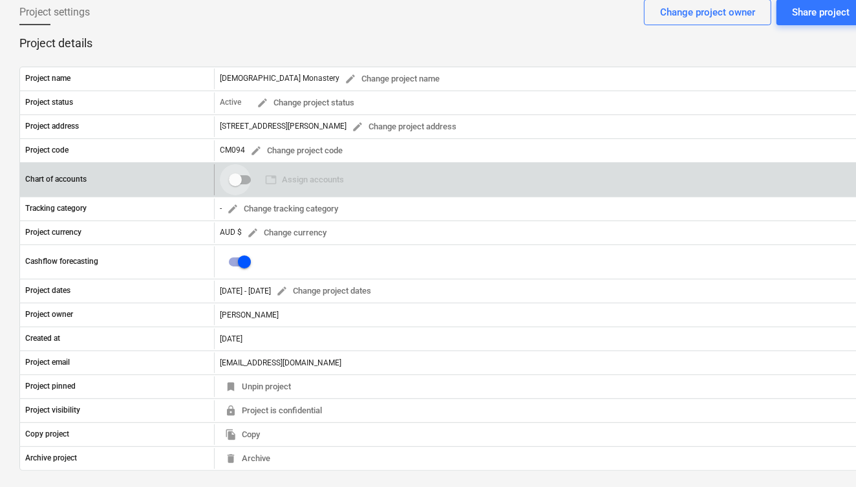
click at [236, 171] on input "checkbox" at bounding box center [235, 179] width 31 height 31
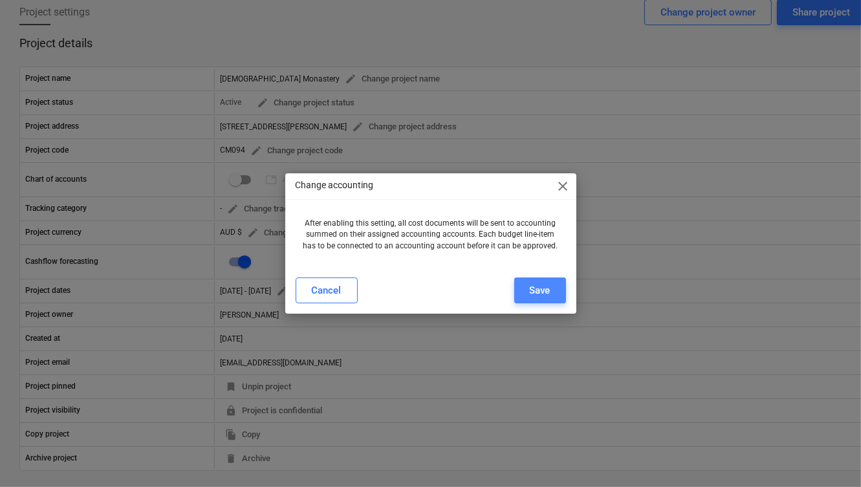
click at [532, 288] on div "Save" at bounding box center [540, 290] width 21 height 17
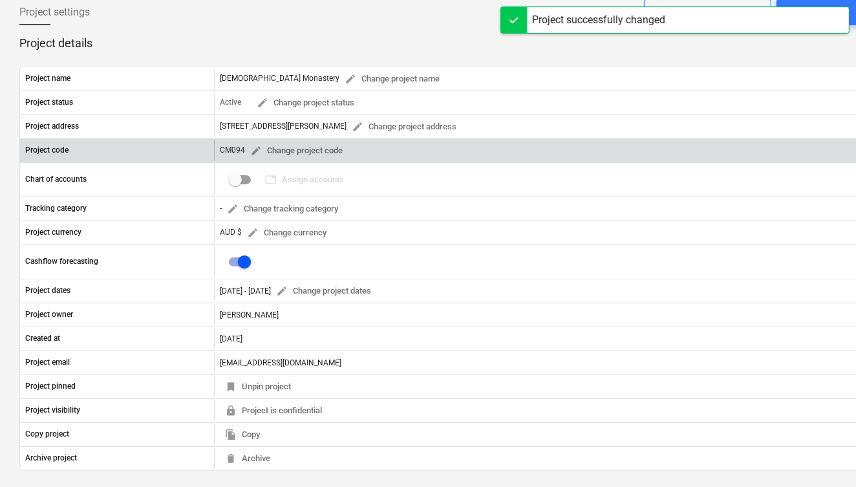
checkbox input "true"
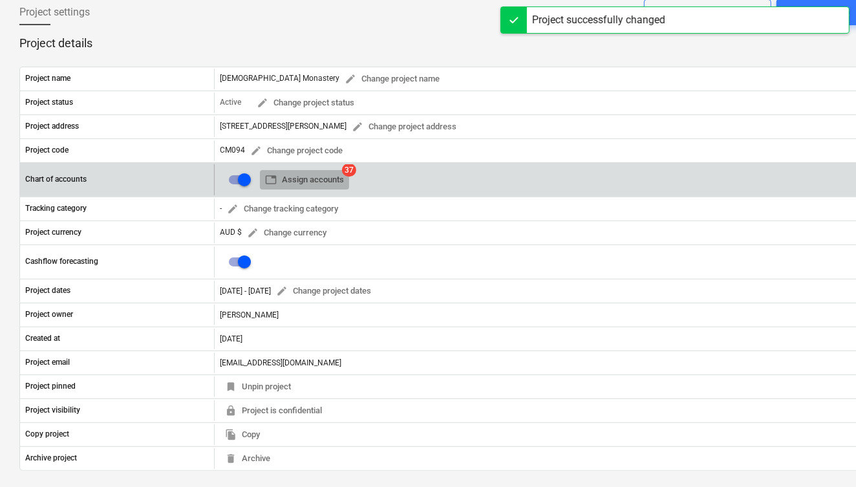
click at [318, 179] on span "table Assign accounts" at bounding box center [304, 180] width 79 height 15
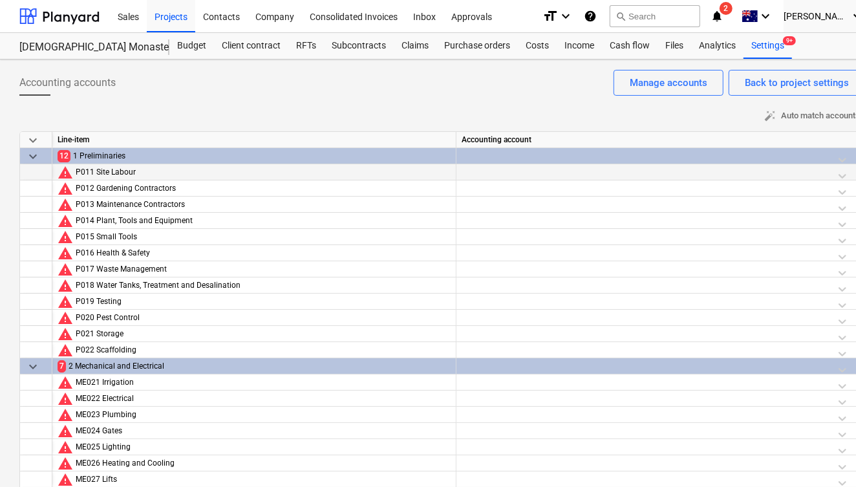
click at [845, 174] on div at bounding box center [658, 175] width 393 height 23
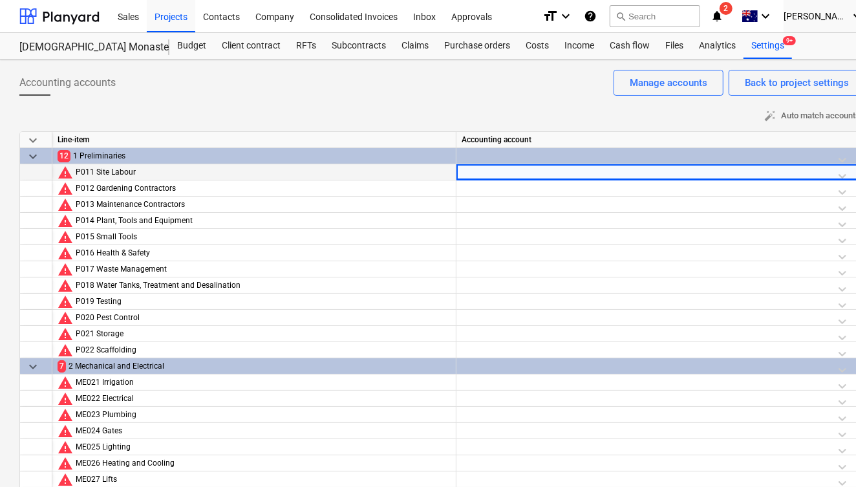
click at [547, 172] on div at bounding box center [658, 175] width 393 height 23
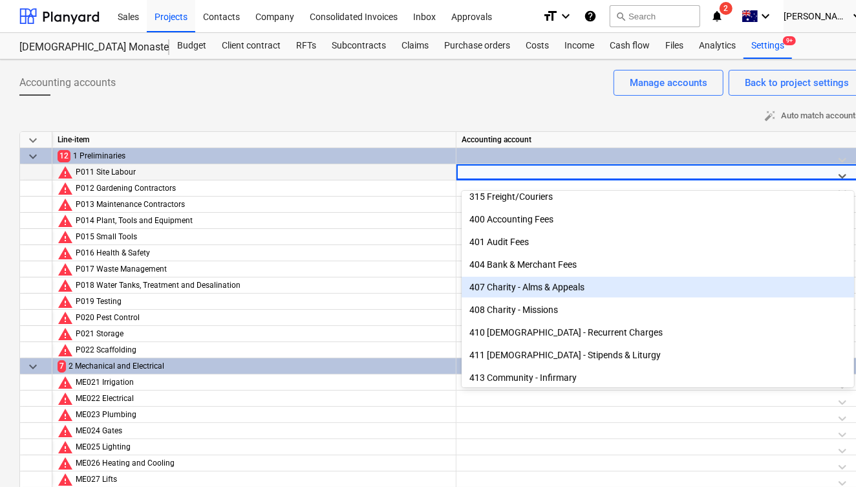
scroll to position [519, 0]
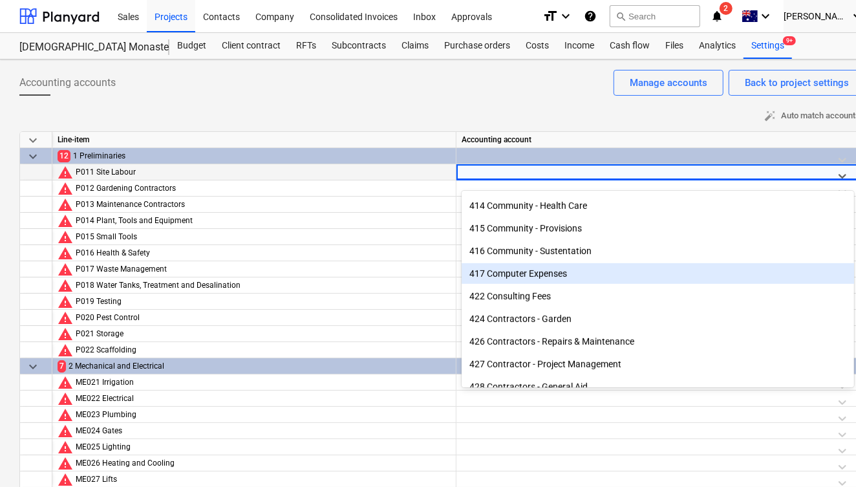
click at [383, 95] on div "Accounting accounts Back to project settings Manage accounts" at bounding box center [442, 88] width 846 height 36
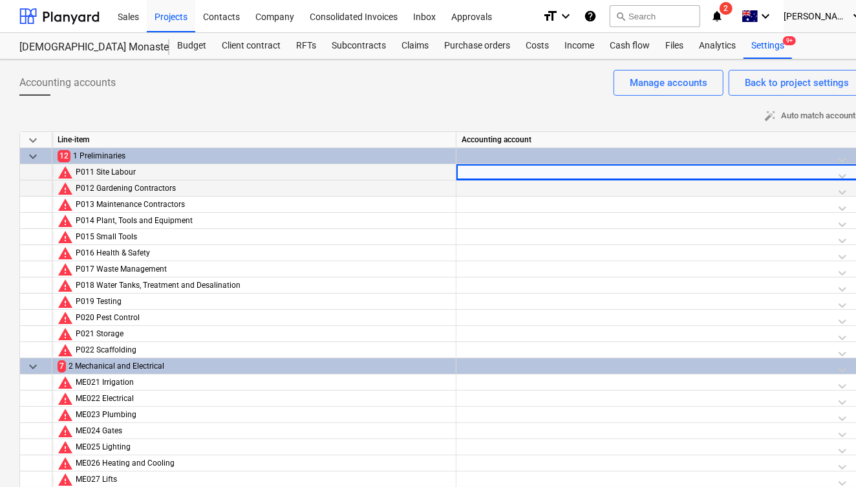
click at [477, 189] on div at bounding box center [658, 191] width 393 height 23
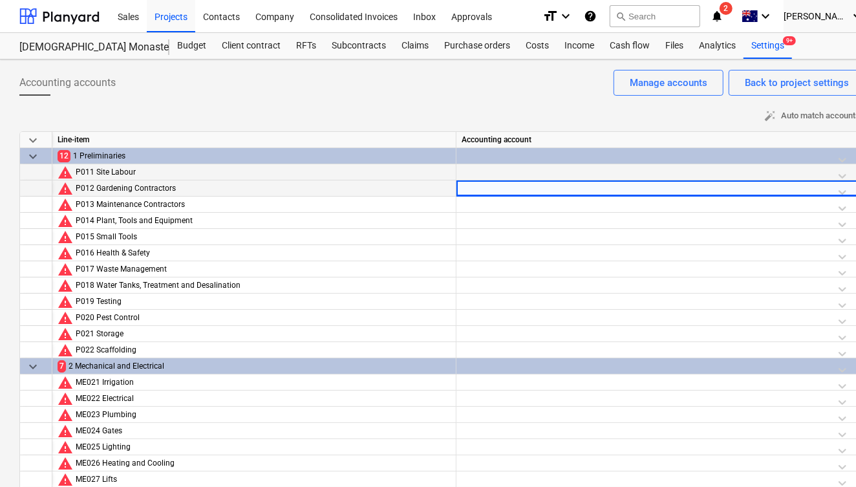
click at [477, 189] on div at bounding box center [658, 191] width 393 height 23
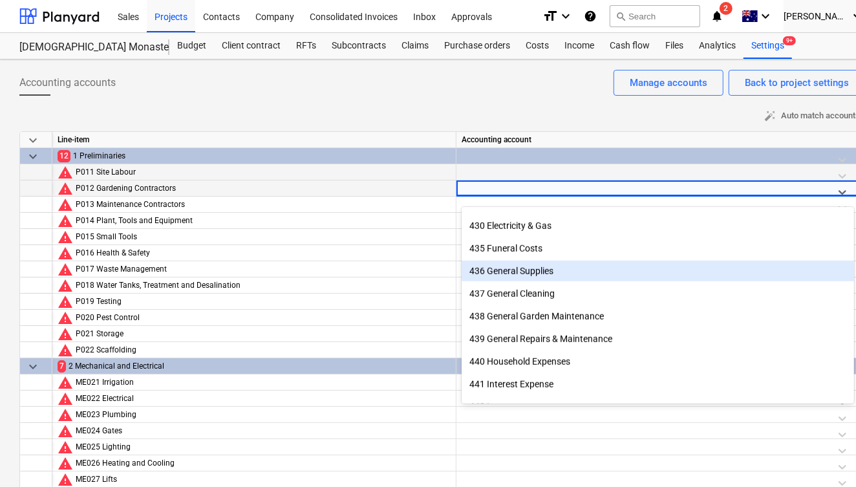
scroll to position [766, 0]
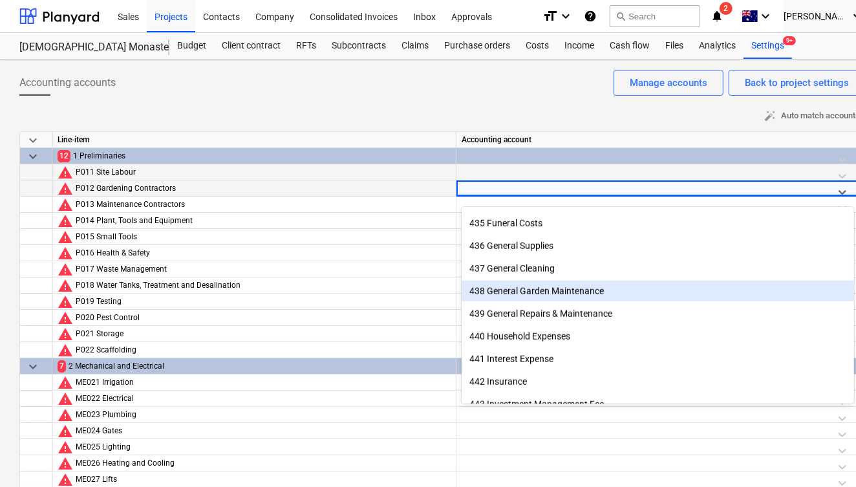
click at [547, 298] on div "438 General Garden Maintenance" at bounding box center [658, 291] width 393 height 21
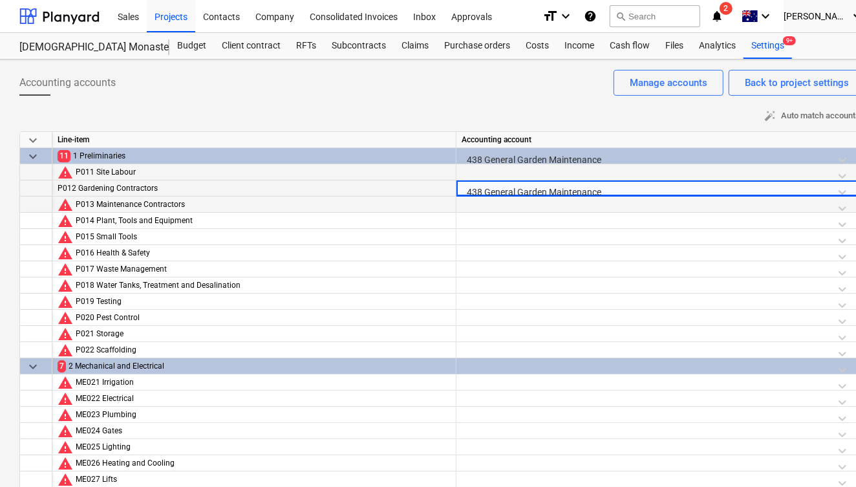
click at [518, 206] on div at bounding box center [658, 208] width 393 height 23
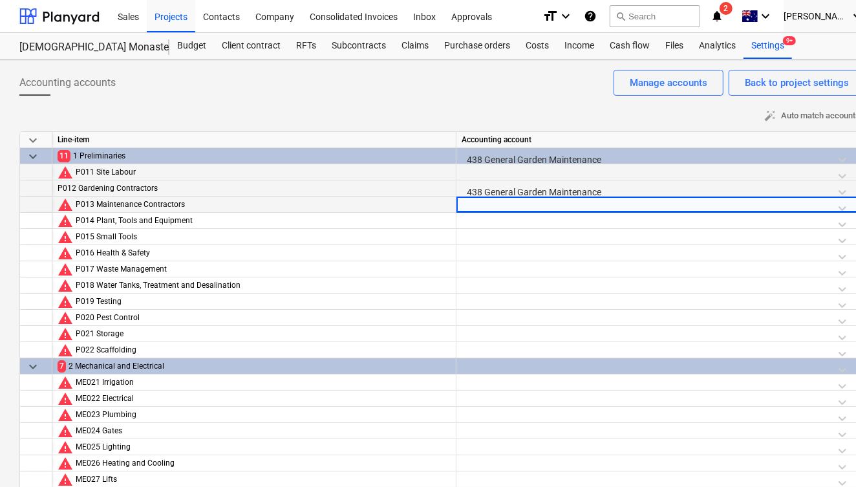
click at [518, 206] on div at bounding box center [658, 208] width 393 height 23
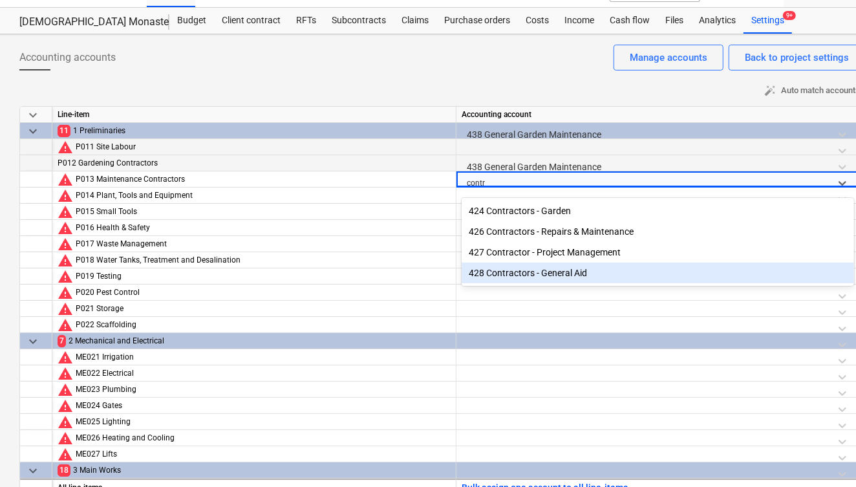
scroll to position [26, 0]
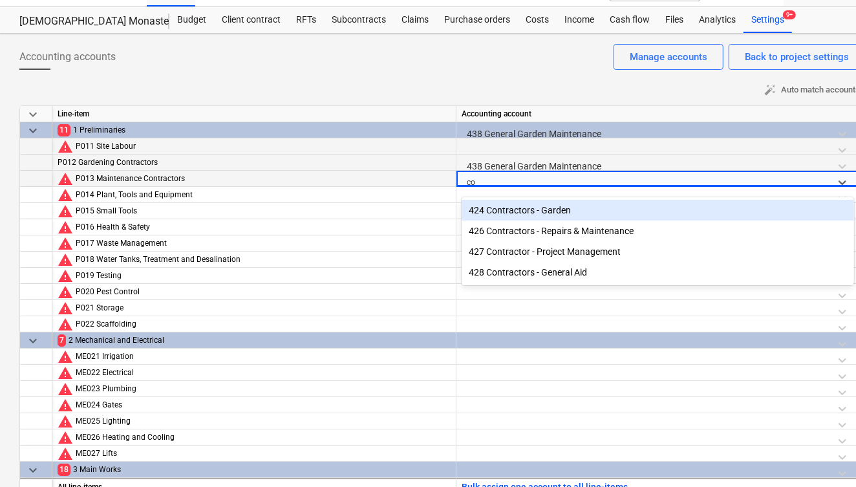
type input "c"
type input "gener"
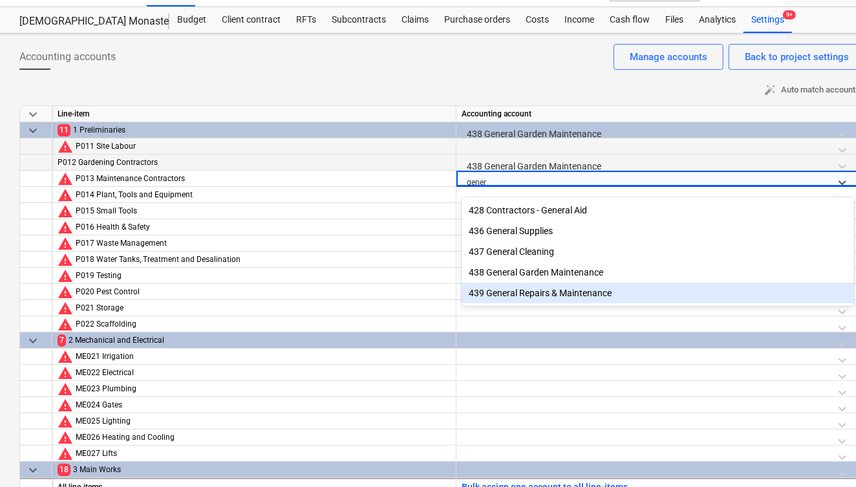
click at [530, 296] on div "439 General Repairs & Maintenance" at bounding box center [658, 293] width 393 height 21
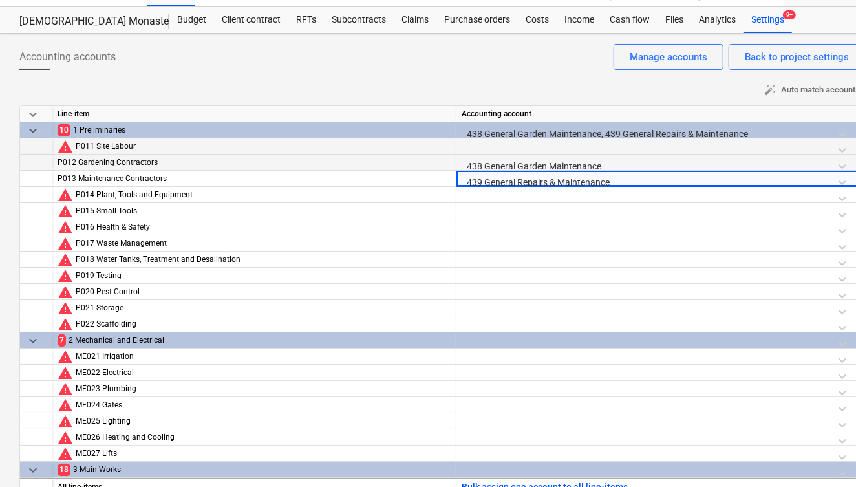
click at [530, 296] on div at bounding box center [658, 295] width 393 height 23
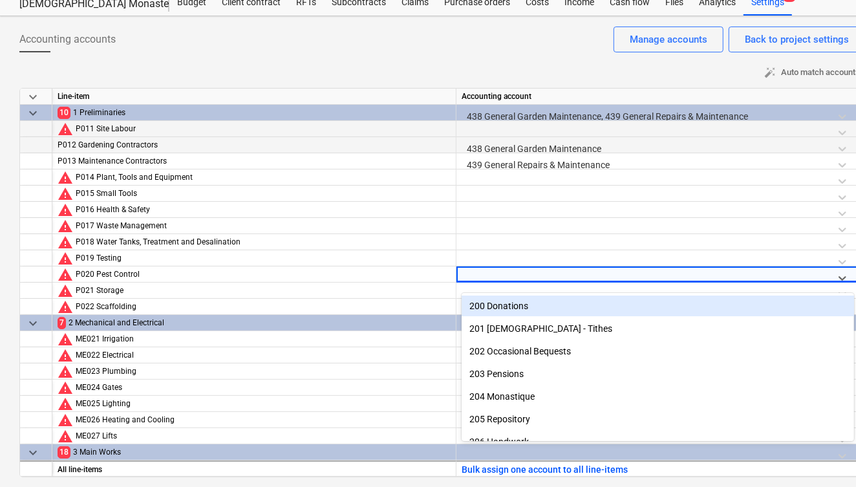
click at [580, 83] on div "auto_fix_high Auto match accounts keyboard_arrow_down Line-item Accounting acco…" at bounding box center [442, 270] width 846 height 415
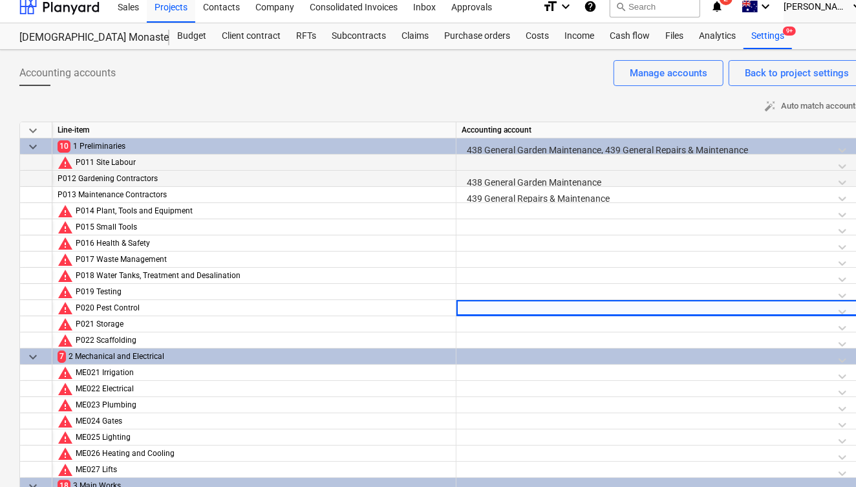
scroll to position [5, 0]
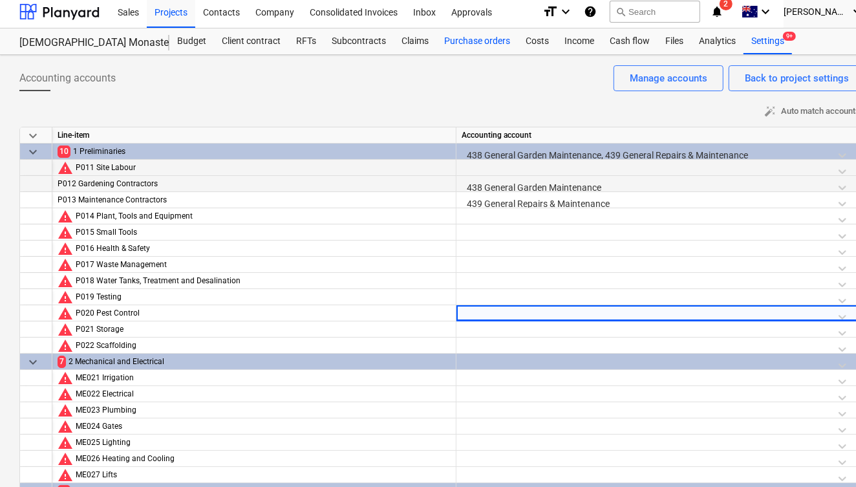
click at [468, 47] on div "Purchase orders" at bounding box center [477, 41] width 81 height 26
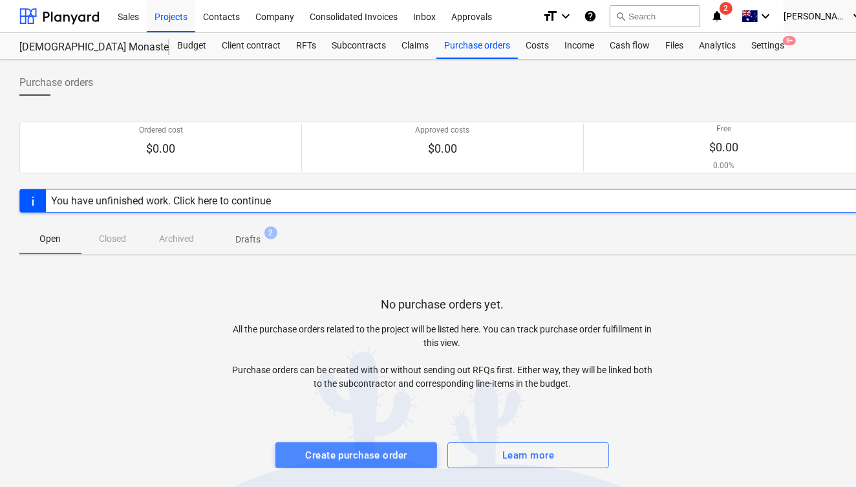
click at [356, 457] on div "Create purchase order" at bounding box center [357, 455] width 102 height 17
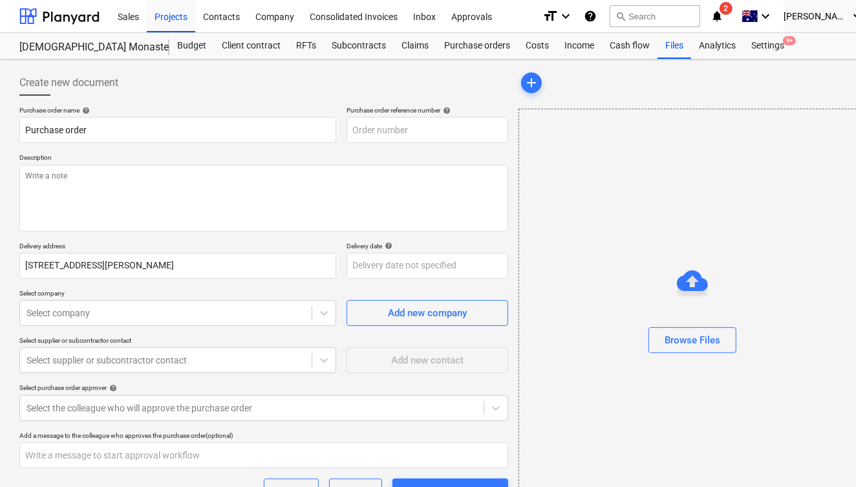
type textarea "x"
type input "CM094-PO-003"
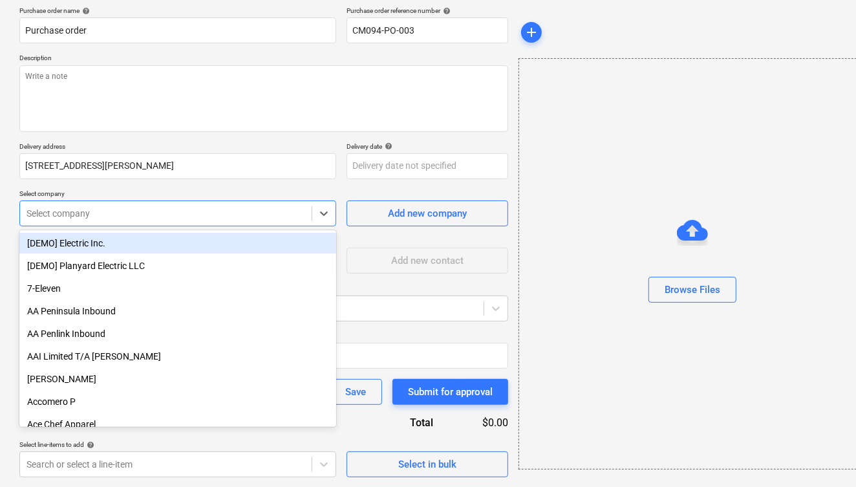
click at [188, 210] on div at bounding box center [166, 213] width 279 height 13
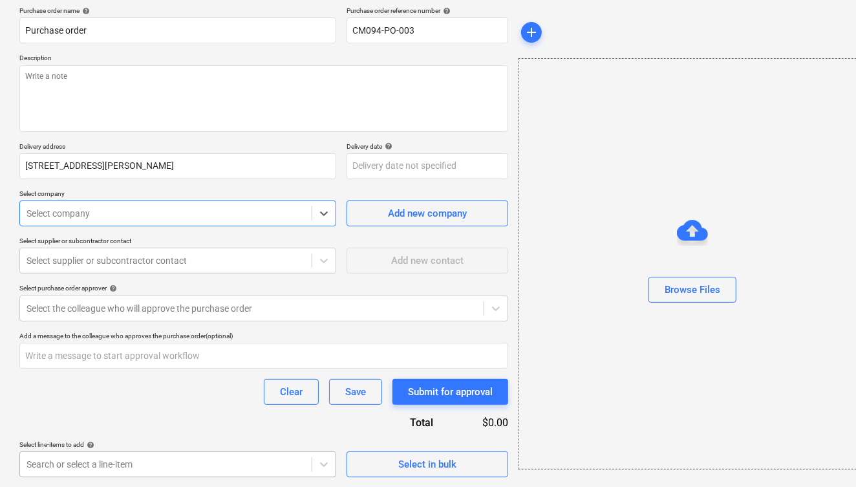
click at [196, 387] on body "Sales Projects Contacts Company Consolidated Invoices Inbox Approvals format_si…" at bounding box center [428, 143] width 856 height 487
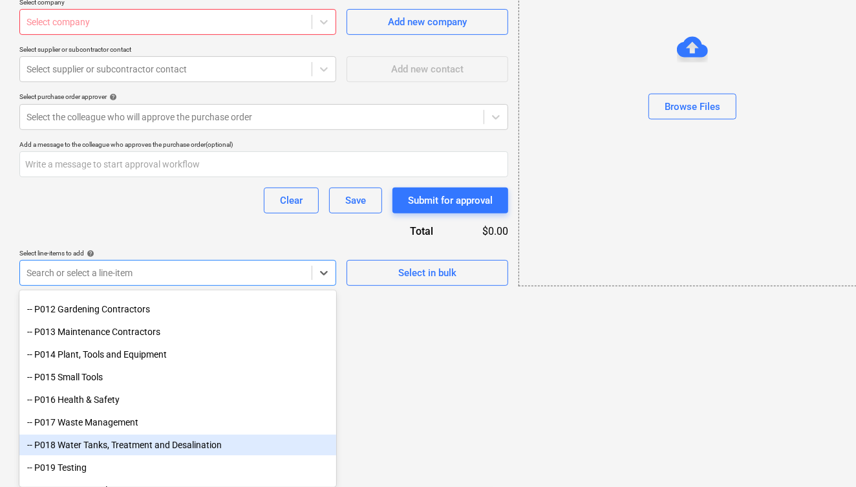
scroll to position [108, 0]
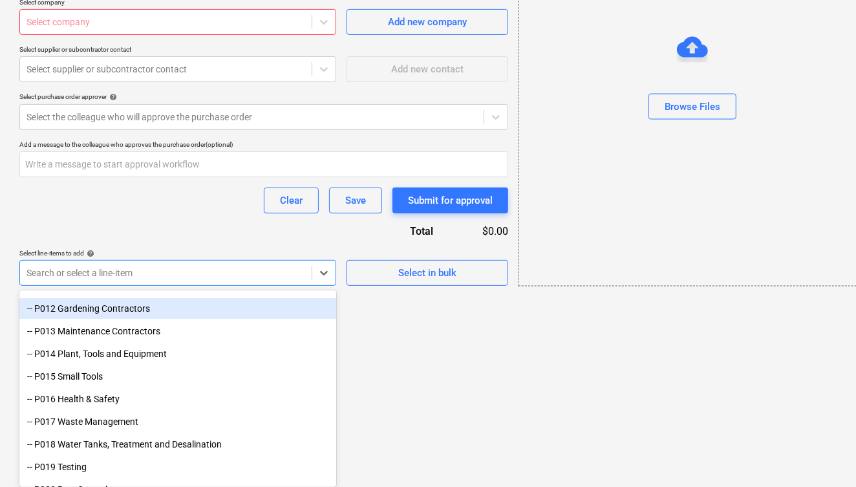
click at [140, 309] on div "-- P012 Gardening Contractors" at bounding box center [177, 308] width 317 height 21
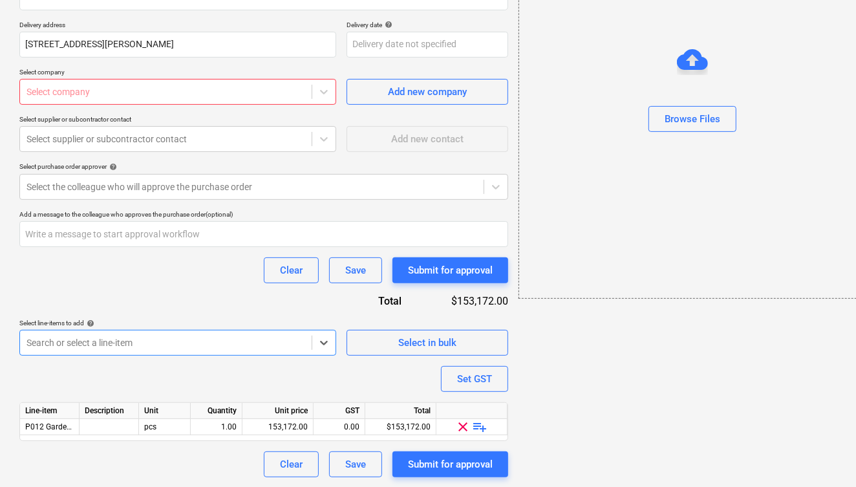
scroll to position [0, 28]
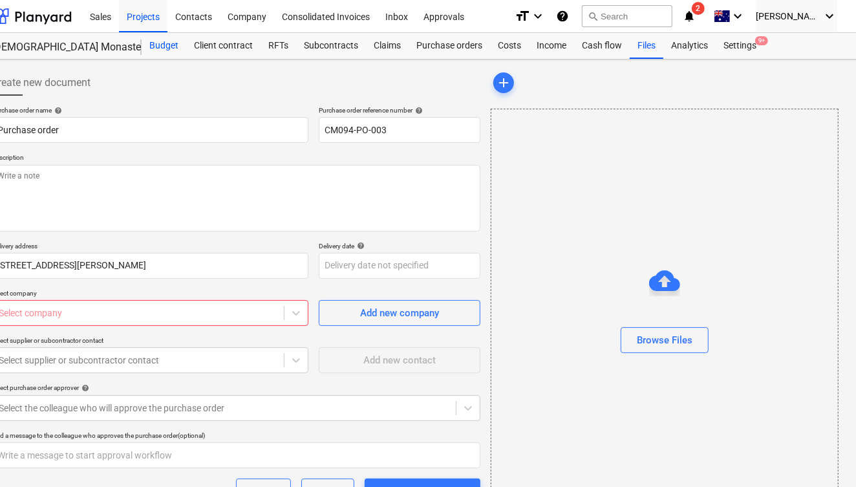
type textarea "x"
click at [164, 49] on div "Budget" at bounding box center [164, 46] width 45 height 26
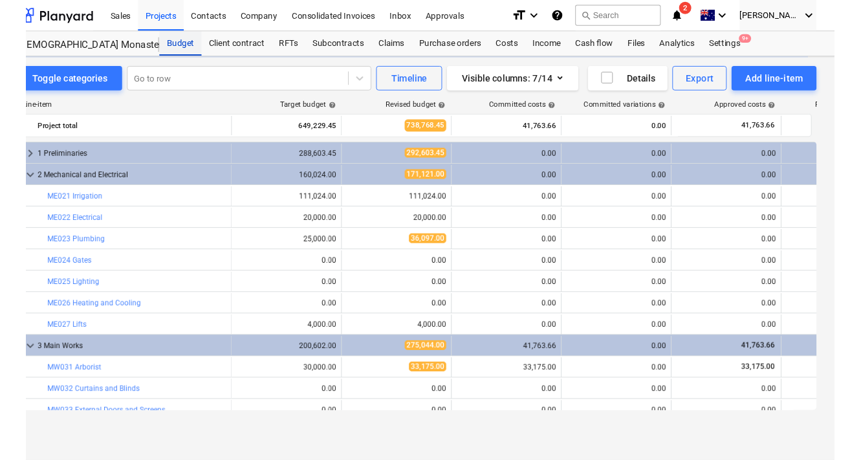
scroll to position [0, 23]
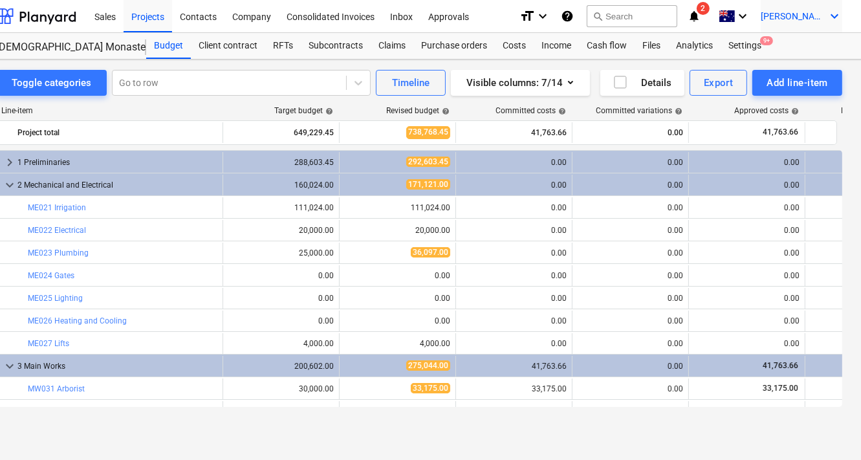
click at [807, 16] on span "[PERSON_NAME]" at bounding box center [793, 16] width 65 height 10
click at [803, 69] on div "Log out" at bounding box center [803, 71] width 78 height 21
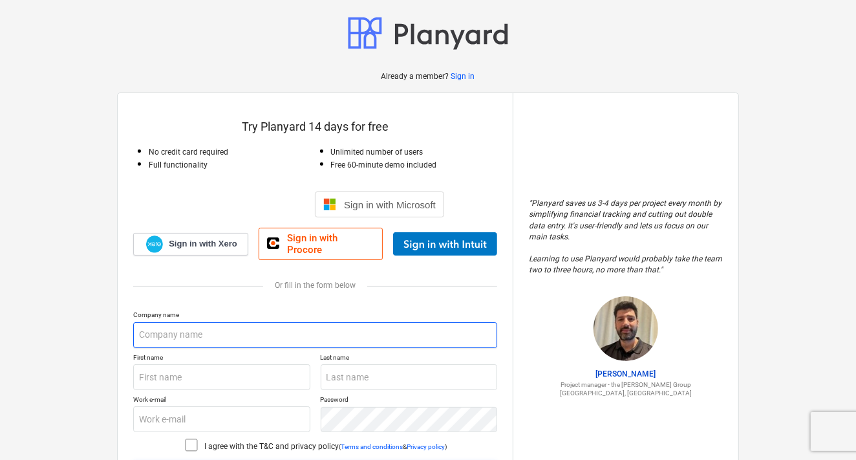
click at [185, 329] on input "text" at bounding box center [315, 335] width 364 height 26
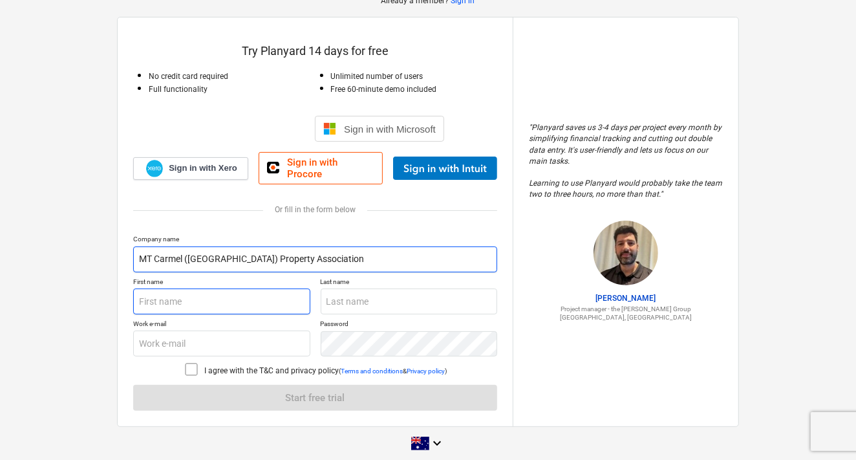
type input "MT Carmel ([GEOGRAPHIC_DATA]) Property Association"
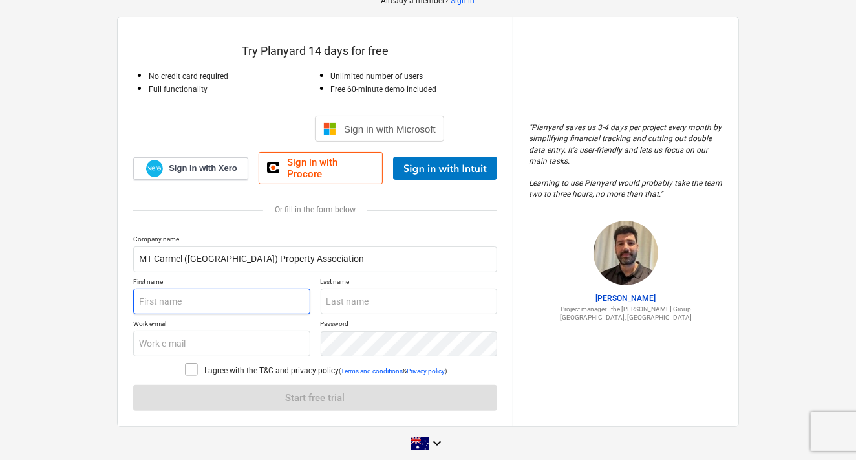
click at [213, 295] on input "text" at bounding box center [221, 301] width 177 height 26
type input "[PERSON_NAME]"
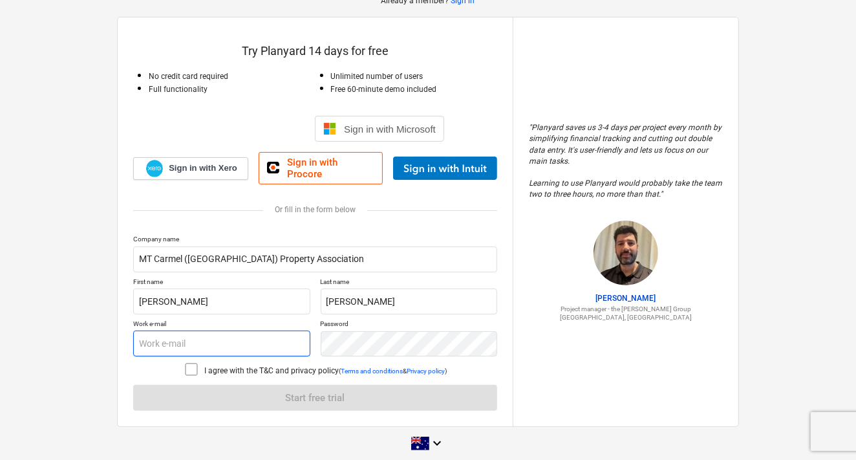
click at [195, 337] on input "text" at bounding box center [221, 343] width 177 height 26
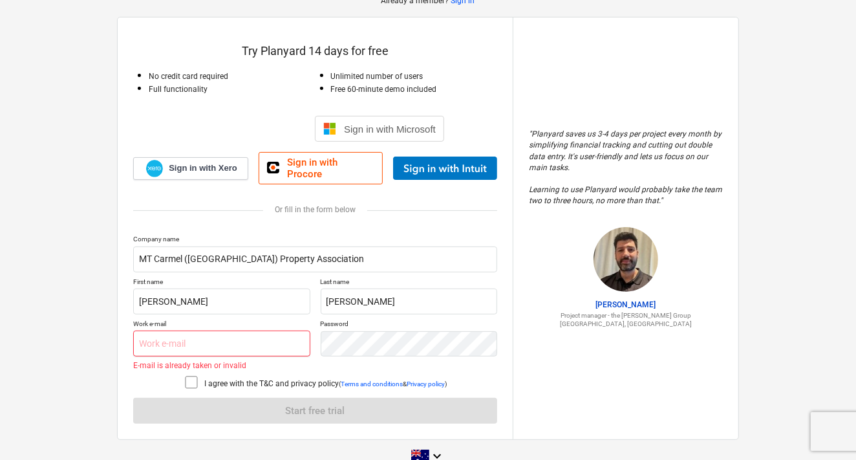
click at [226, 340] on input "text" at bounding box center [221, 343] width 177 height 26
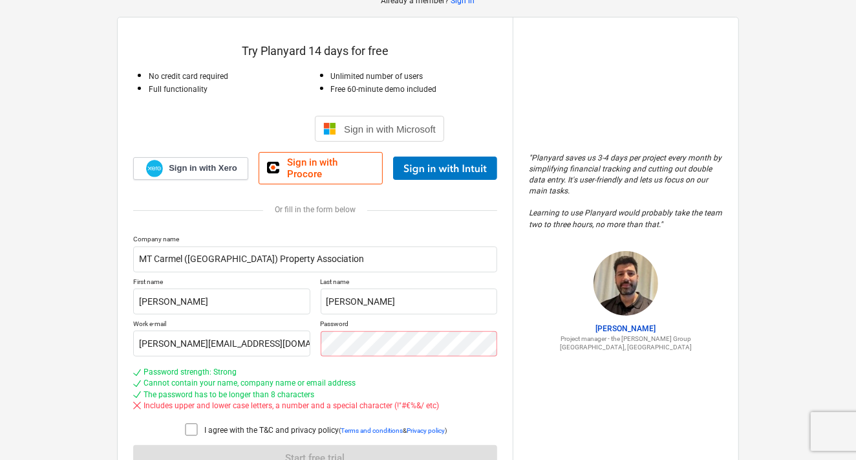
click at [352, 362] on div "Password strength: Strong Cannot contain your name, company name or email addre…" at bounding box center [315, 389] width 364 height 55
click at [354, 367] on div "Password strength: Strong" at bounding box center [315, 372] width 364 height 11
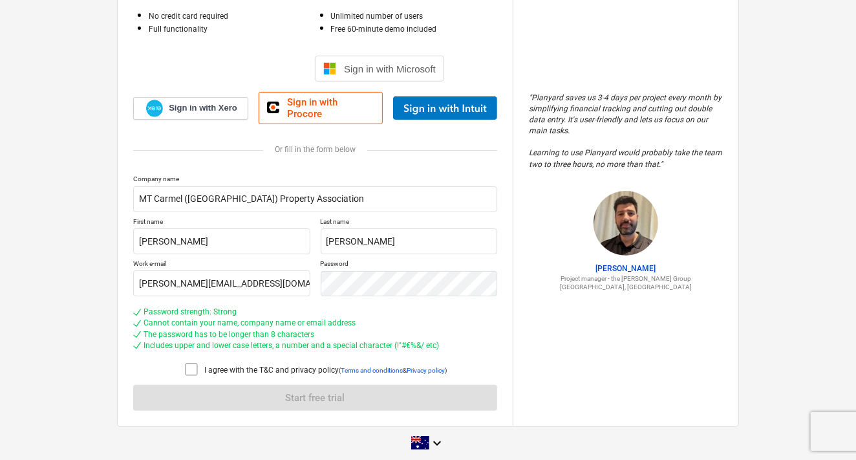
click at [190, 362] on icon at bounding box center [192, 370] width 16 height 16
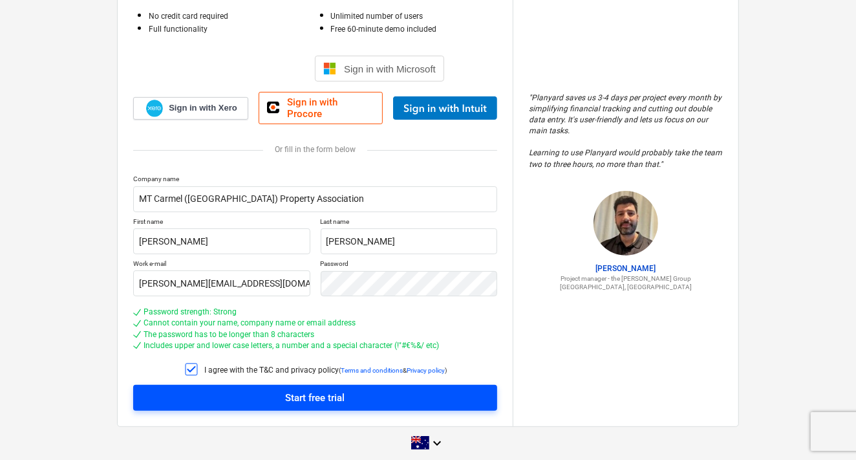
click at [286, 389] on div "Start free trial" at bounding box center [315, 397] width 59 height 17
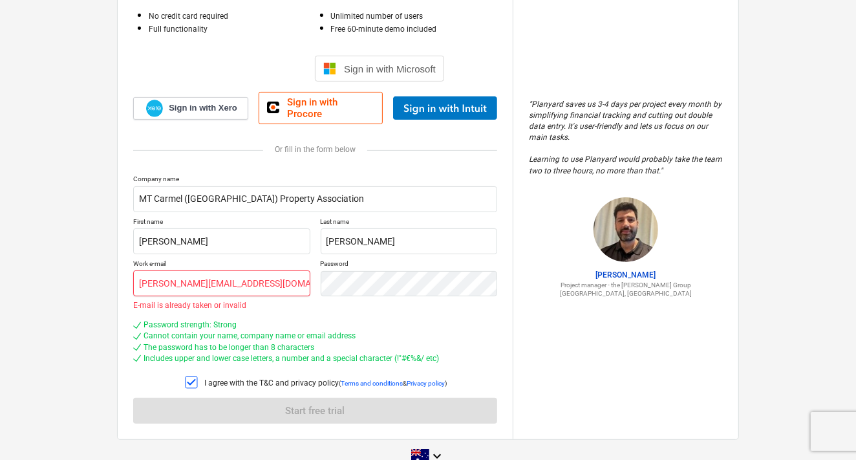
click at [221, 275] on input "[PERSON_NAME][EMAIL_ADDRESS][DOMAIN_NAME]" at bounding box center [221, 283] width 177 height 26
click at [164, 275] on input "[PERSON_NAME][EMAIL_ADDRESS][DOMAIN_NAME]" at bounding box center [221, 283] width 177 height 26
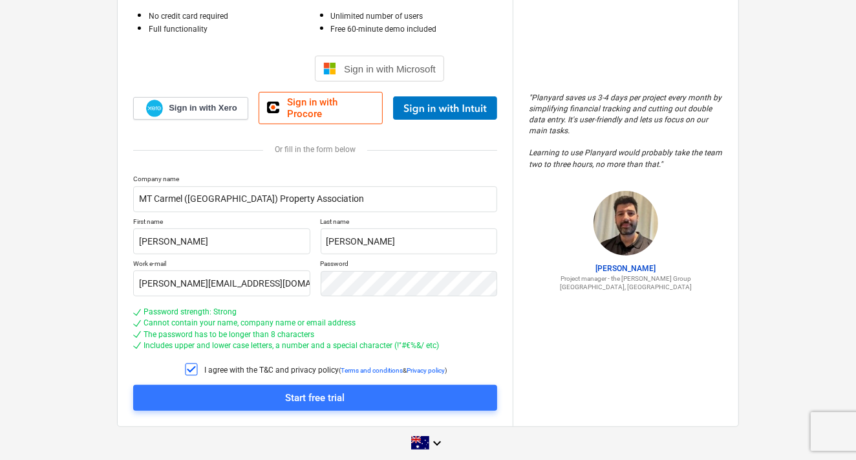
click at [381, 307] on div "Password strength: Strong" at bounding box center [315, 312] width 364 height 11
click at [167, 274] on input "daniel+@mtcarmelkew.com.au" at bounding box center [221, 283] width 177 height 26
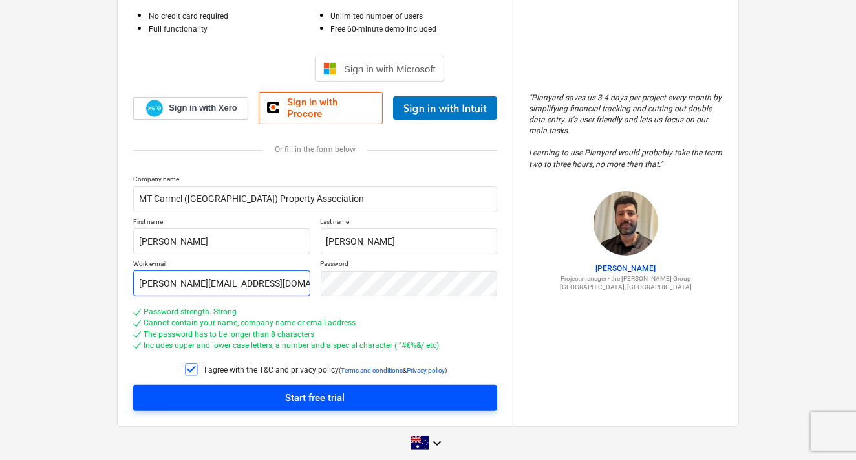
type input "daniel+mt@mtcarmelkew.com.au"
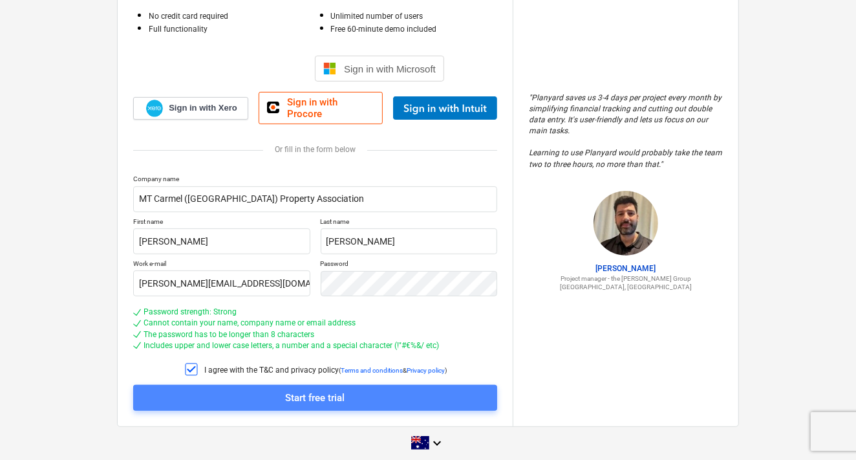
click at [295, 389] on div "Start free trial" at bounding box center [315, 397] width 59 height 17
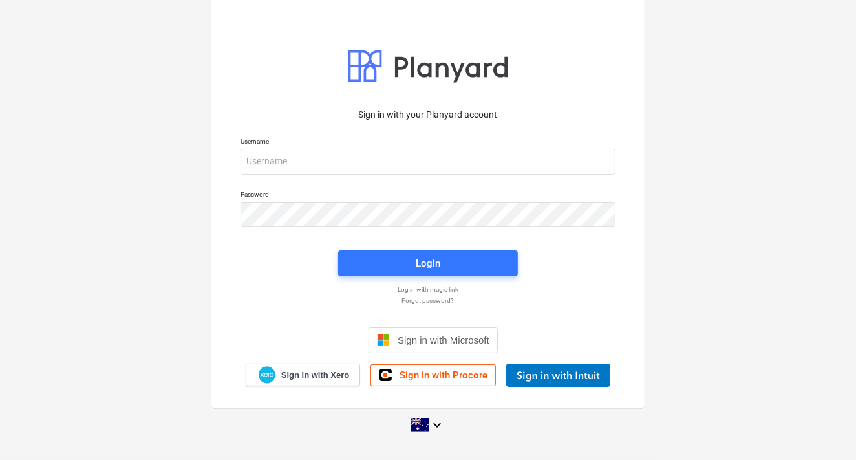
scroll to position [12, 0]
